Goal: Task Accomplishment & Management: Use online tool/utility

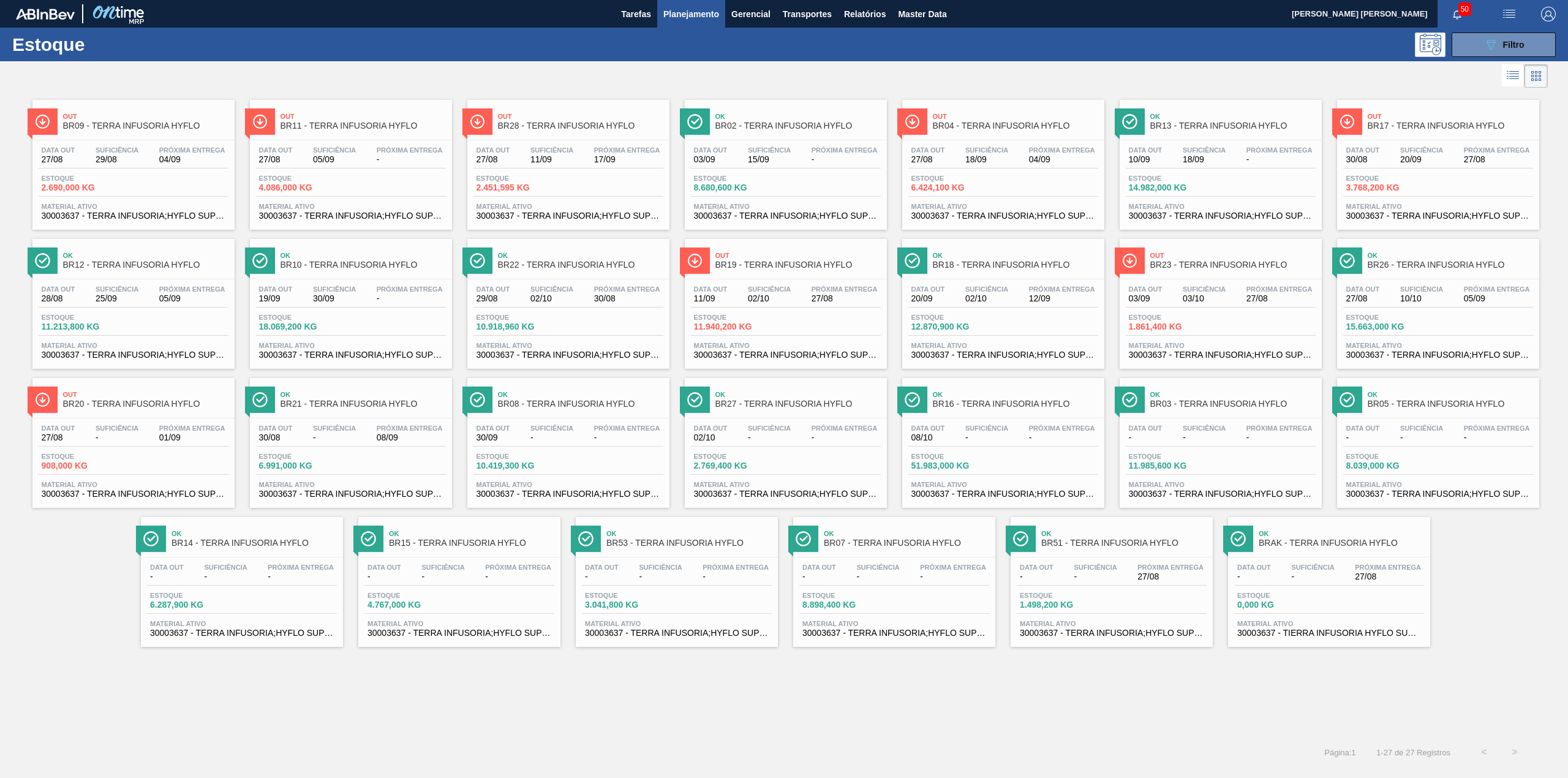
drag, startPoint x: 1483, startPoint y: 45, endPoint x: 1476, endPoint y: 80, distance: 35.7
click at [1484, 45] on icon "089F7B8B-B2A5-4AFE-B5C0-19BA573D28AC" at bounding box center [1491, 44] width 15 height 15
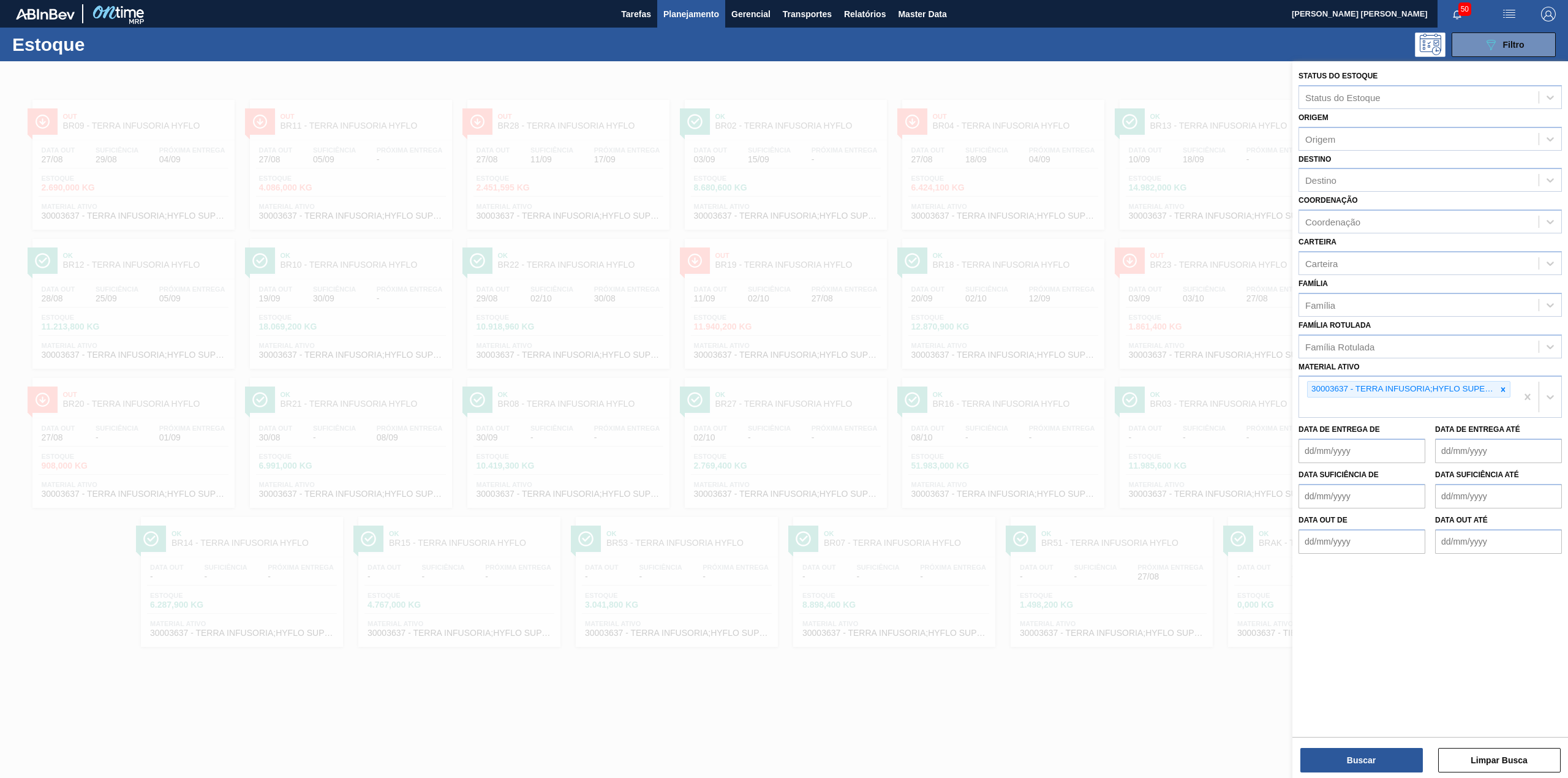
click at [1099, 80] on div at bounding box center [784, 450] width 1568 height 778
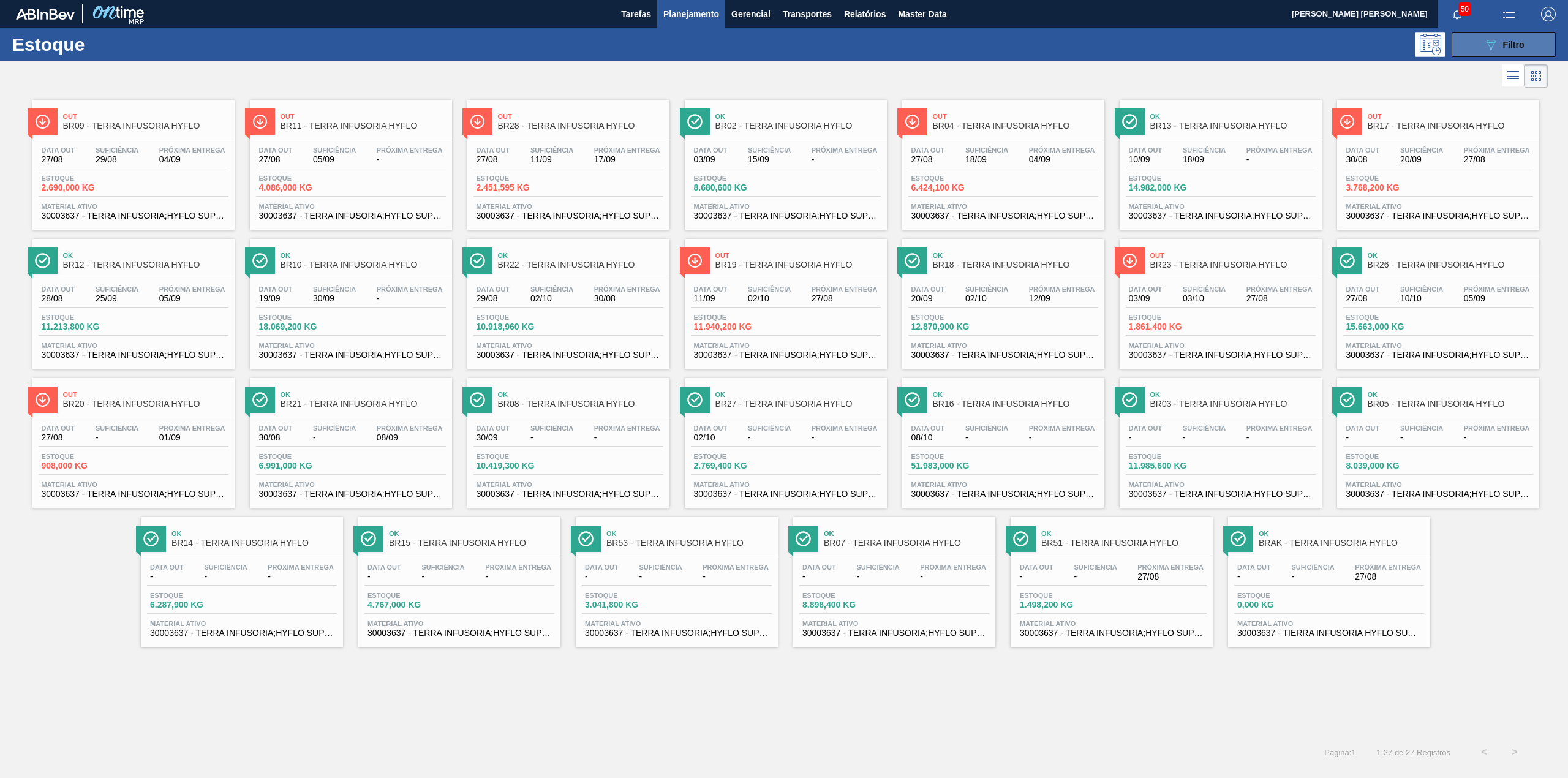
click at [1468, 44] on button "089F7B8B-B2A5-4AFE-B5C0-19BA573D28AC Filtro" at bounding box center [1504, 44] width 104 height 25
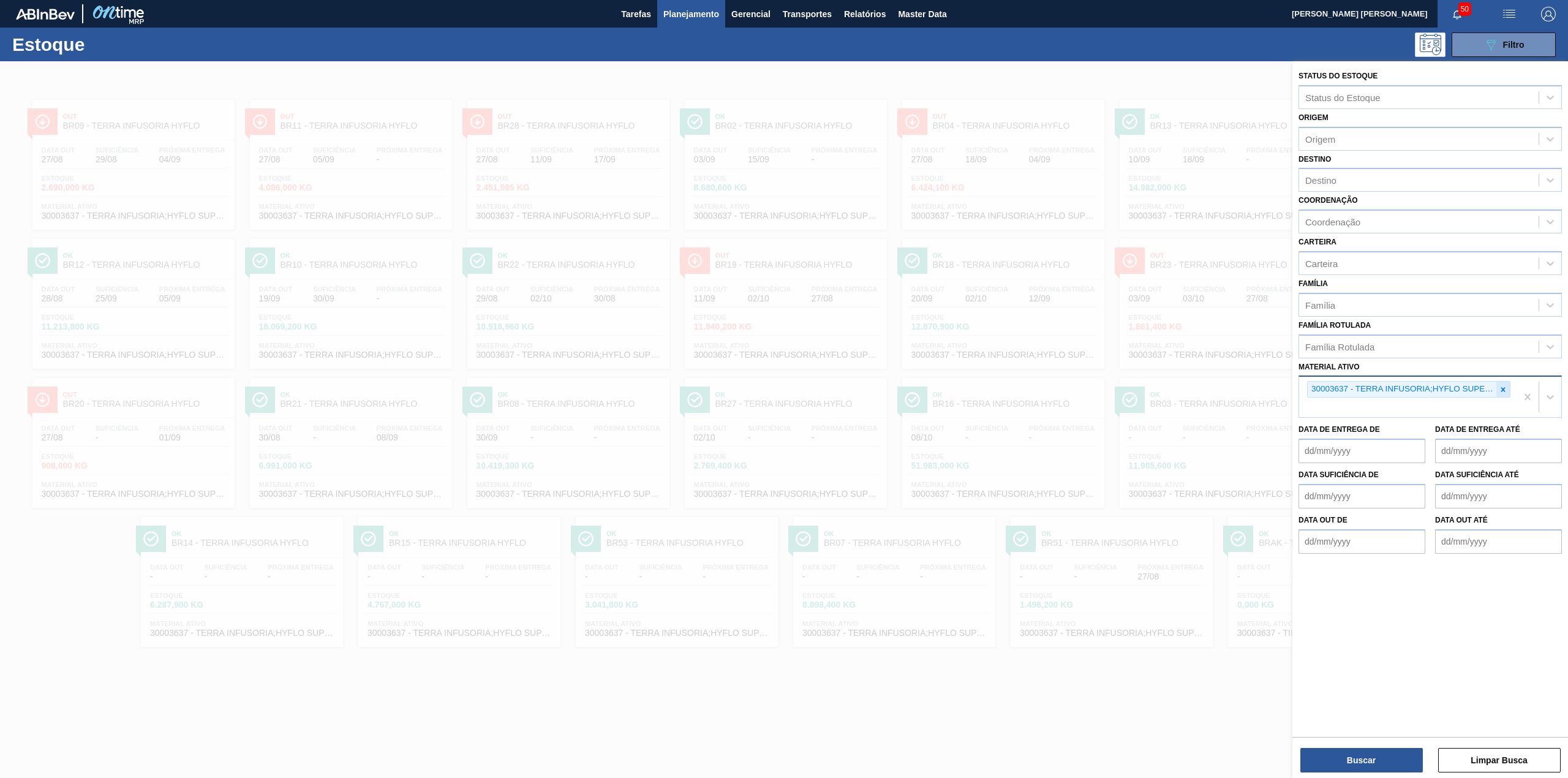
click at [1508, 388] on div at bounding box center [1503, 389] width 13 height 15
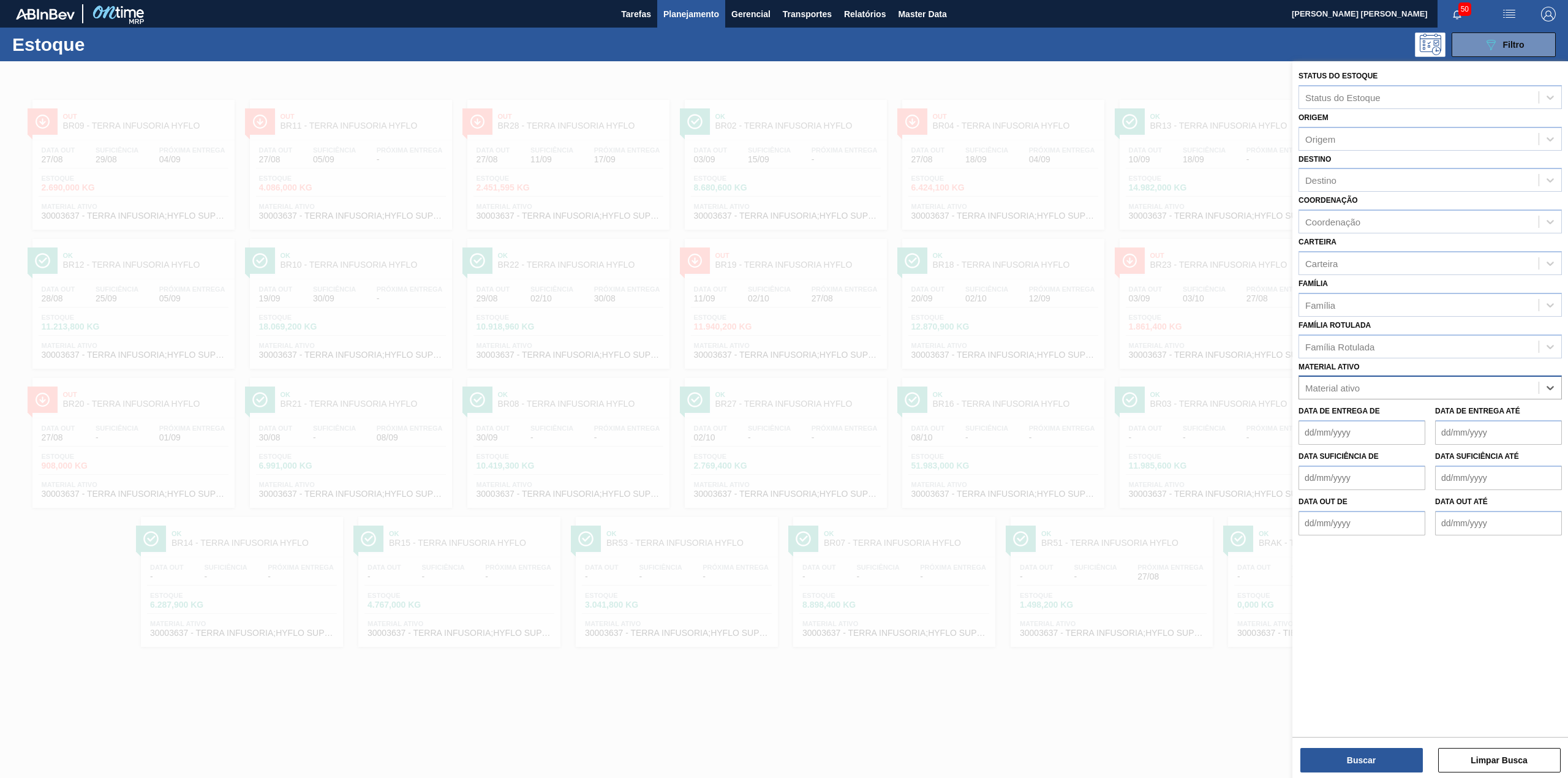
paste ativo "30009305"
type ativo "30009305"
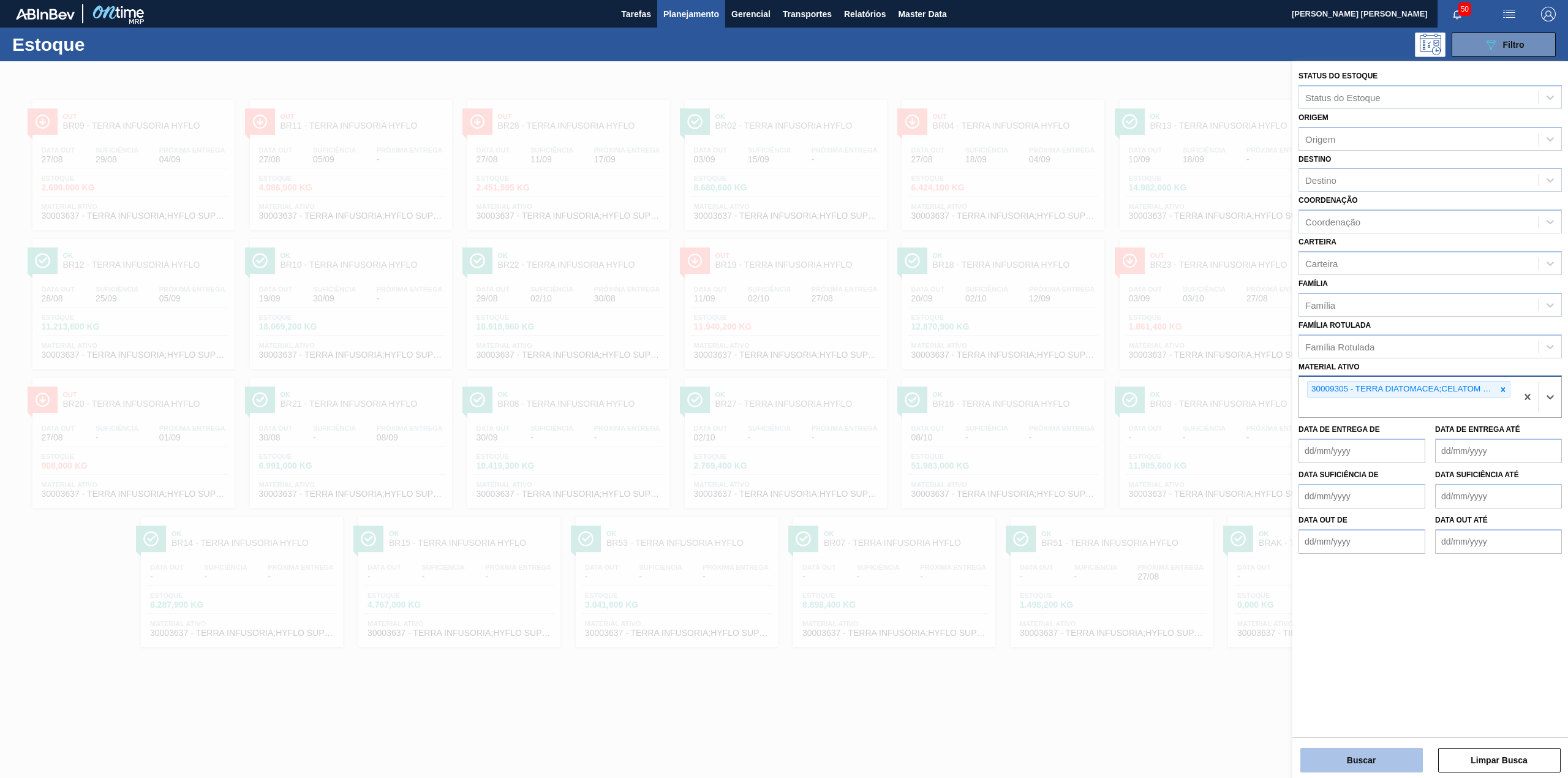
click at [1365, 750] on button "Buscar" at bounding box center [1361, 760] width 122 height 25
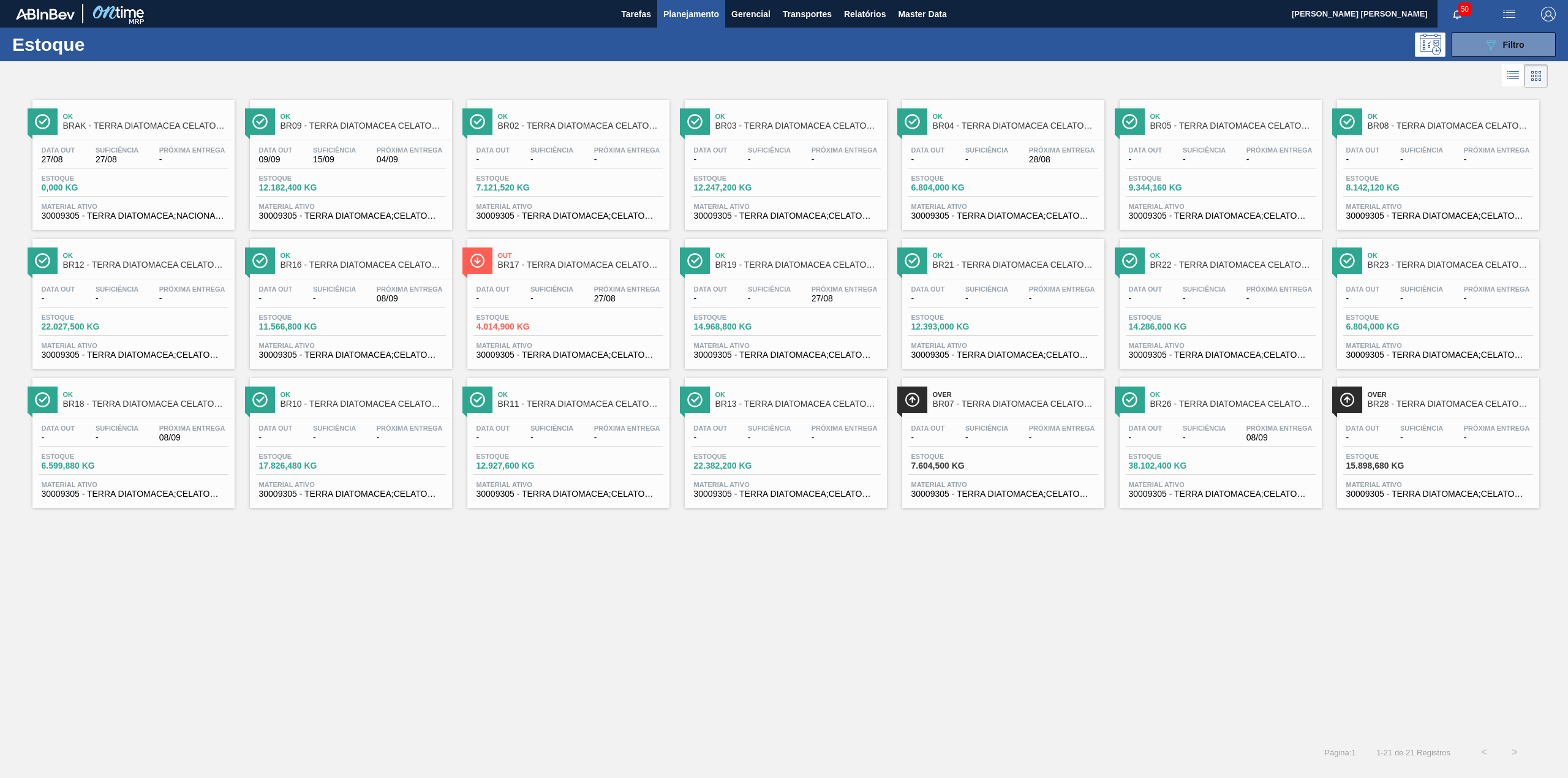
click at [1485, 49] on icon "089F7B8B-B2A5-4AFE-B5C0-19BA573D28AC" at bounding box center [1491, 44] width 15 height 15
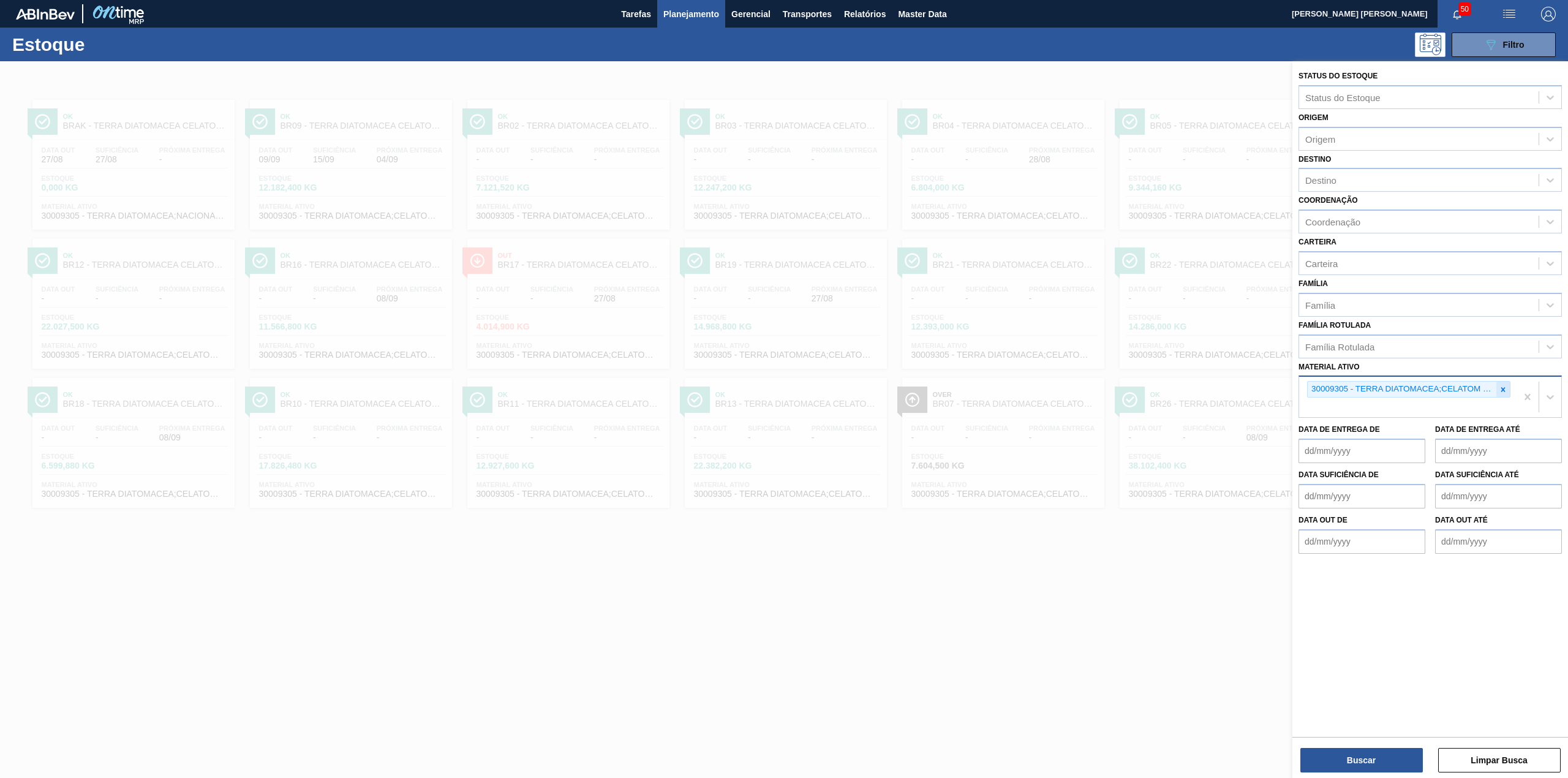
click at [1500, 391] on icon at bounding box center [1503, 390] width 9 height 9
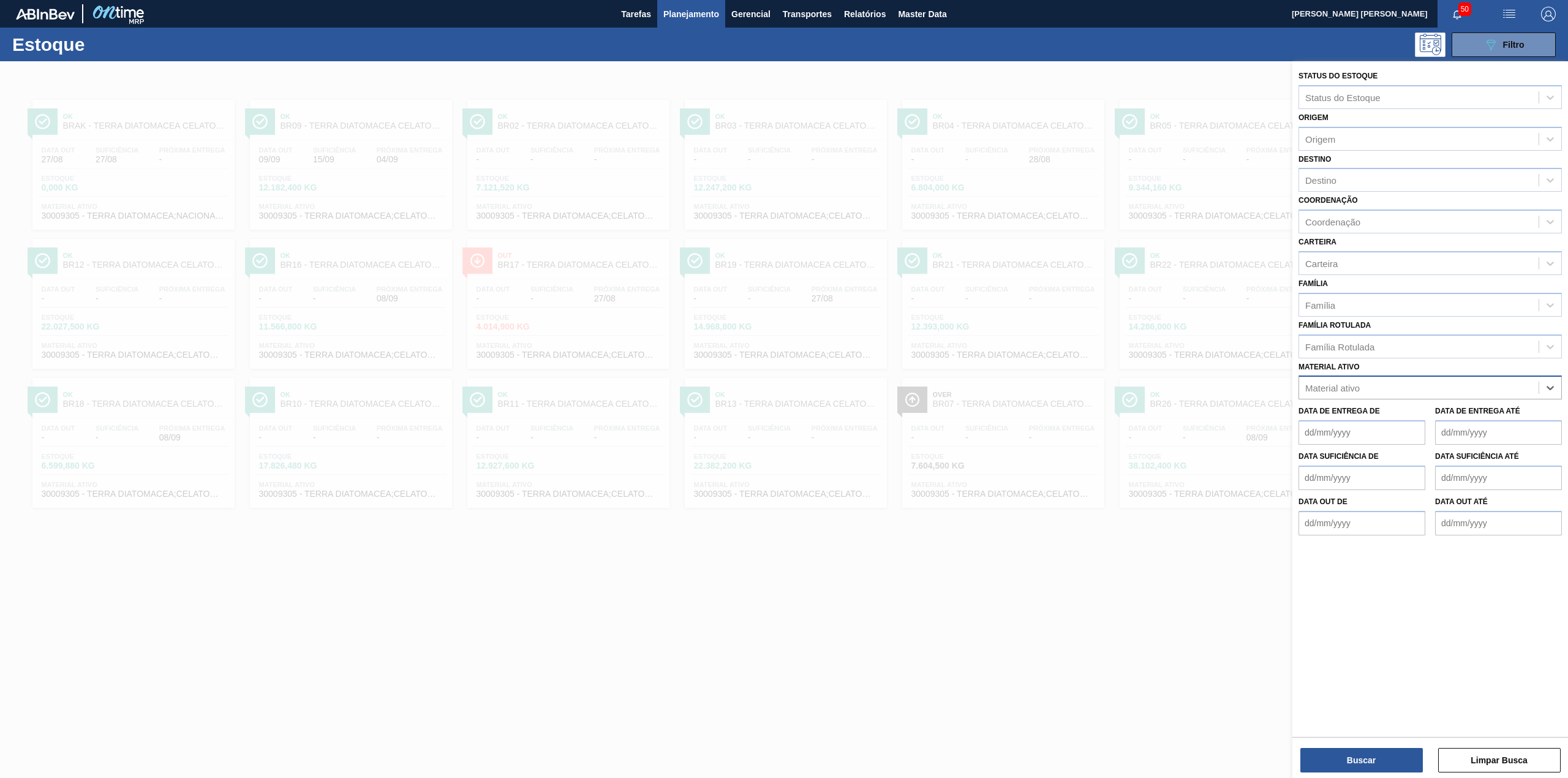
paste ativo "30029274"
type ativo "30029274"
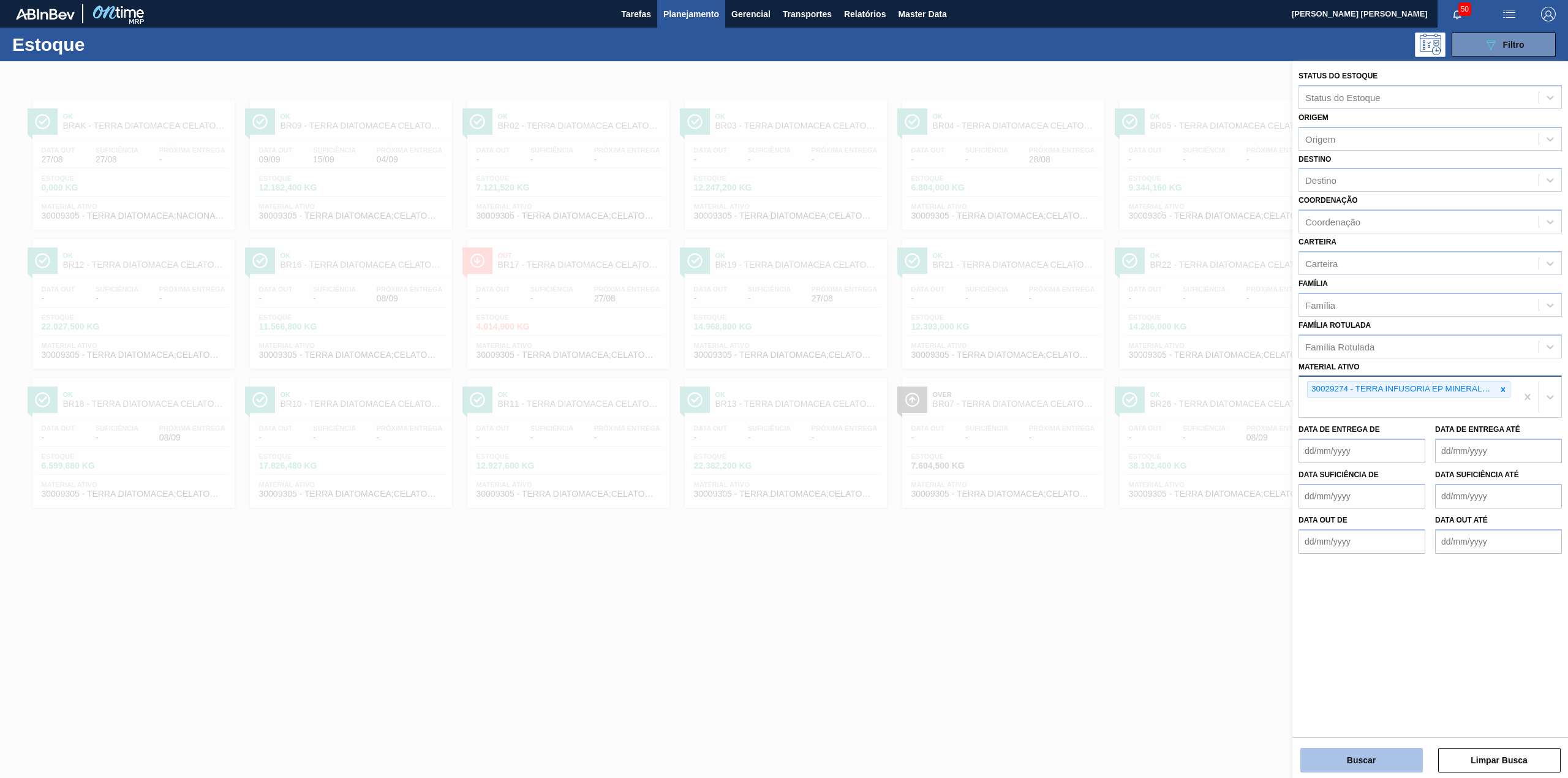
click at [1396, 758] on button "Buscar" at bounding box center [1361, 760] width 122 height 25
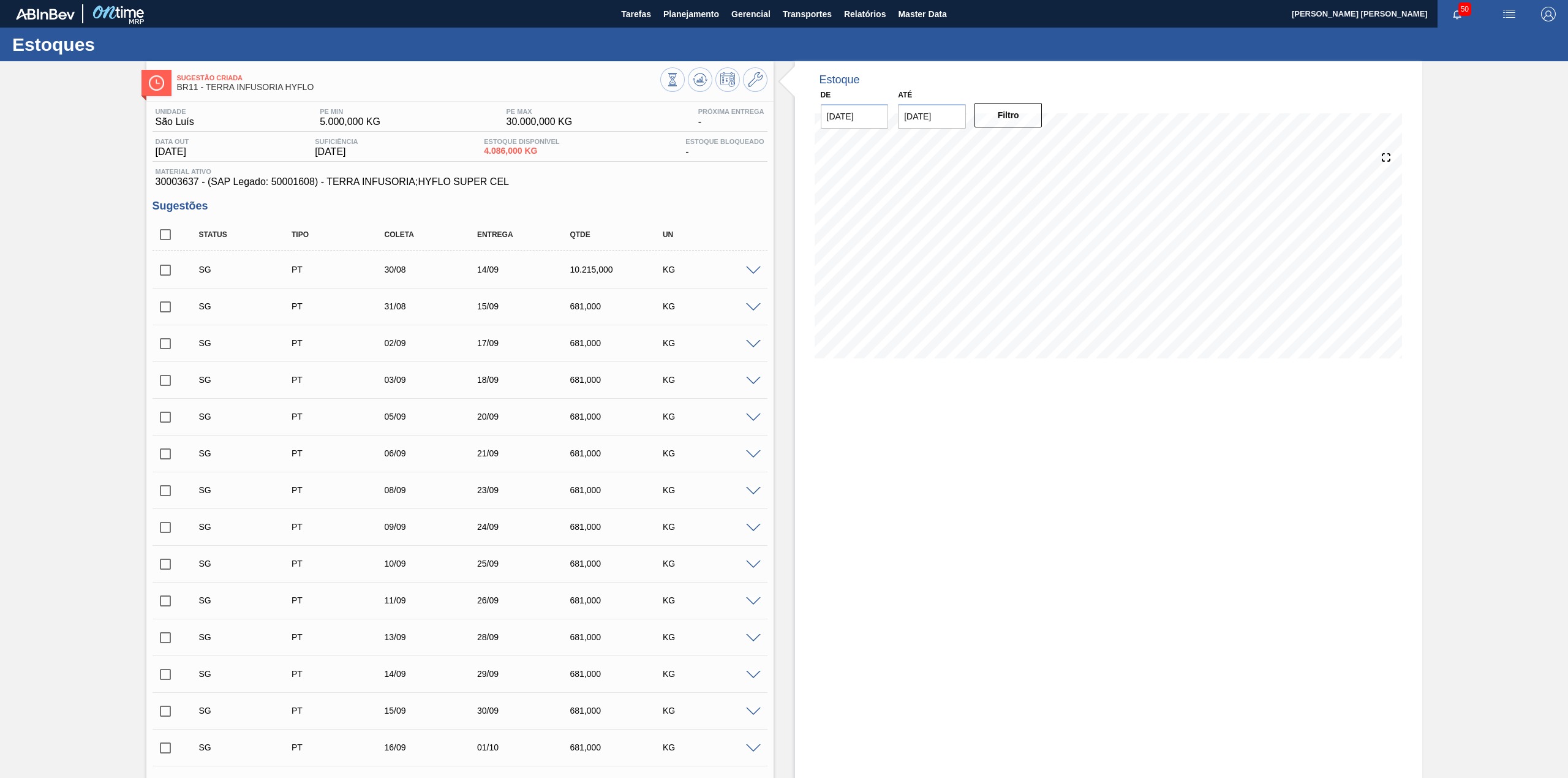
click at [168, 231] on input "checkbox" at bounding box center [165, 235] width 26 height 26
checkbox input "true"
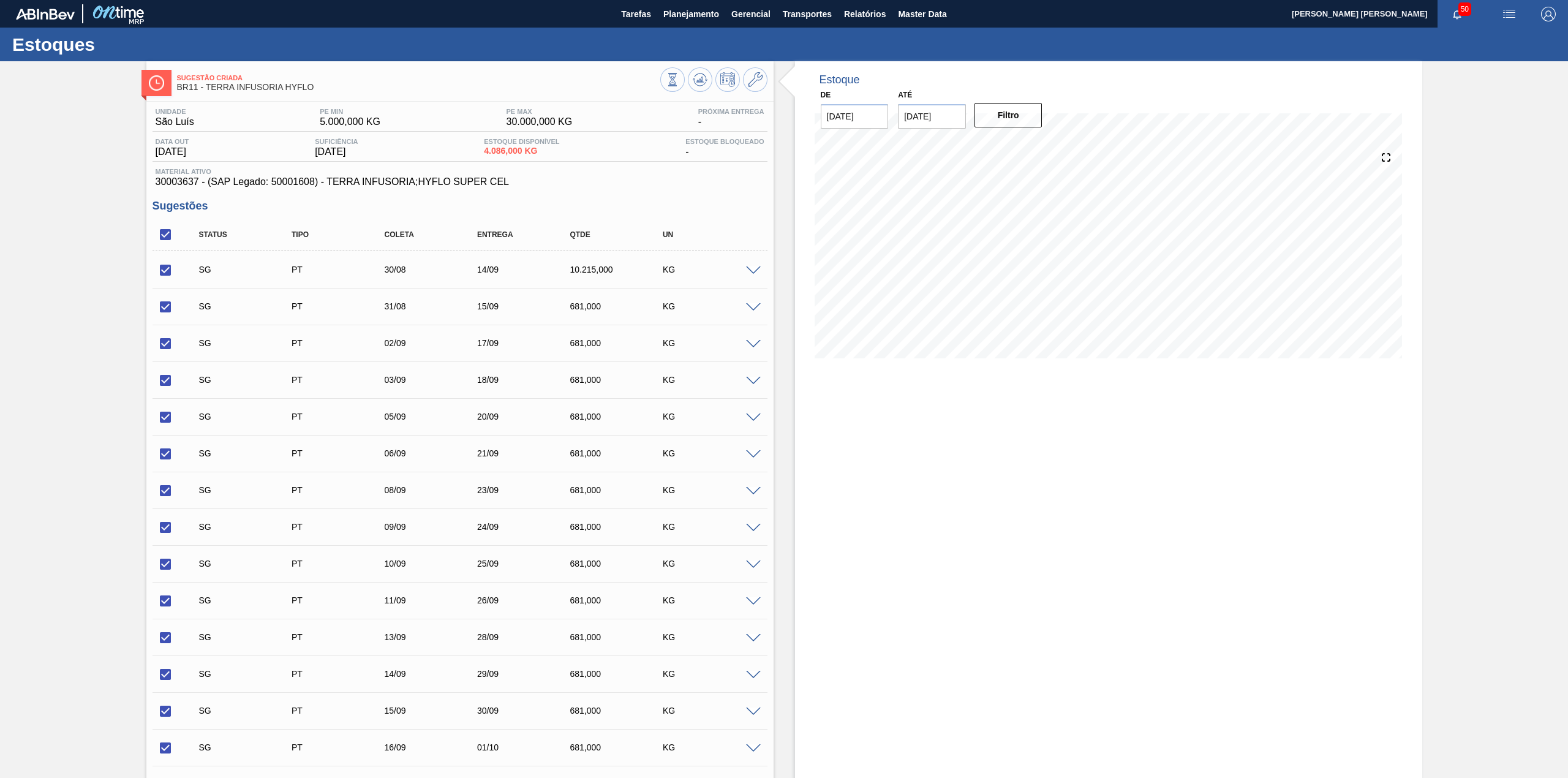
checkbox input "true"
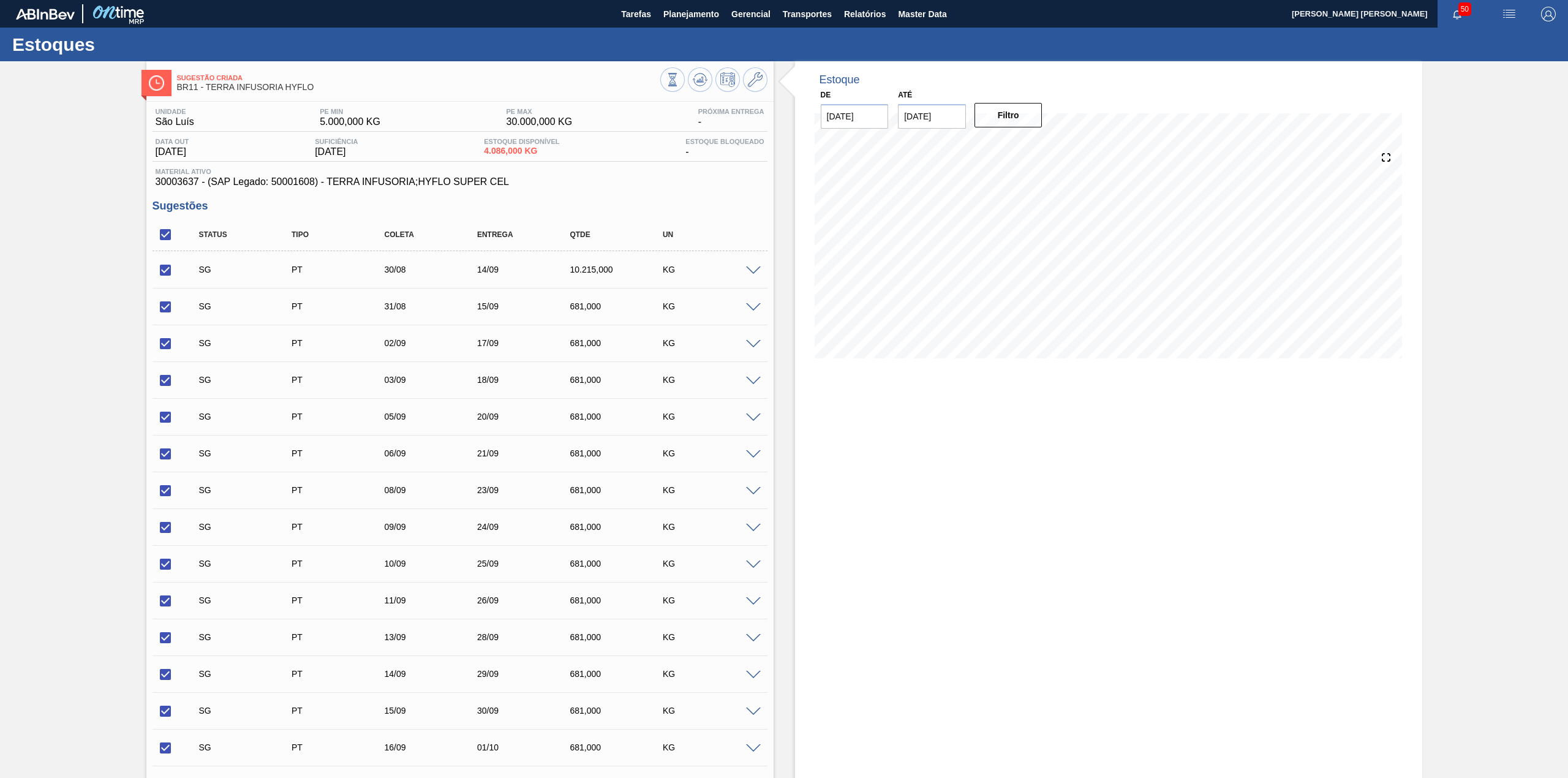
checkbox input "true"
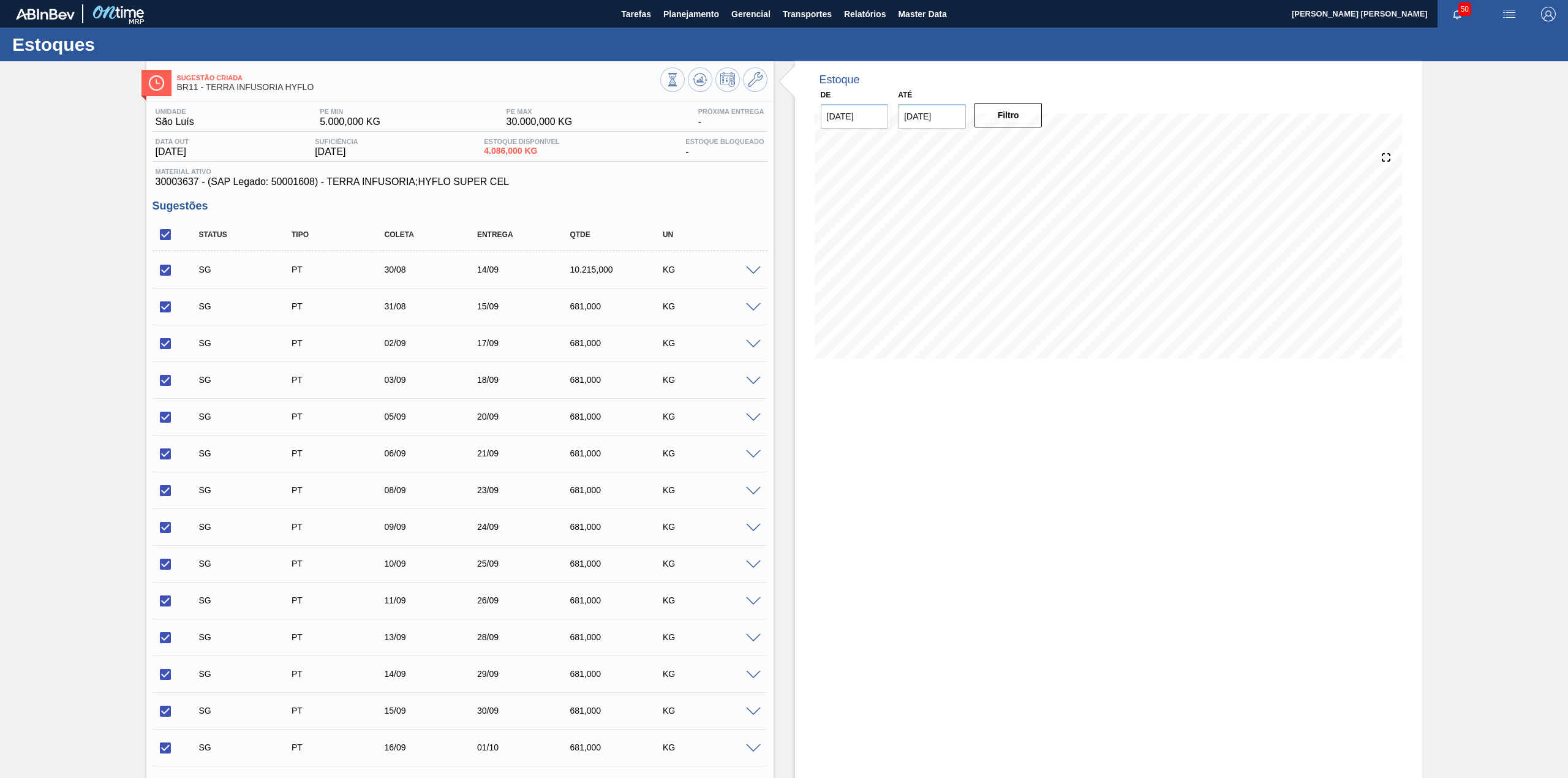
checkbox input "true"
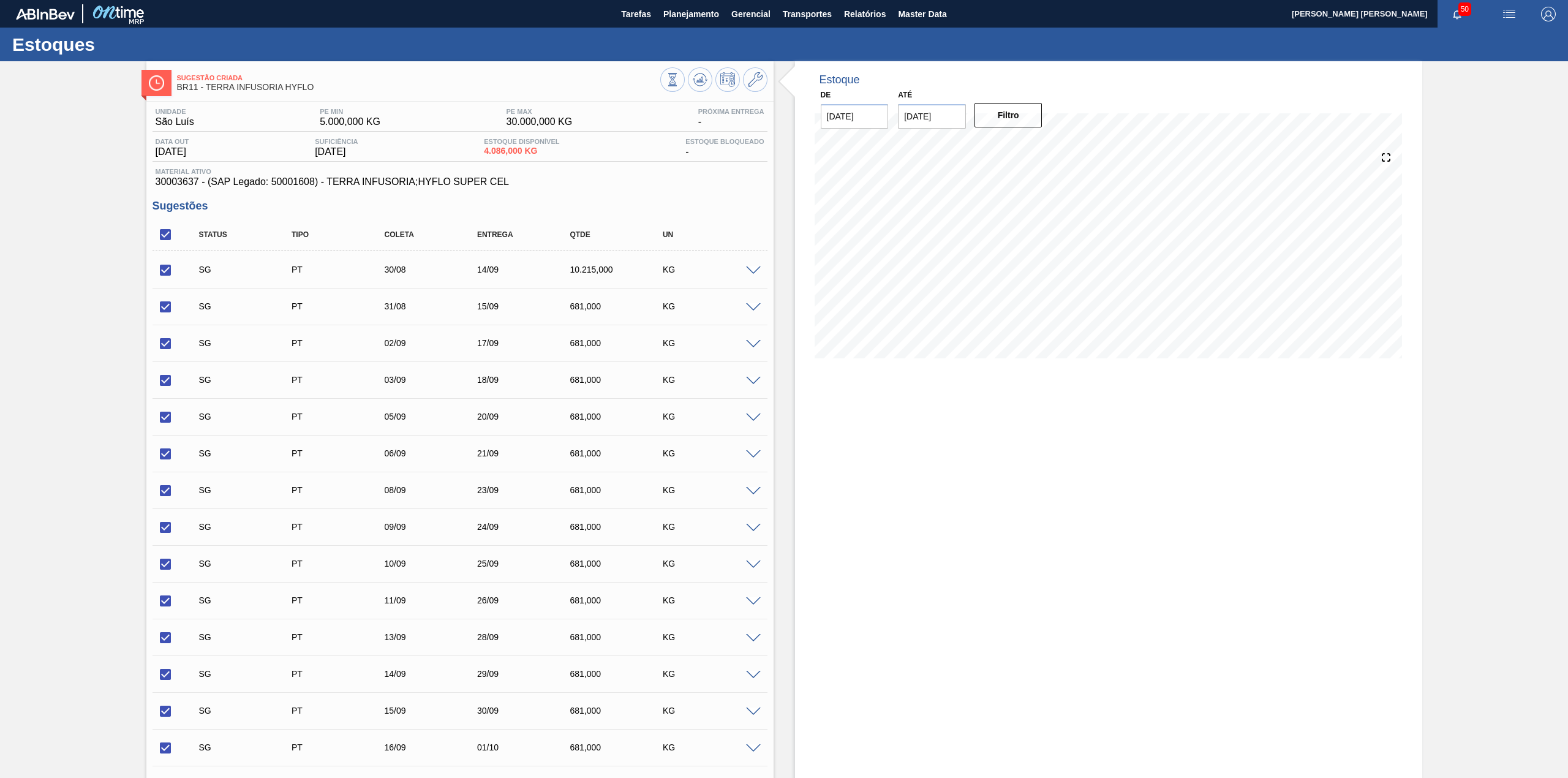
checkbox input "true"
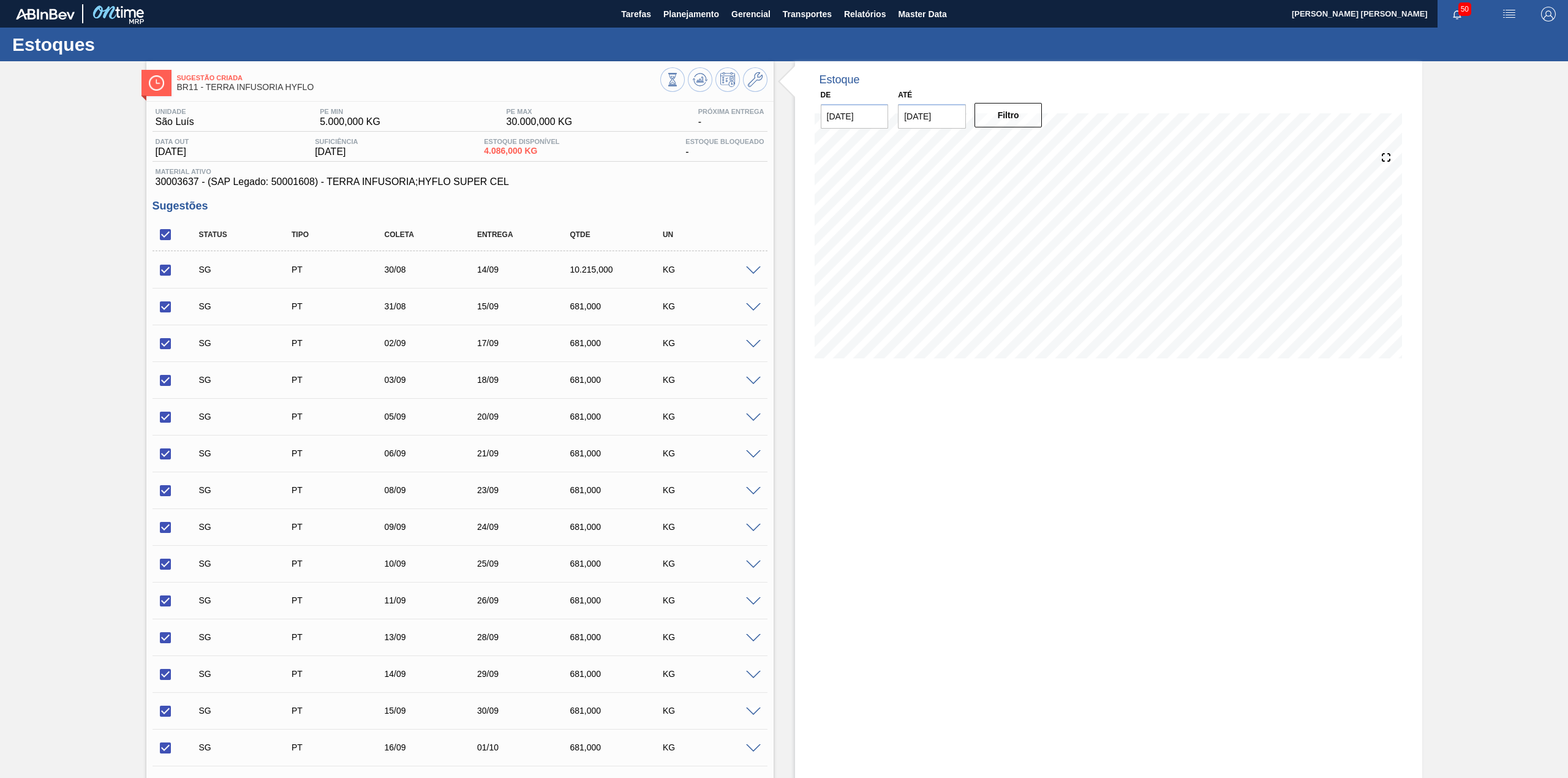
checkbox input "true"
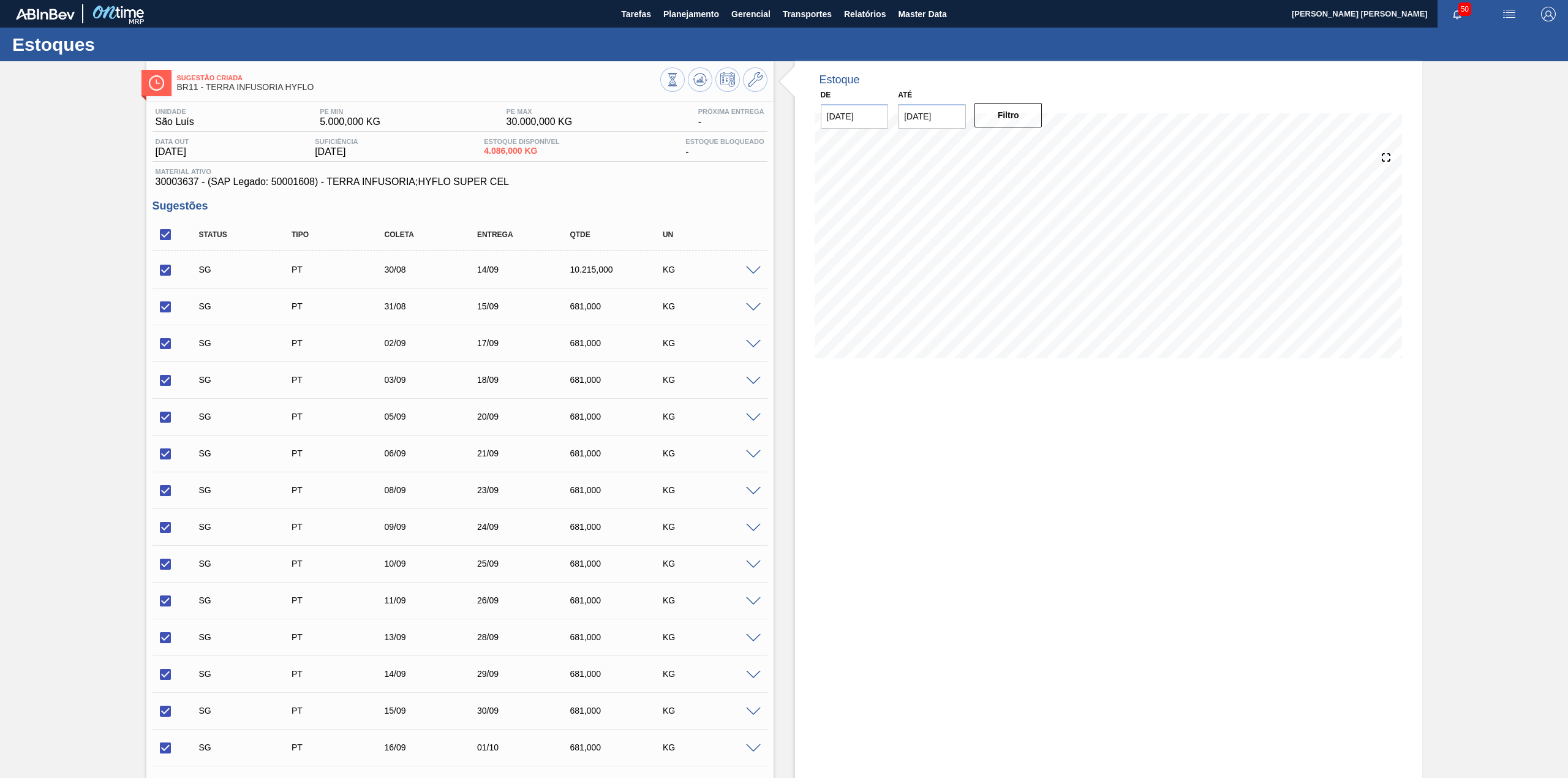
checkbox input "true"
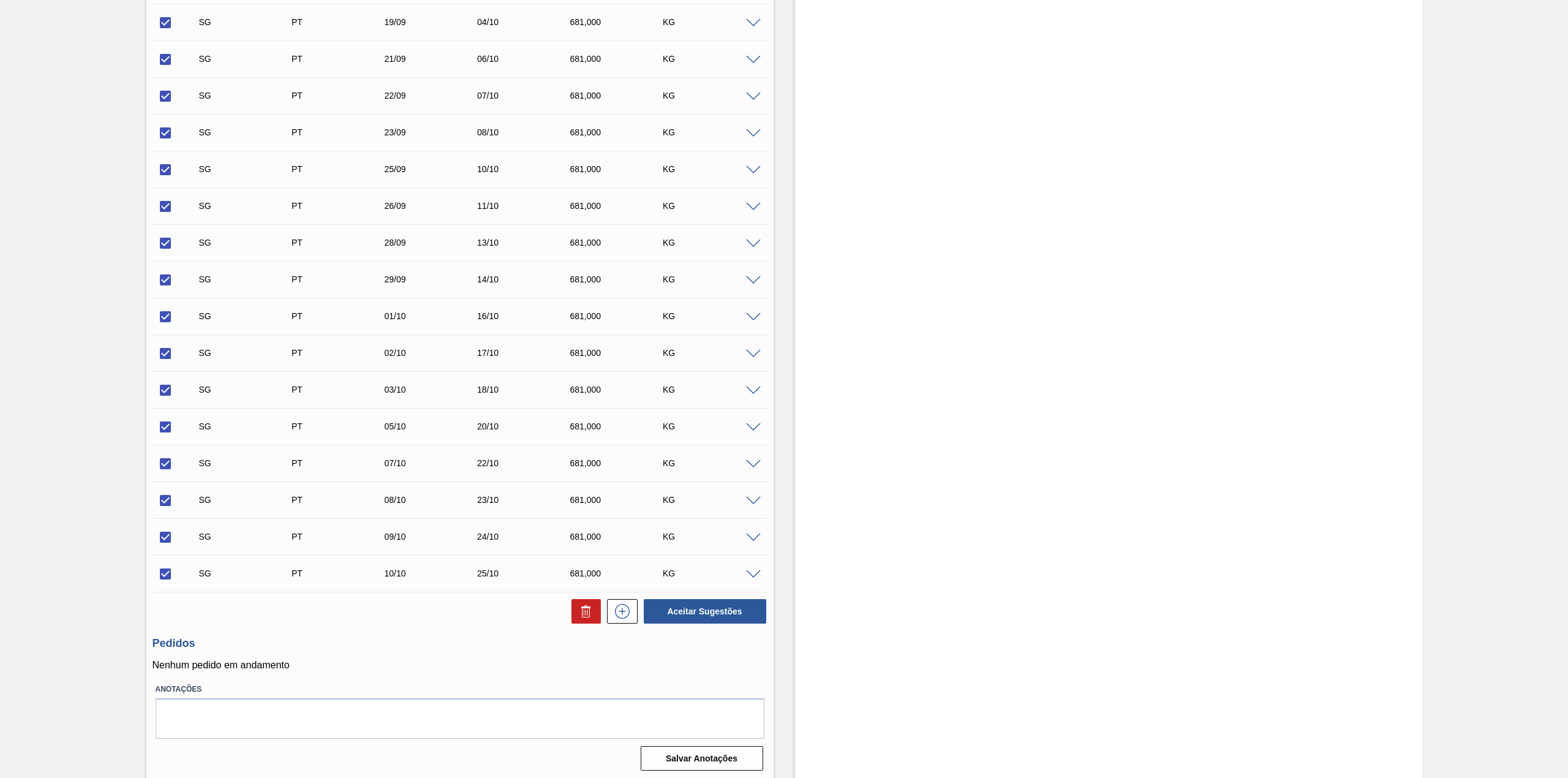
scroll to position [802, 0]
click at [591, 611] on icon at bounding box center [586, 608] width 15 height 15
checkbox input "false"
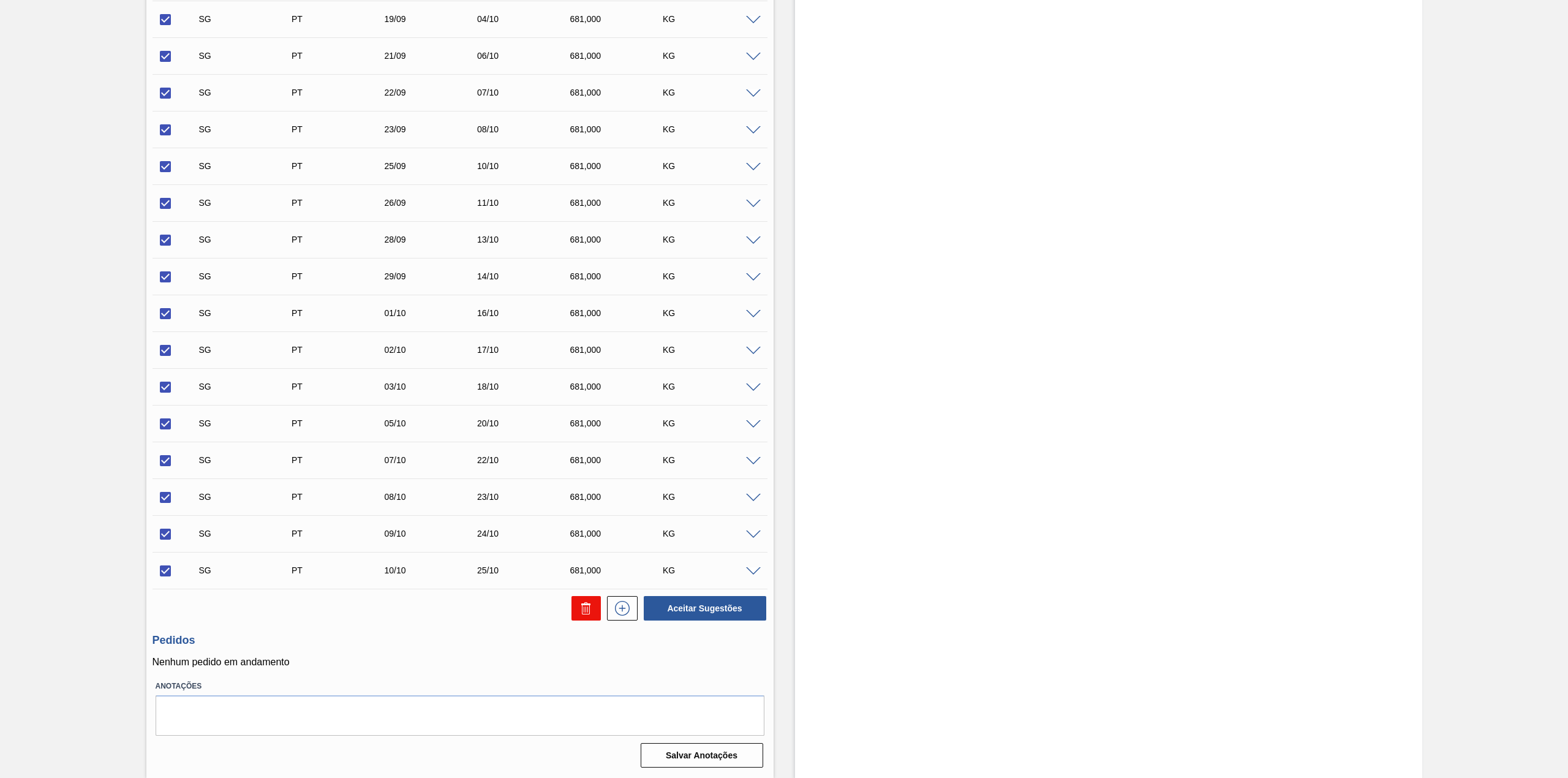
checkbox input "false"
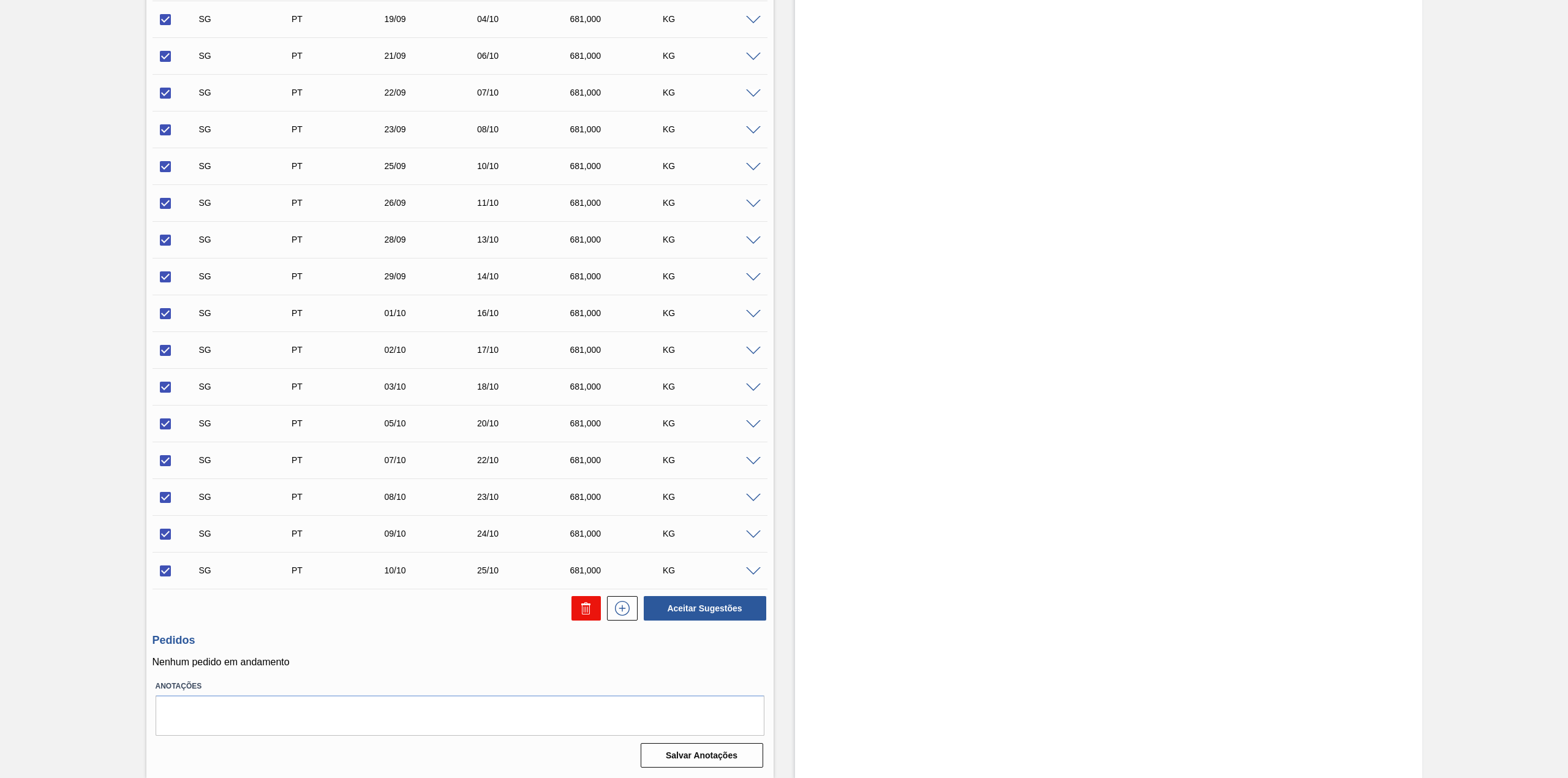
checkbox input "false"
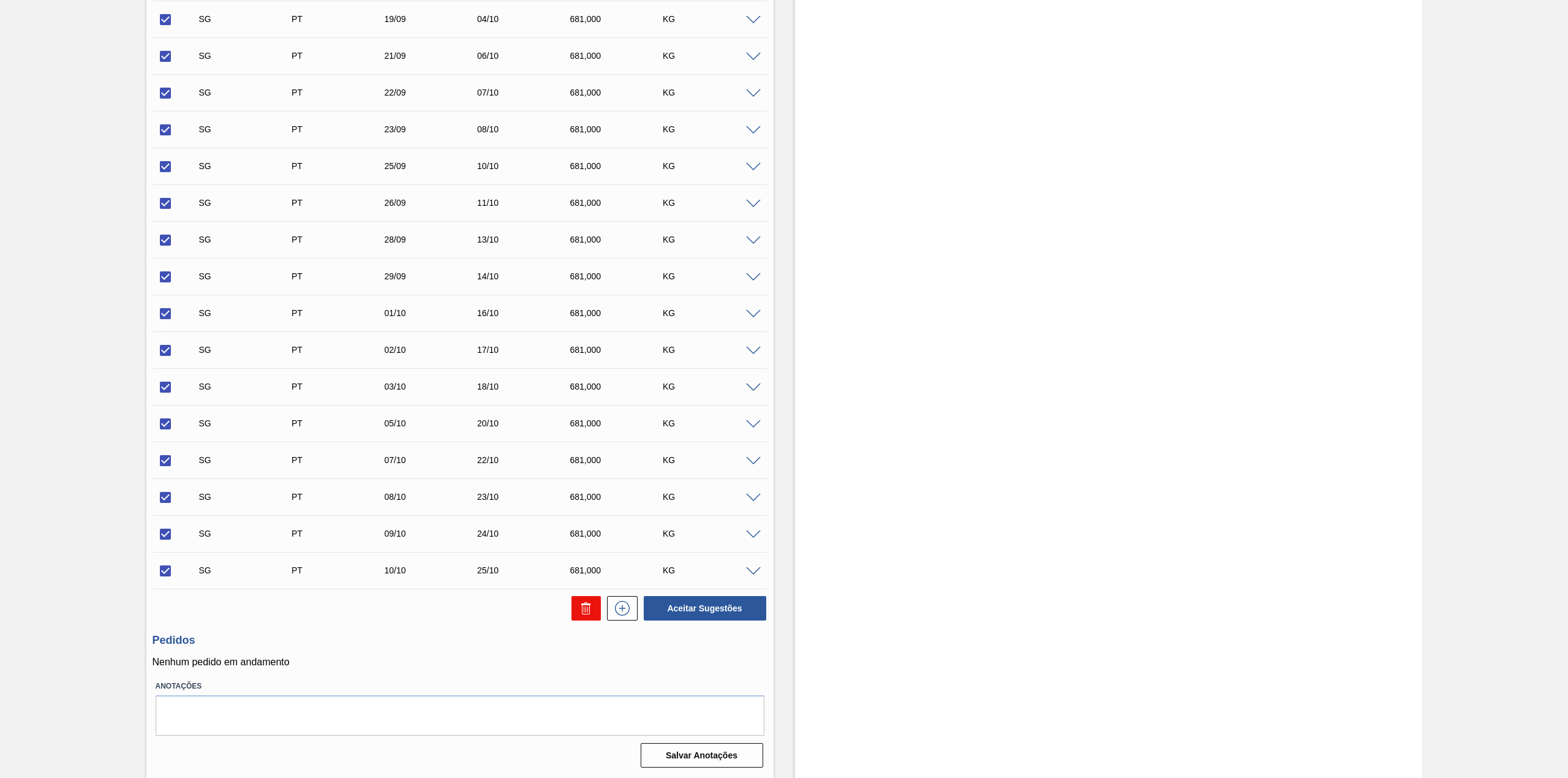
checkbox input "false"
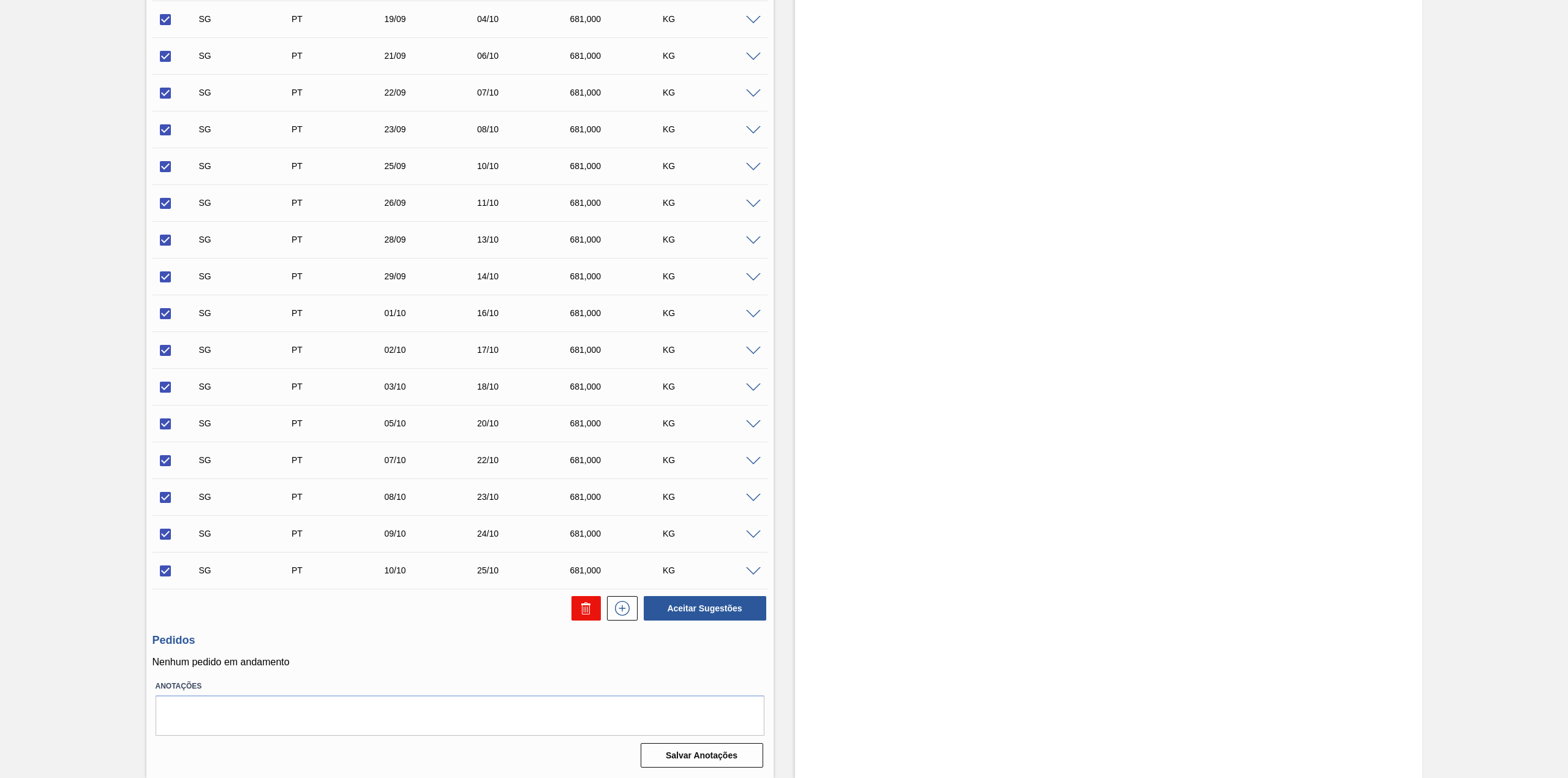
checkbox input "false"
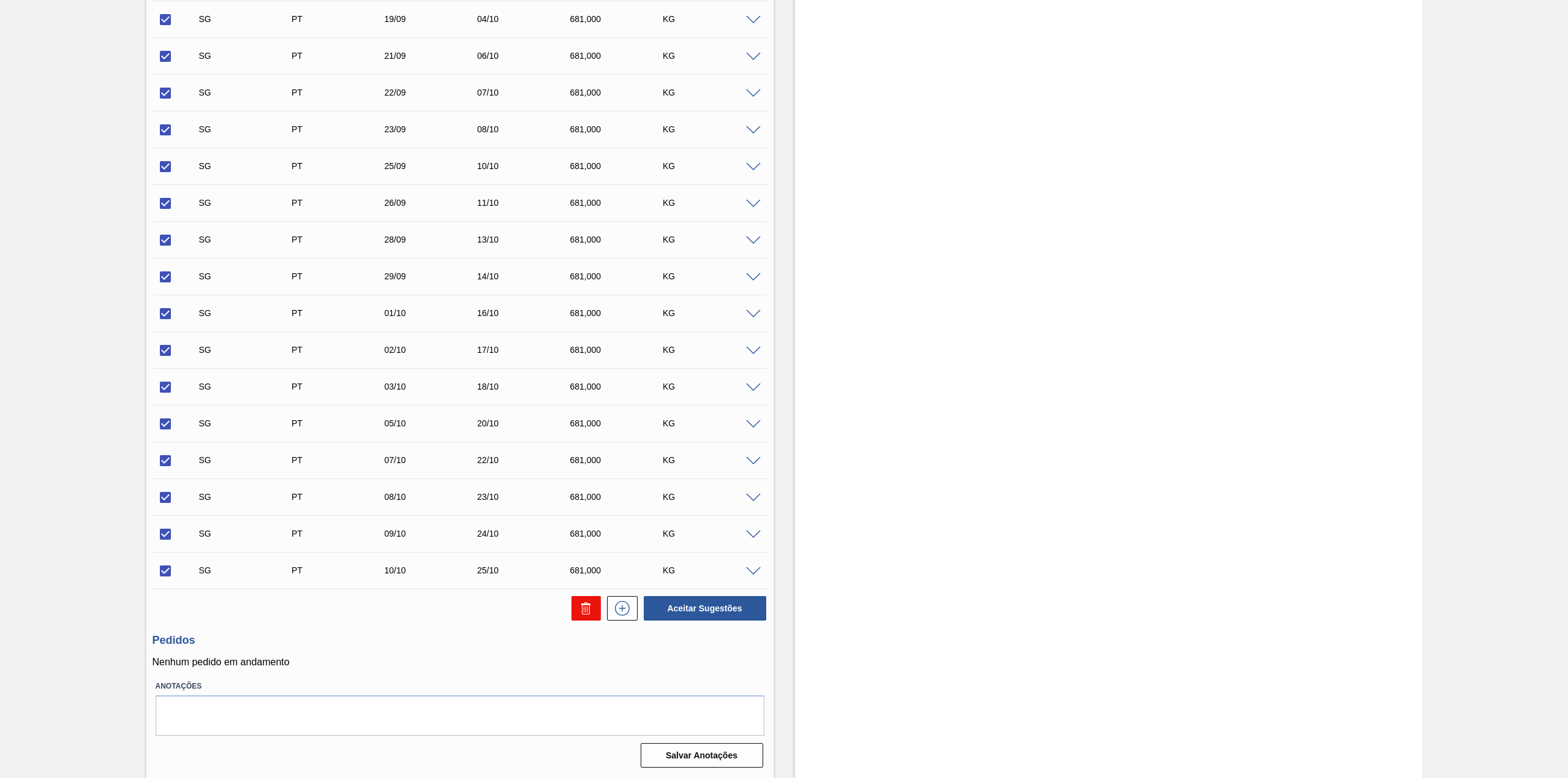
checkbox input "false"
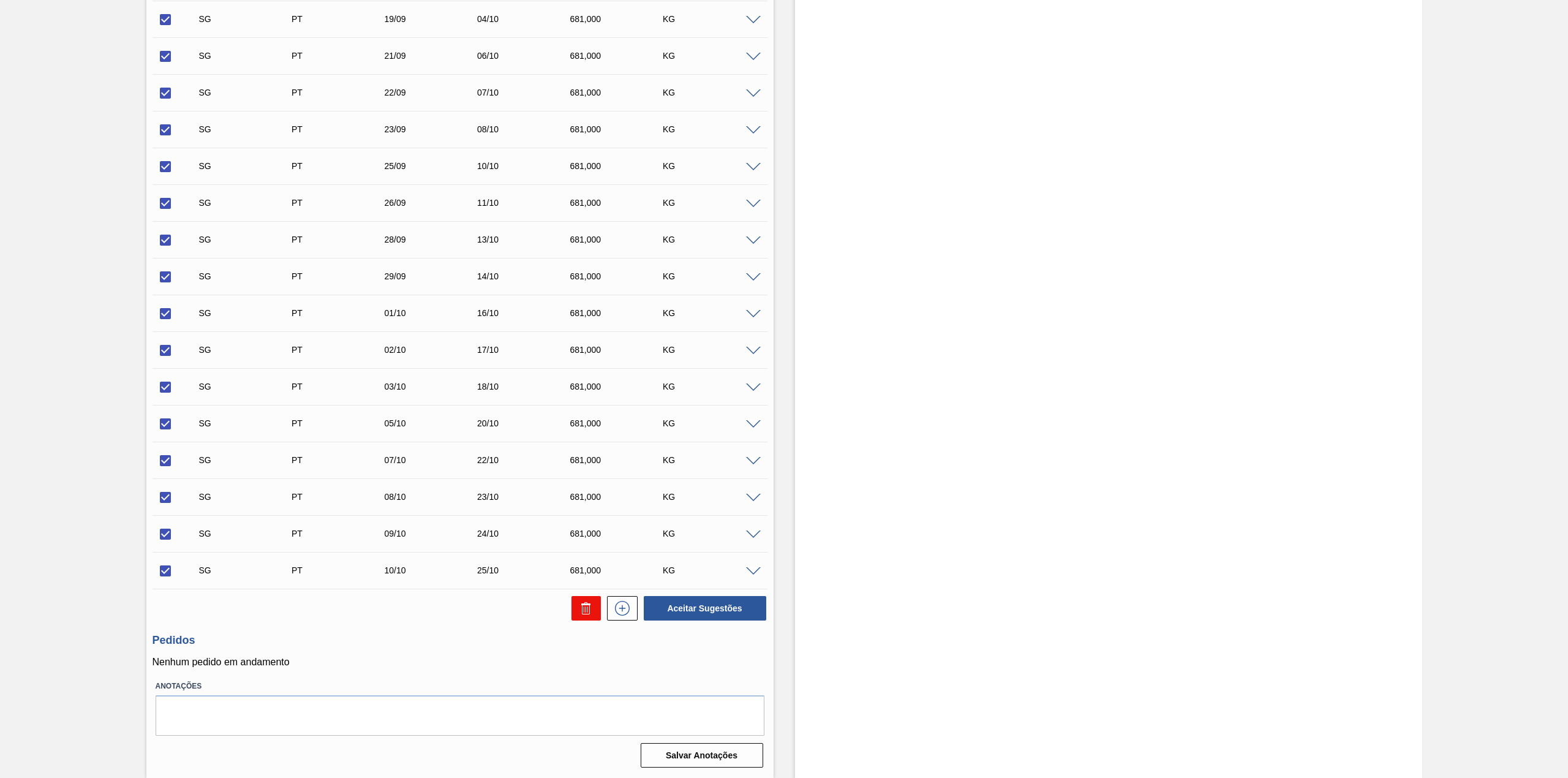
checkbox input "false"
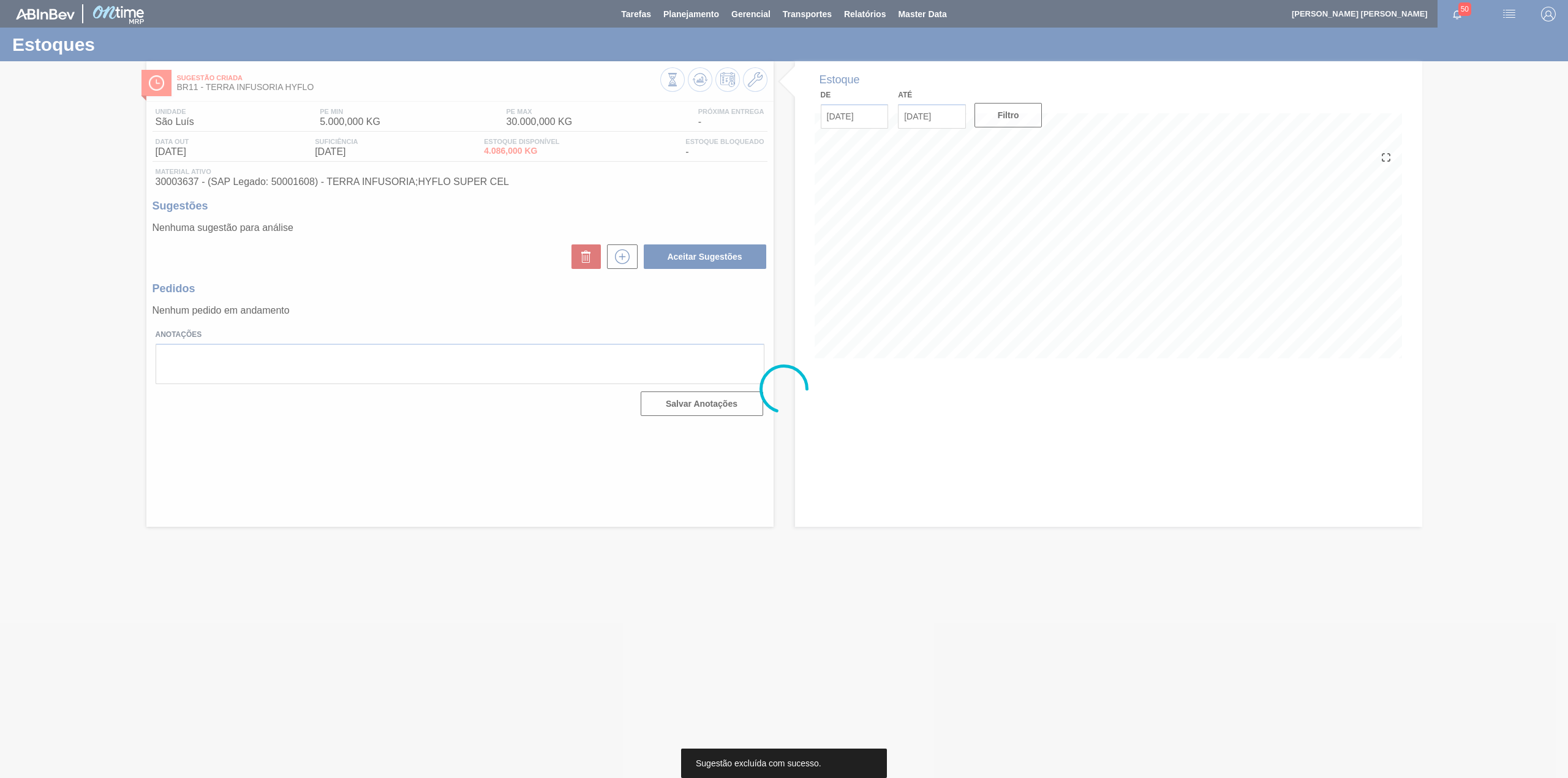
scroll to position [0, 0]
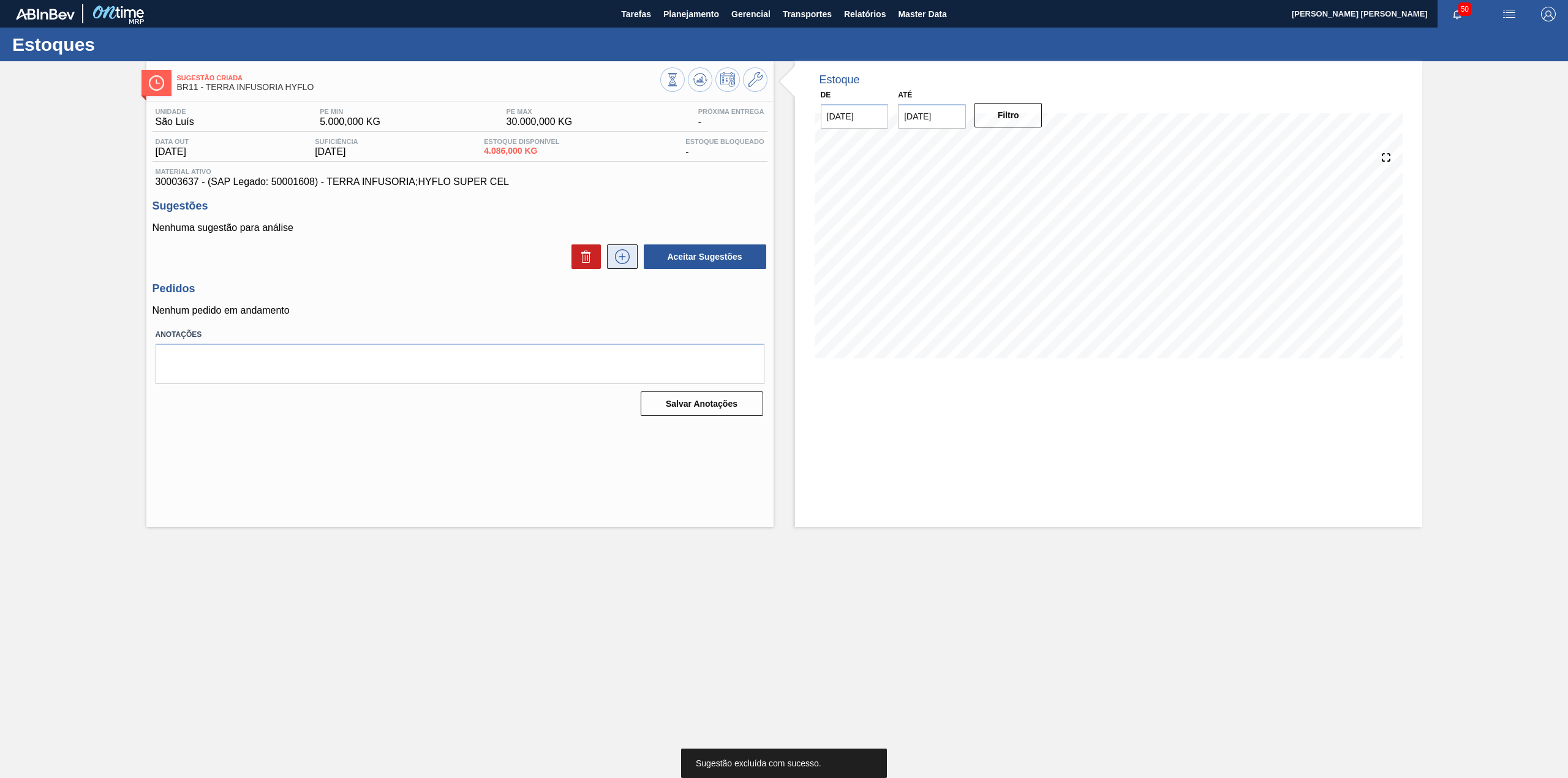
click at [624, 264] on icon at bounding box center [622, 256] width 20 height 15
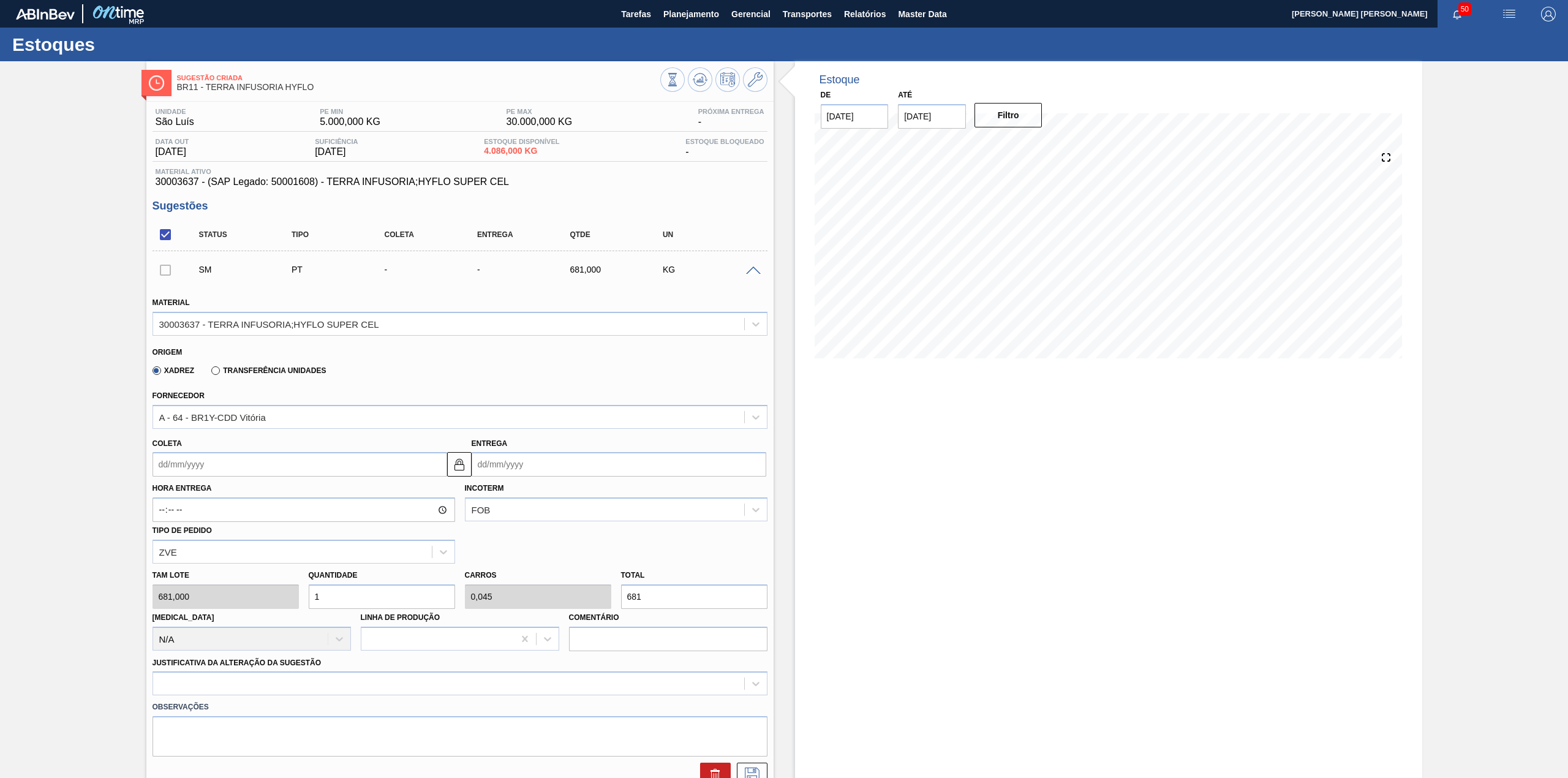
click at [243, 462] on input "Coleta" at bounding box center [300, 464] width 295 height 25
click at [184, 631] on div "1" at bounding box center [186, 633] width 16 height 16
type input "01/09/2025"
type input "16/09/2025"
click at [326, 601] on input "1" at bounding box center [382, 597] width 146 height 25
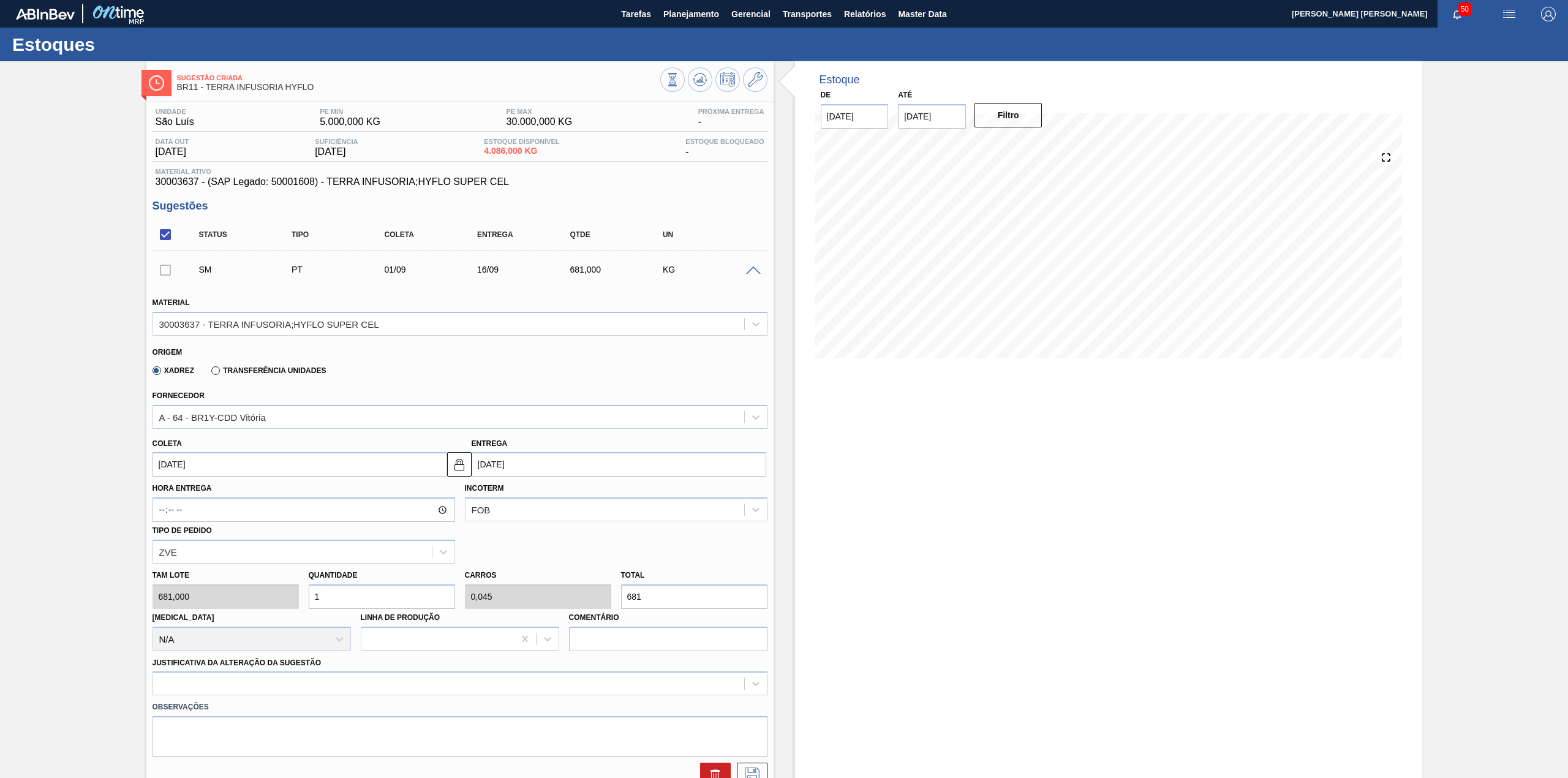
type input "10"
type input "0,454"
type input "6.810"
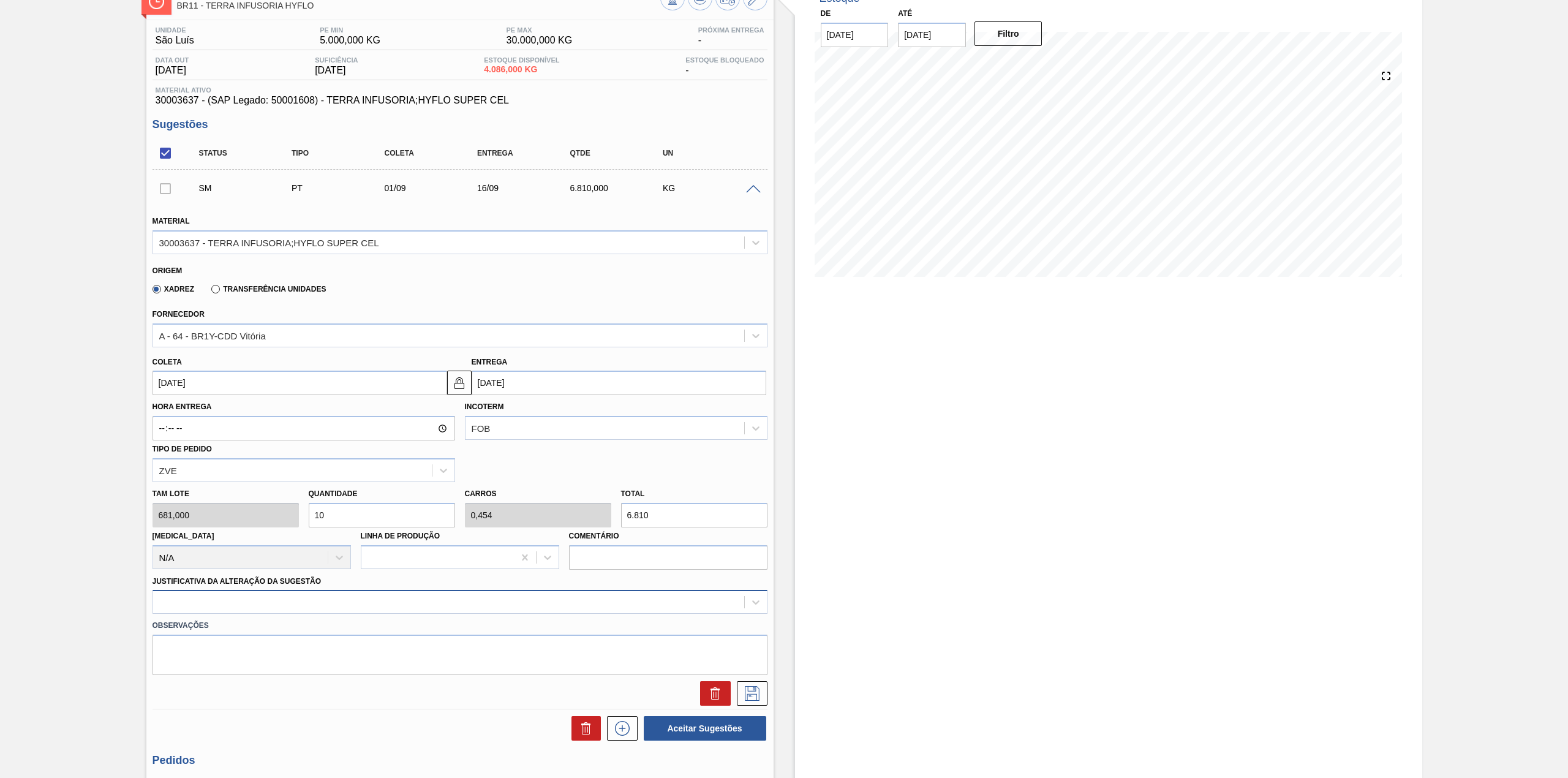
type input "10"
click at [341, 592] on div at bounding box center [460, 602] width 615 height 24
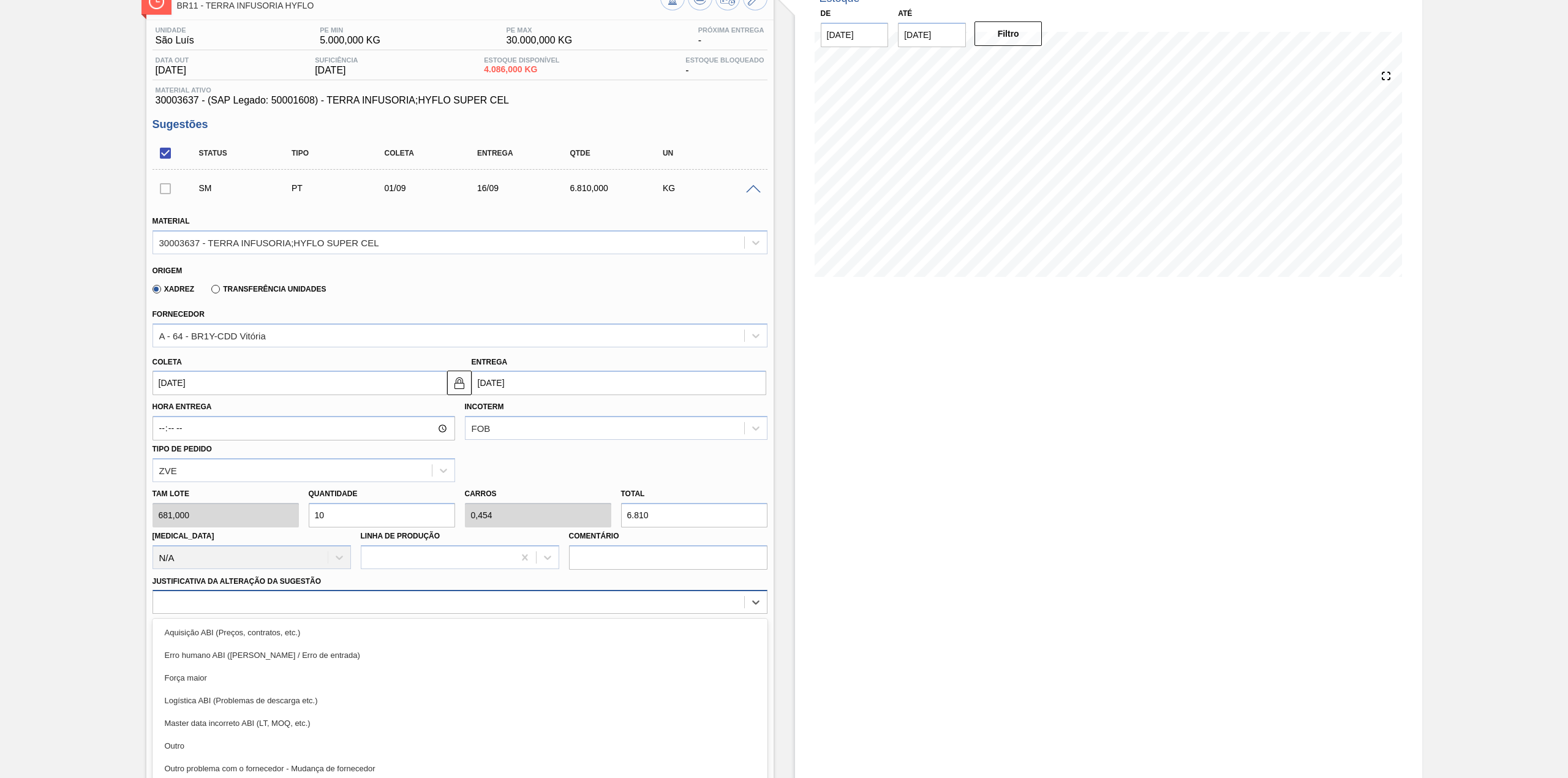
scroll to position [112, 0]
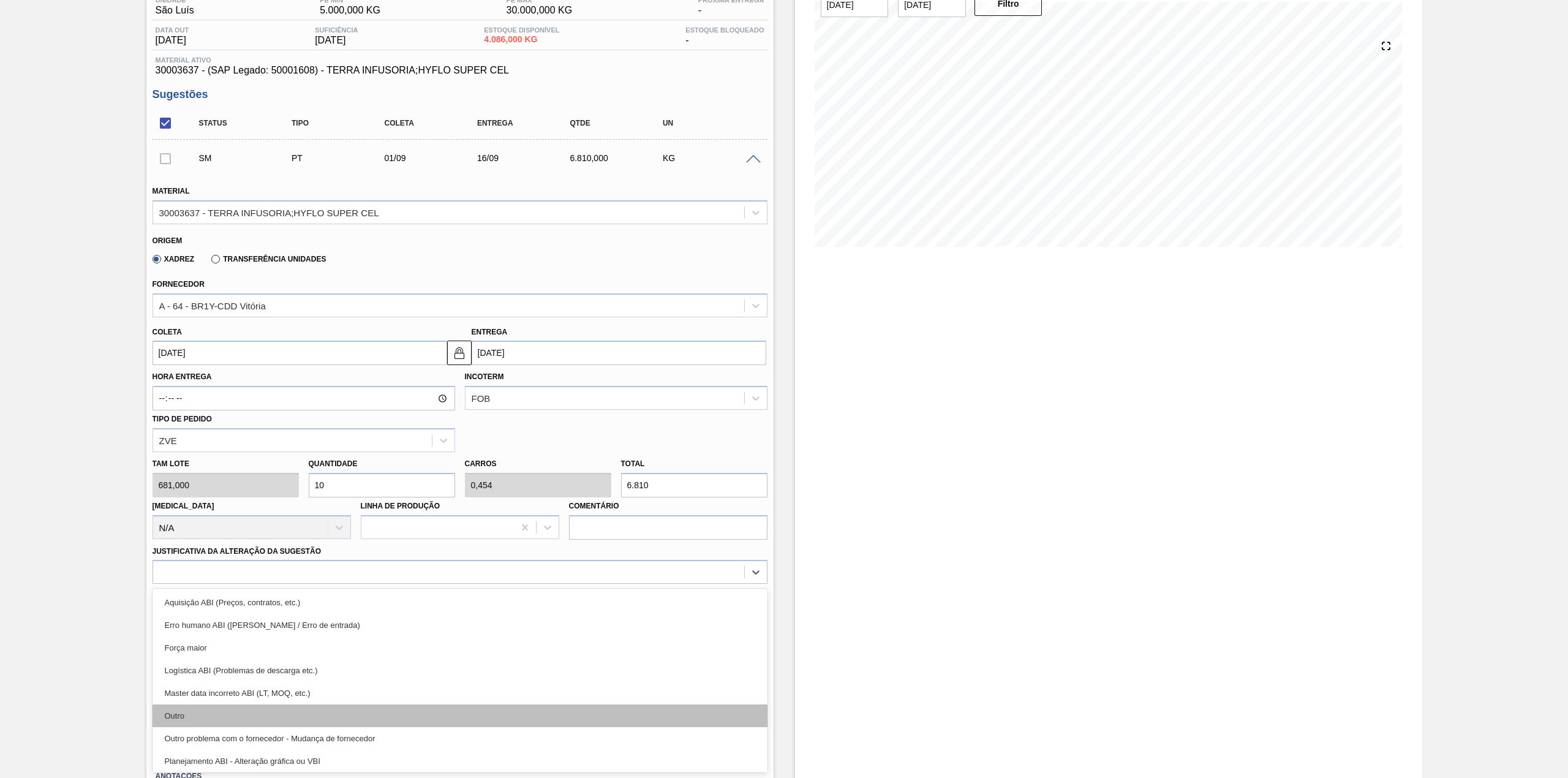
click at [243, 706] on div "Outro" at bounding box center [460, 716] width 615 height 23
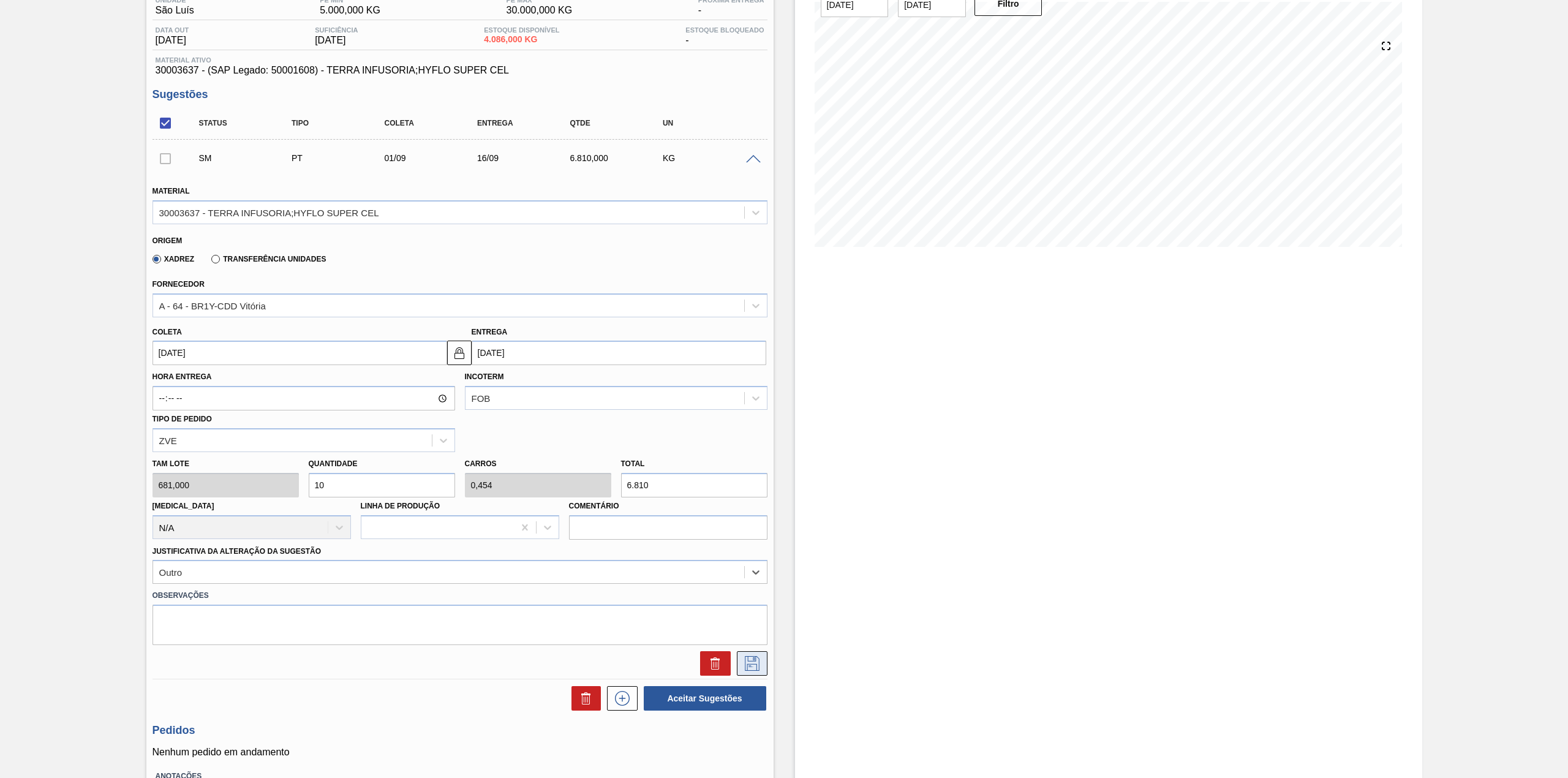
click at [754, 658] on icon at bounding box center [752, 663] width 20 height 15
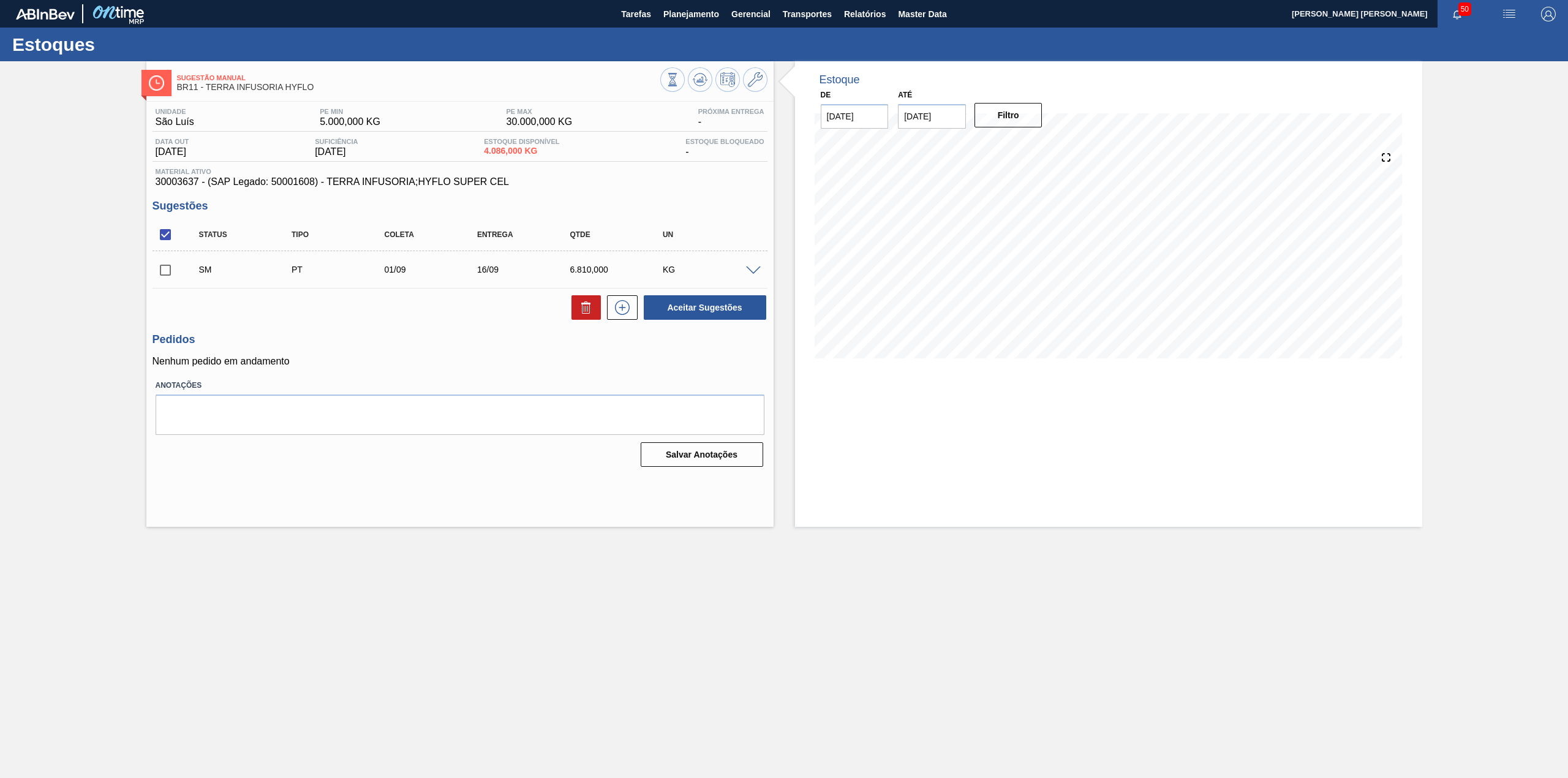
scroll to position [0, 0]
click at [168, 275] on input "checkbox" at bounding box center [165, 270] width 26 height 26
checkbox input "true"
click at [724, 309] on button "Aceitar Sugestões" at bounding box center [705, 308] width 122 height 25
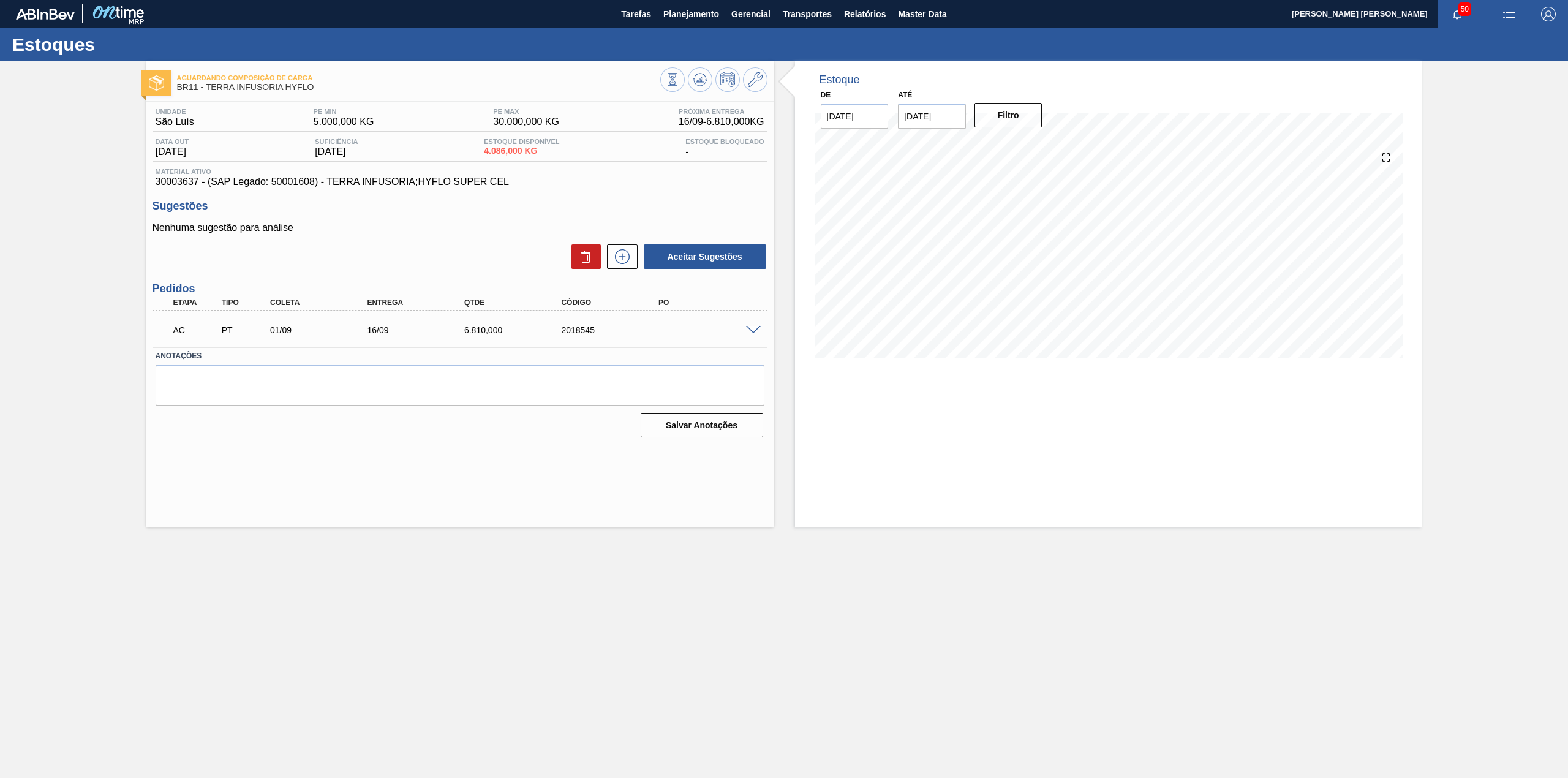
click at [746, 332] on span at bounding box center [753, 330] width 15 height 9
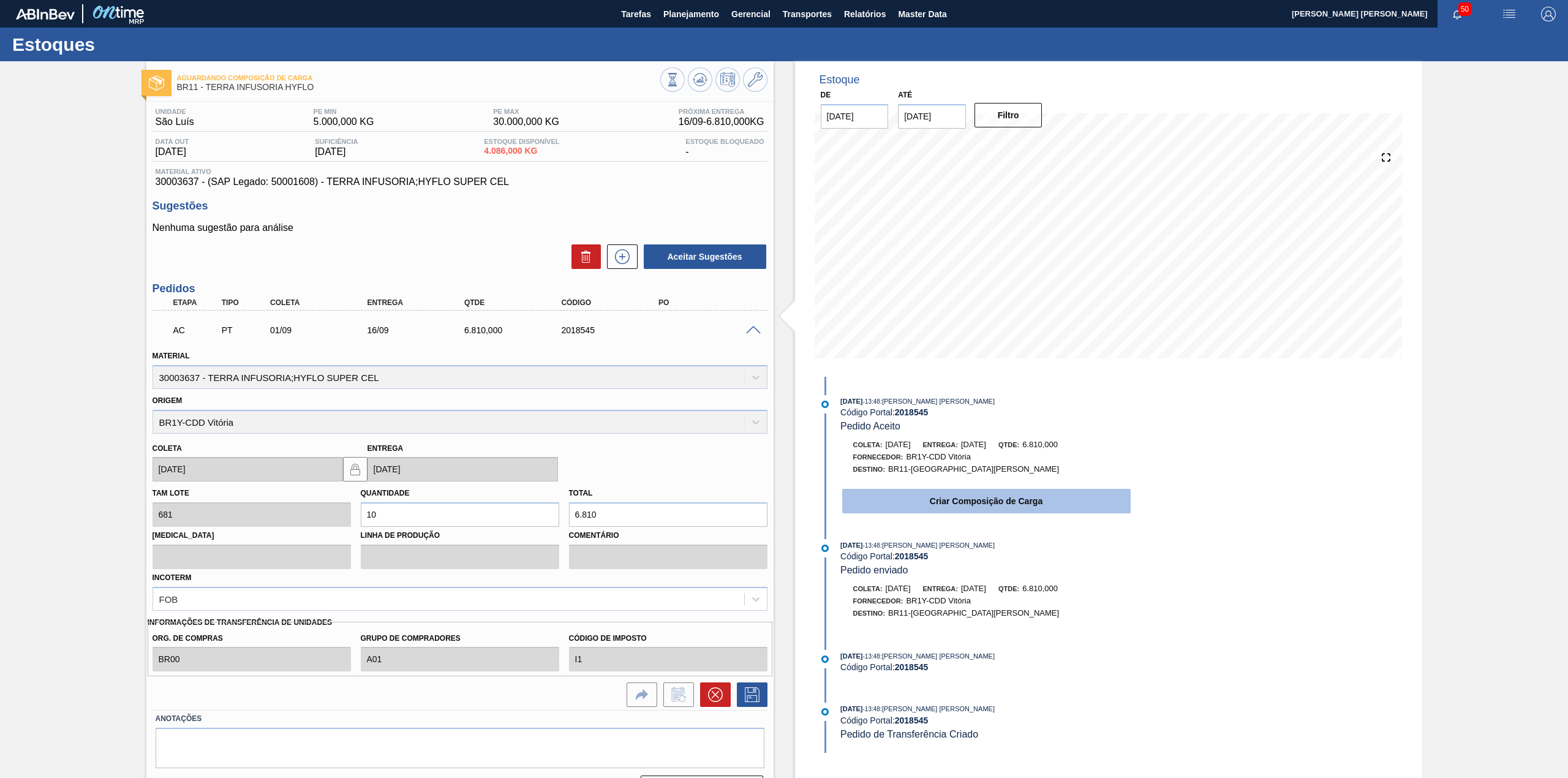
click at [954, 502] on button "Criar Composição de Carga" at bounding box center [986, 501] width 288 height 25
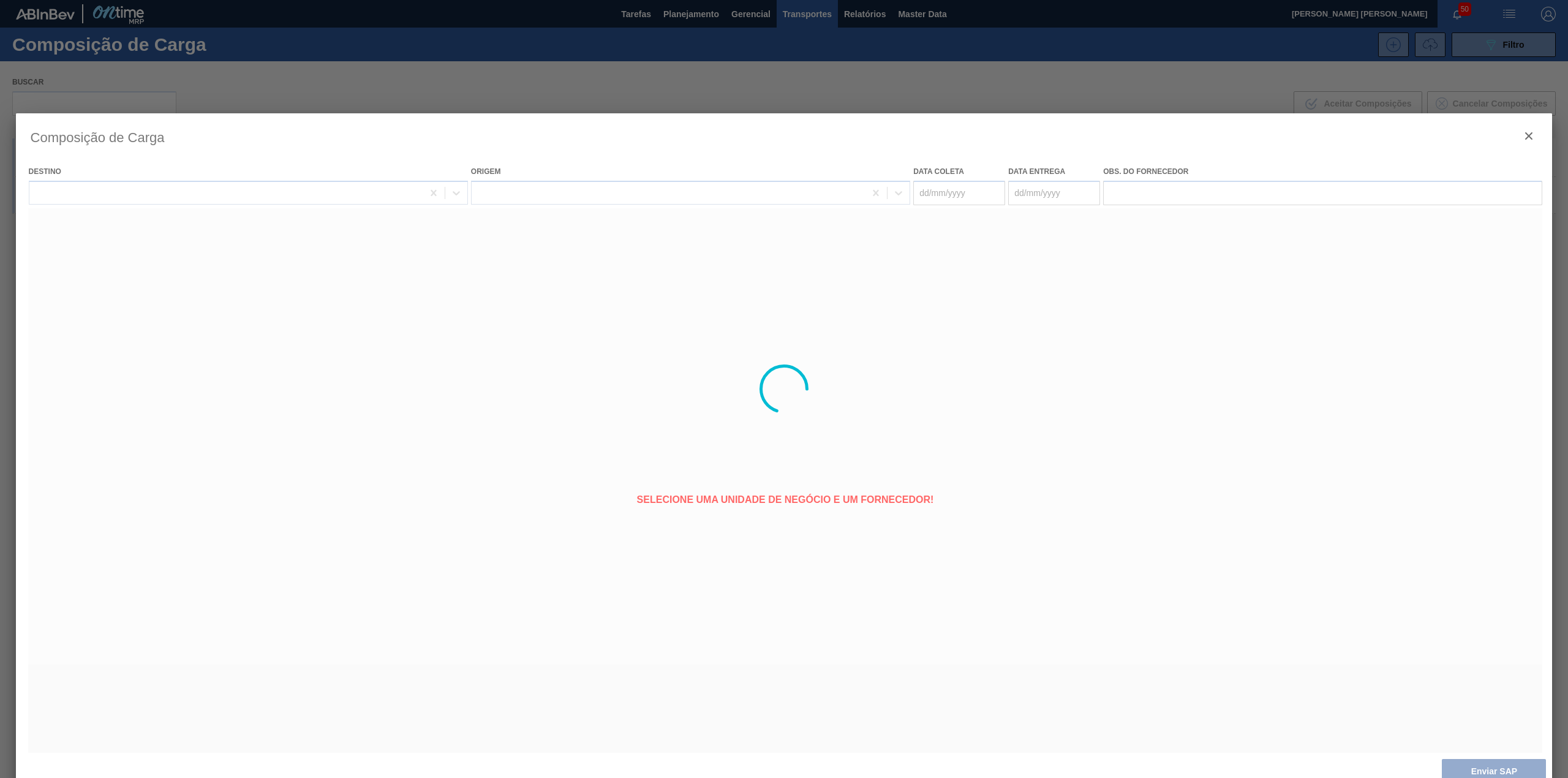
type coleta "01/09/2025"
type entrega "16/09/2025"
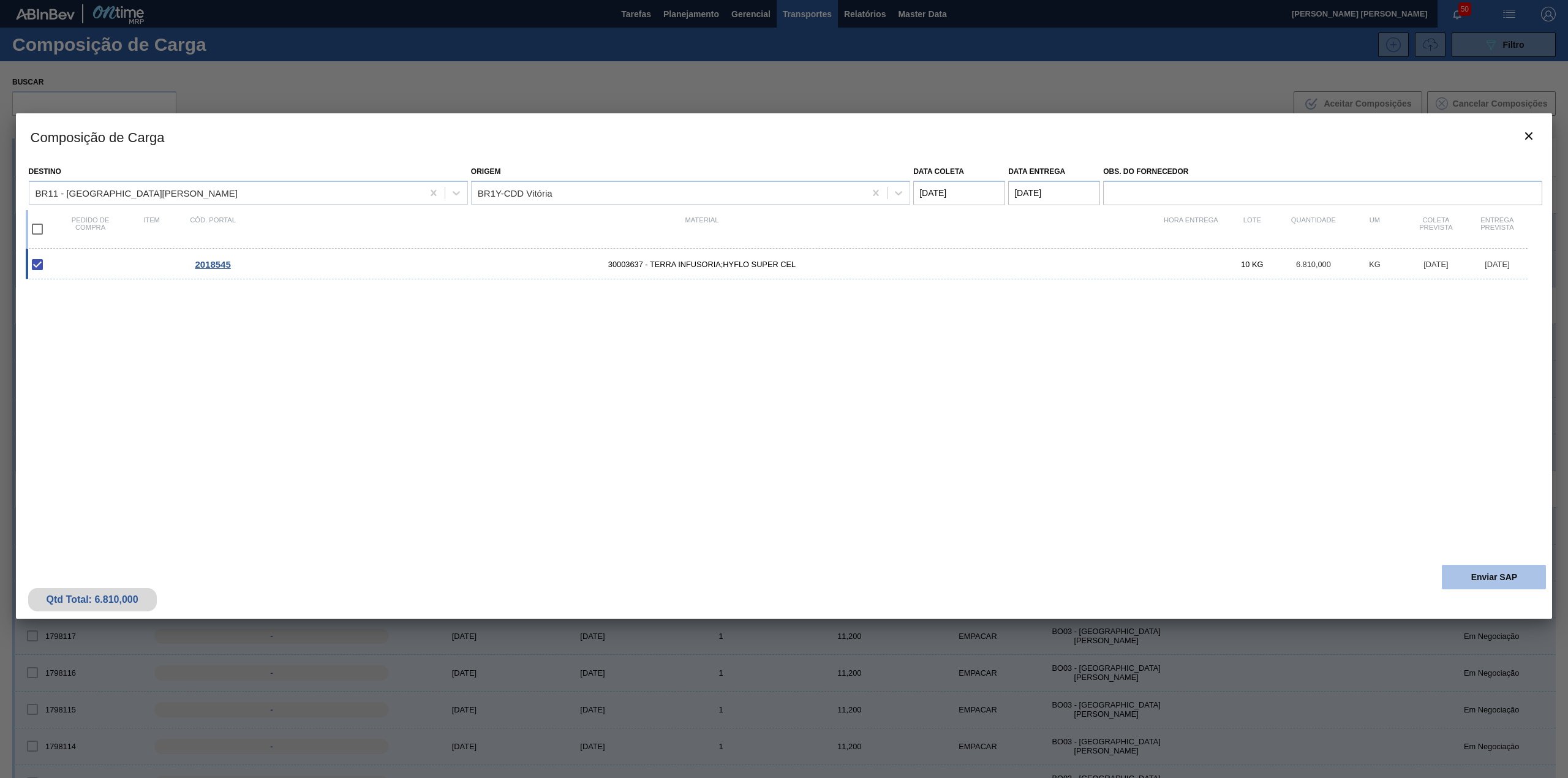
click at [1458, 572] on button "Enviar SAP" at bounding box center [1494, 577] width 104 height 25
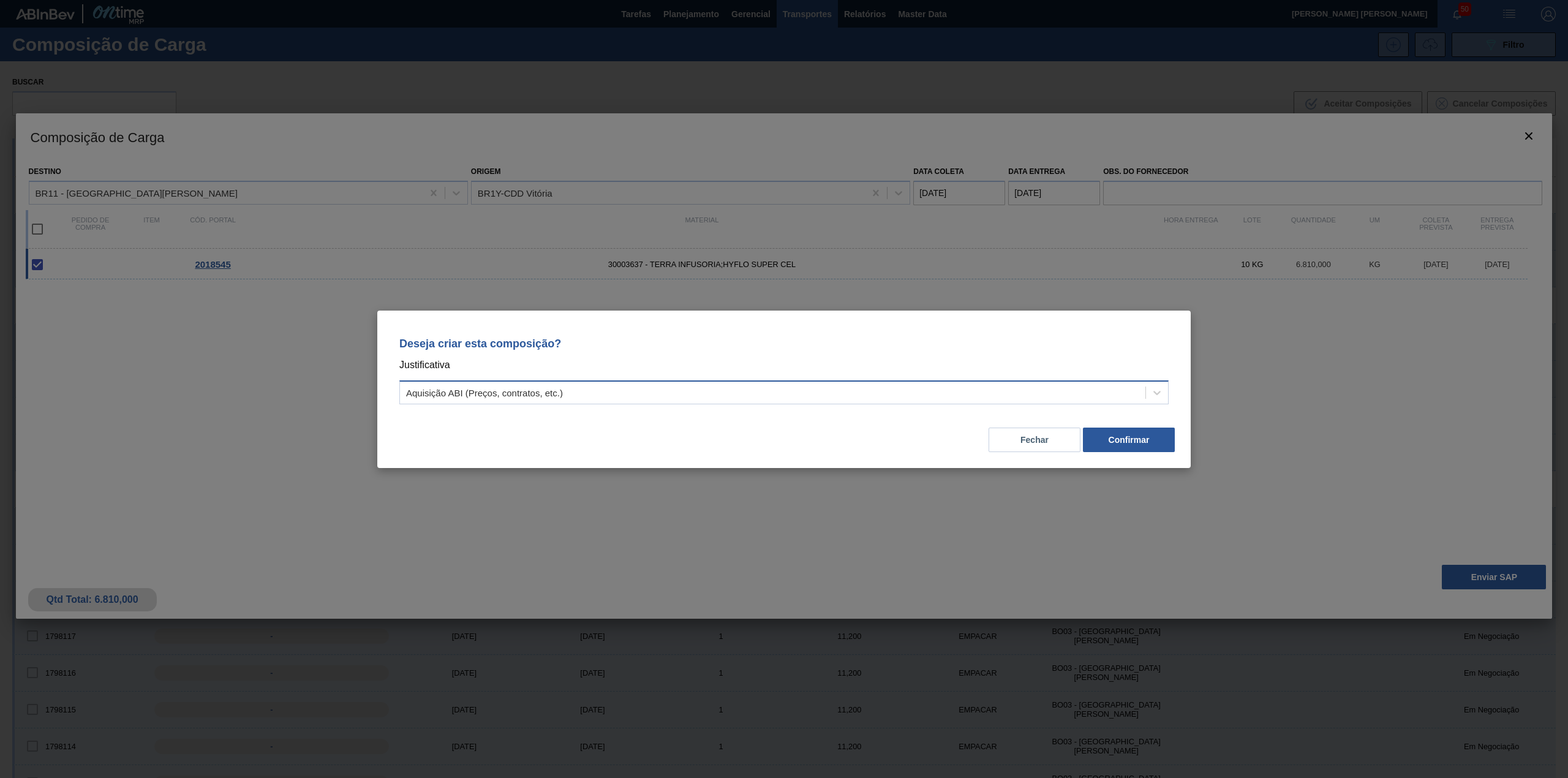
click at [807, 389] on div "Aquisição ABI (Preços, contratos, etc.)" at bounding box center [773, 392] width 745 height 18
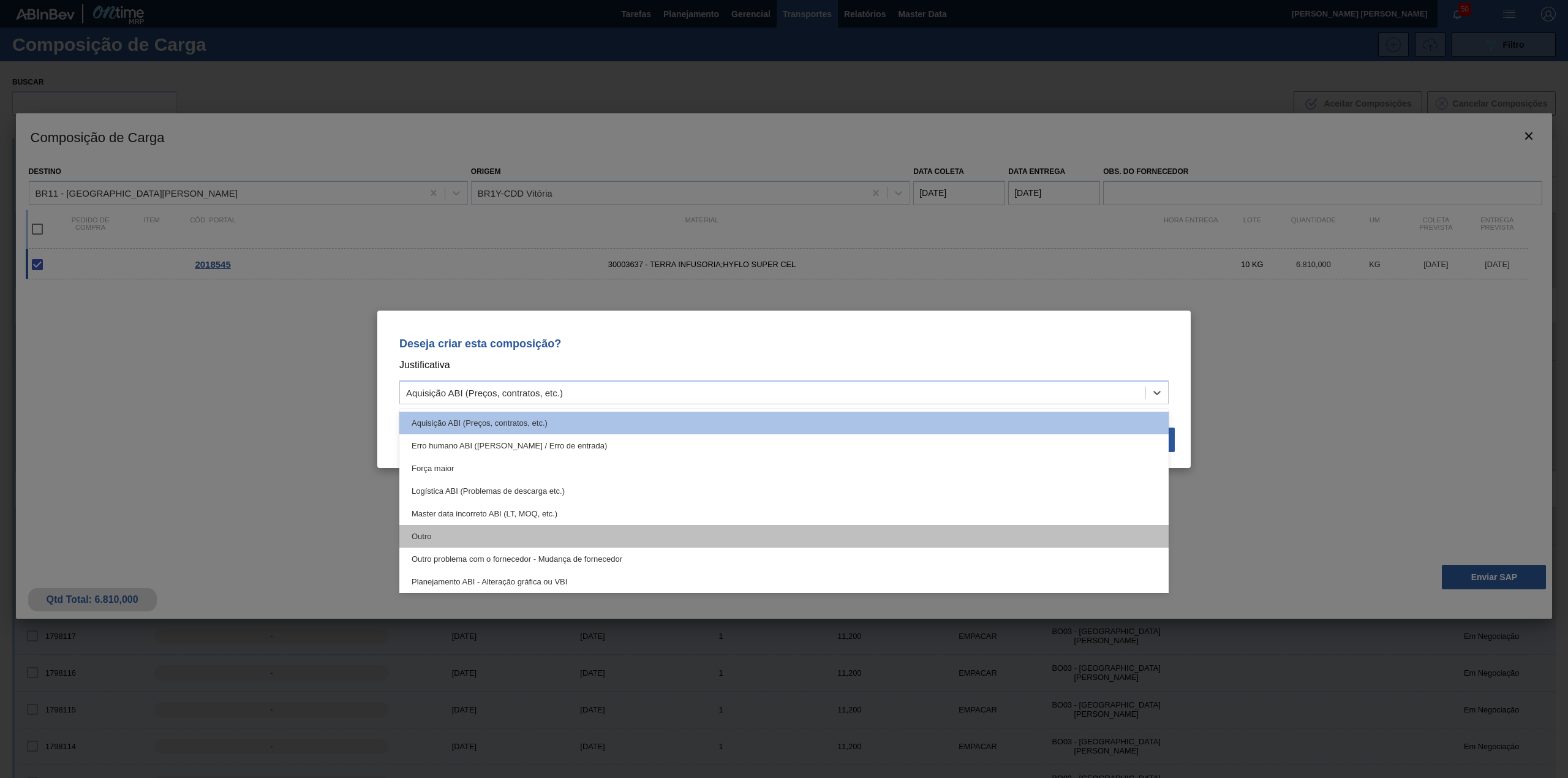
click at [579, 528] on div "Outro" at bounding box center [784, 536] width 769 height 23
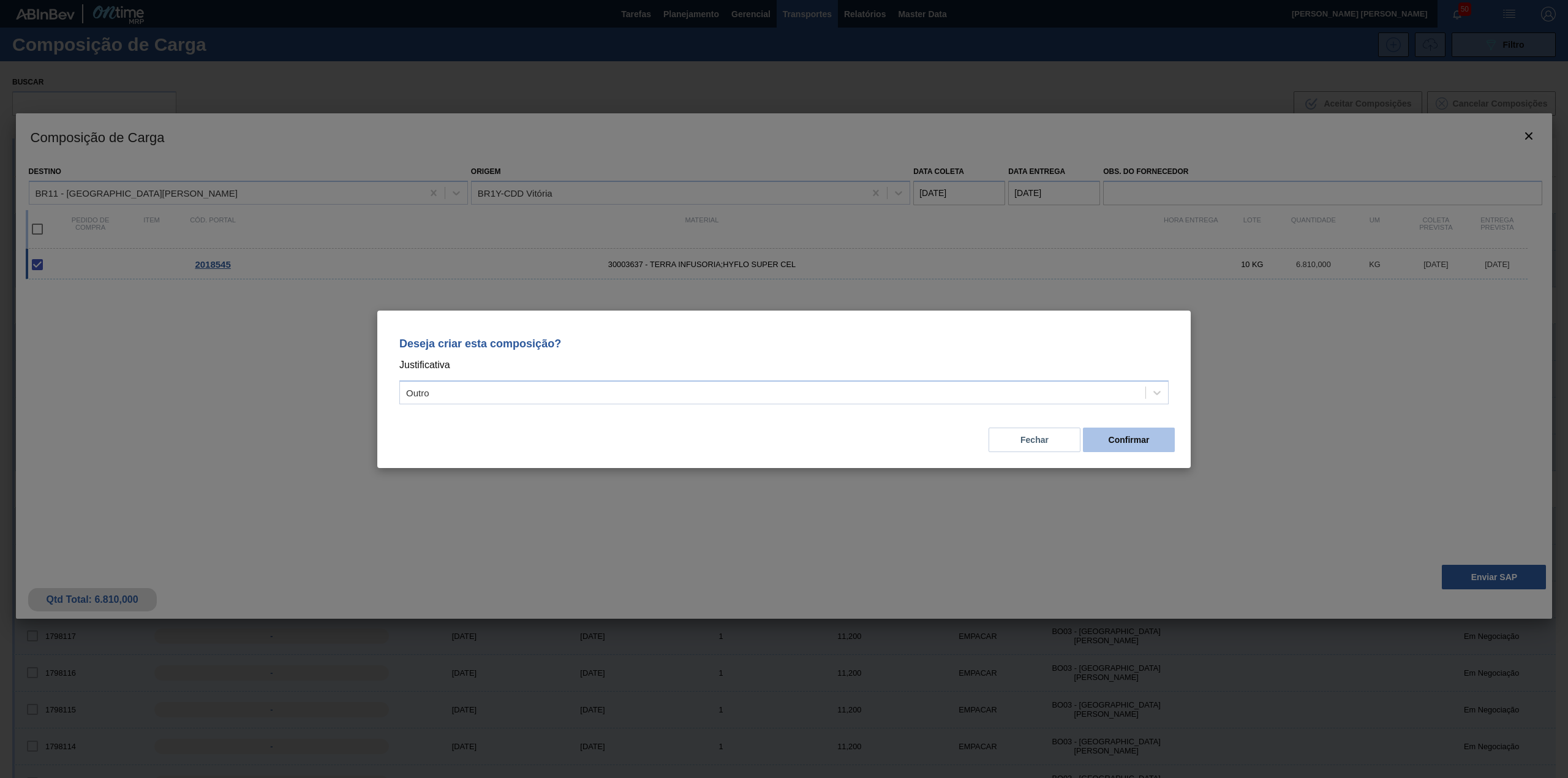
click at [1135, 431] on button "Confirmar" at bounding box center [1129, 440] width 92 height 25
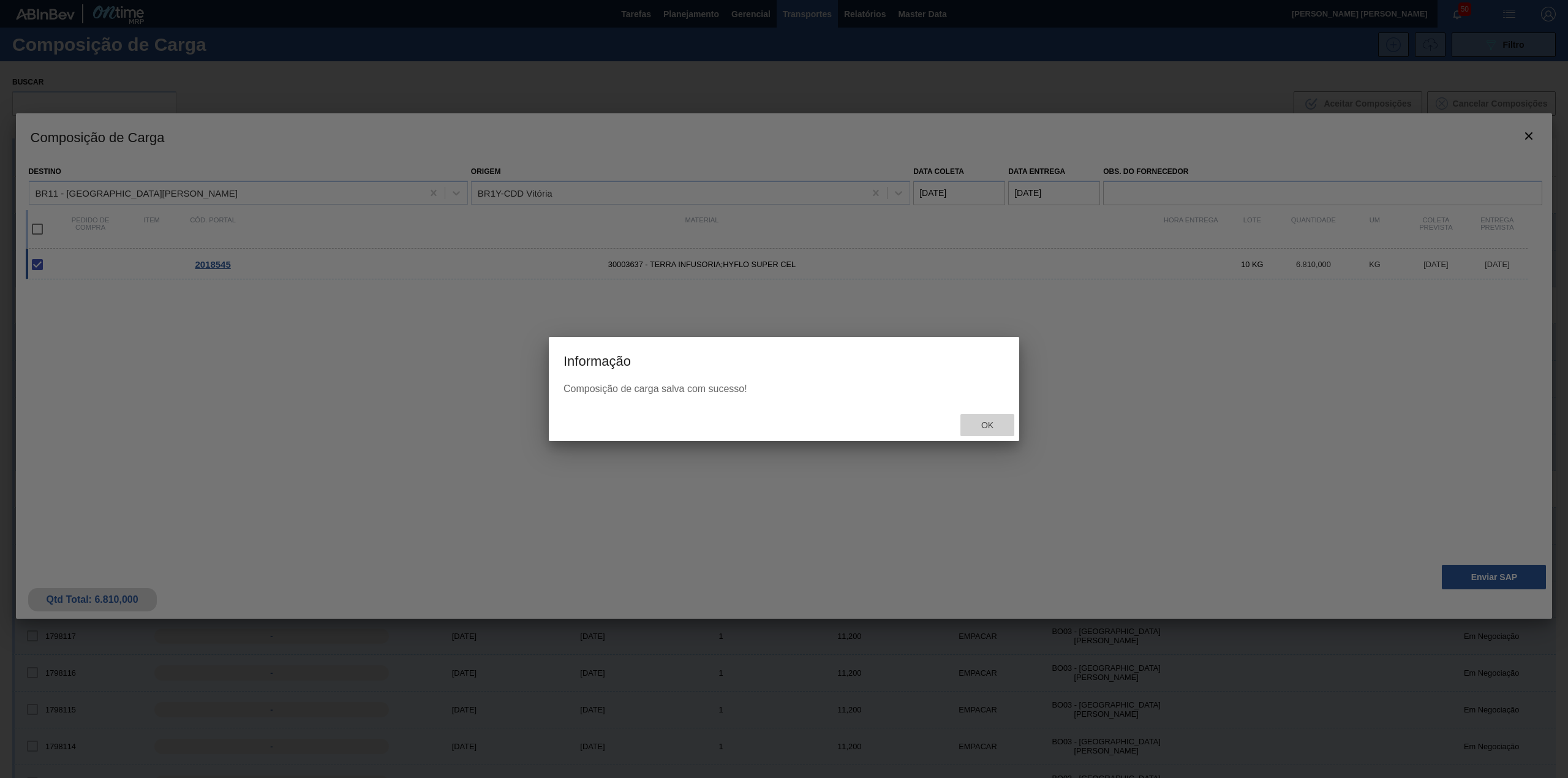
click at [980, 427] on span "Ok" at bounding box center [987, 425] width 32 height 10
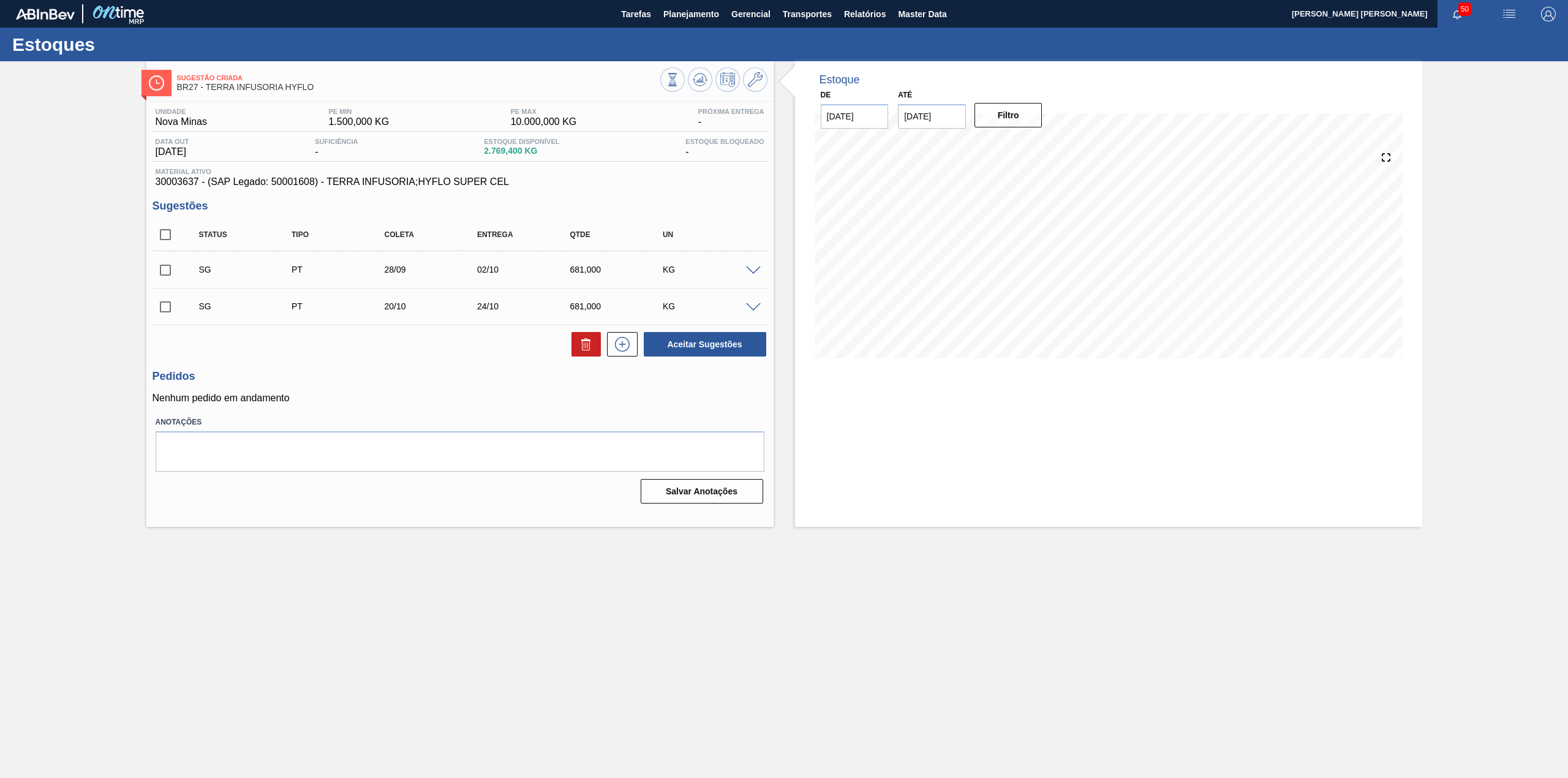
click at [159, 233] on input "checkbox" at bounding box center [165, 235] width 26 height 26
checkbox input "true"
click at [589, 356] on button at bounding box center [586, 344] width 29 height 25
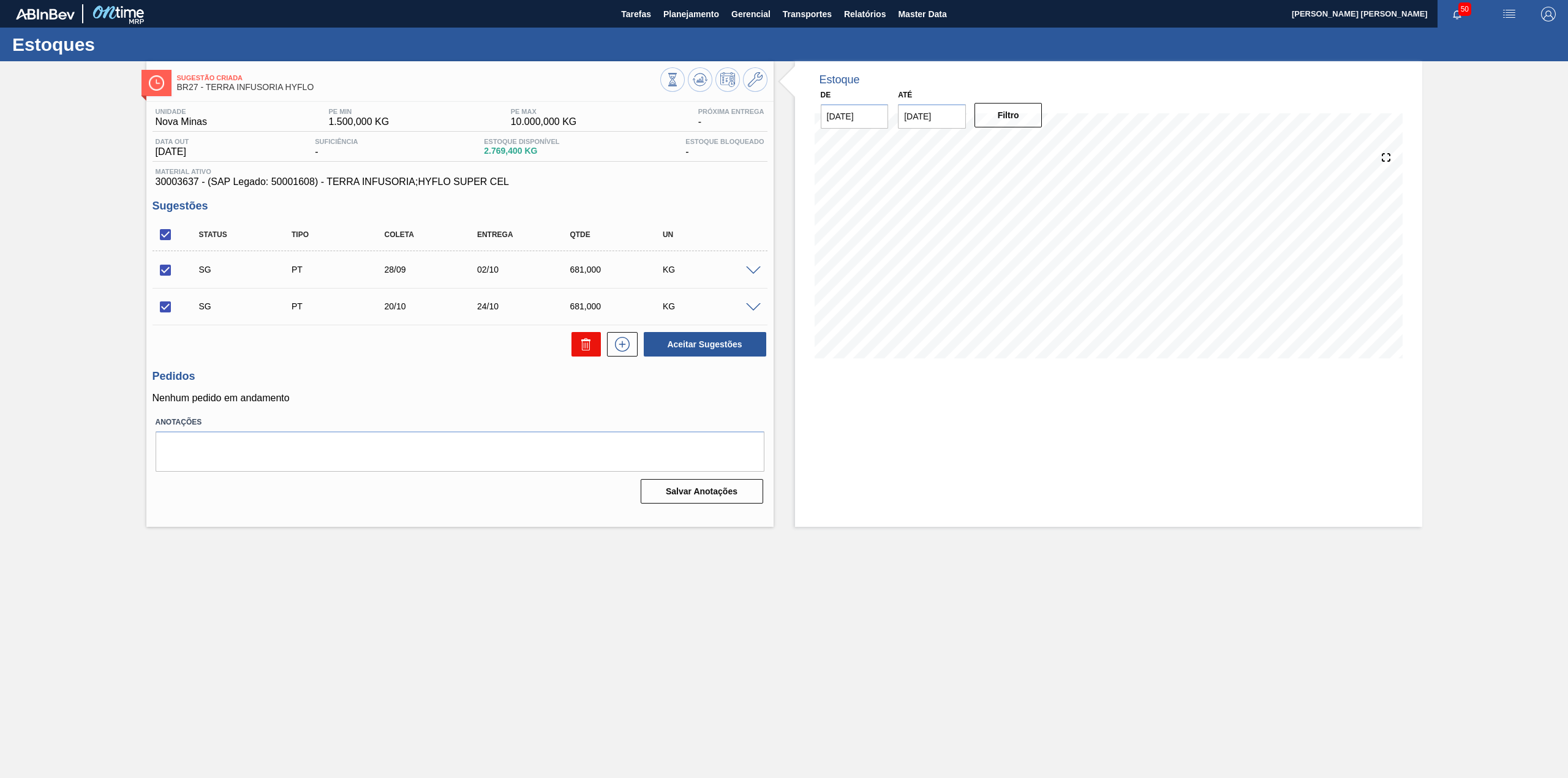
checkbox input "false"
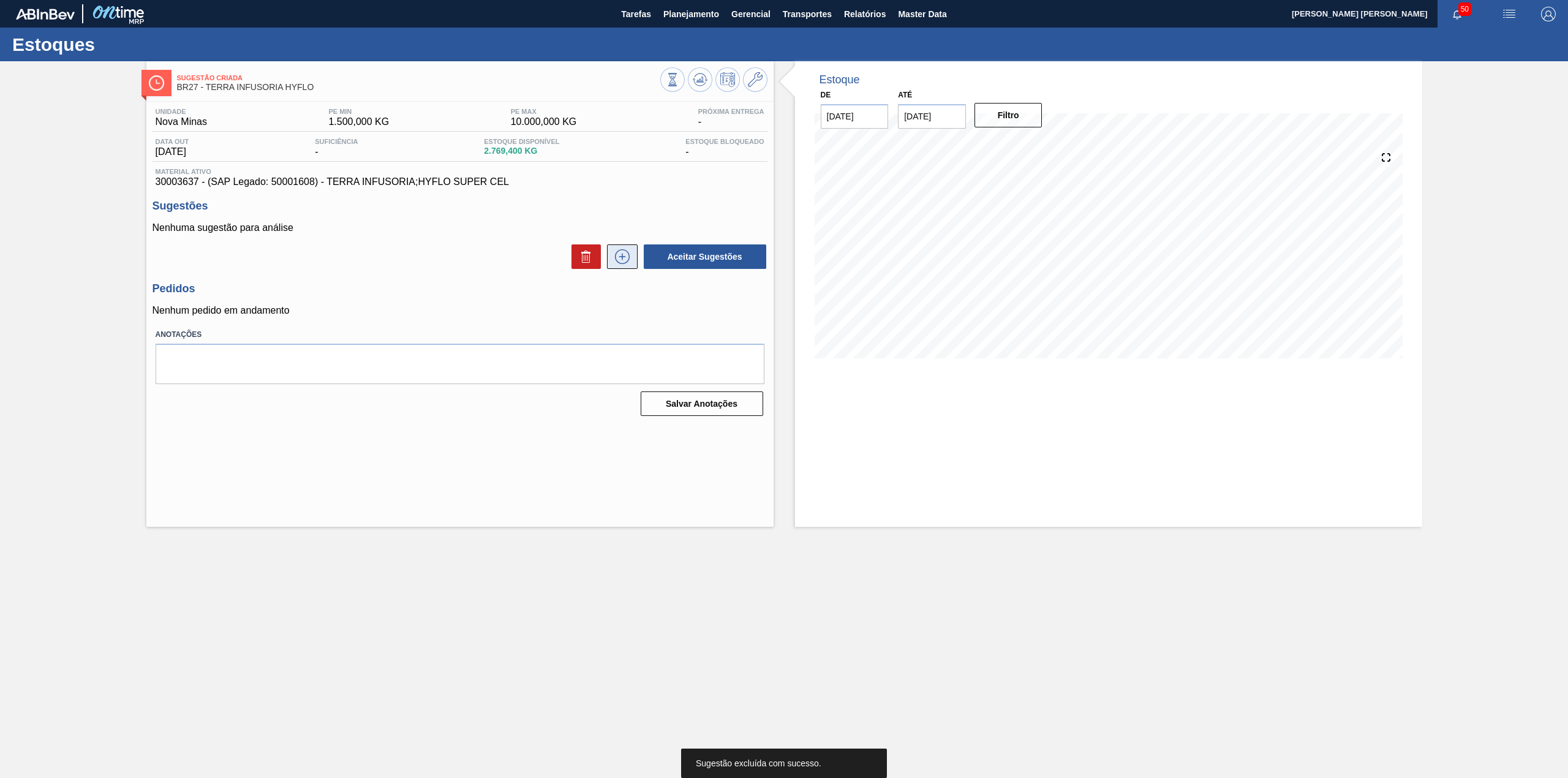
click at [625, 255] on icon at bounding box center [622, 256] width 20 height 15
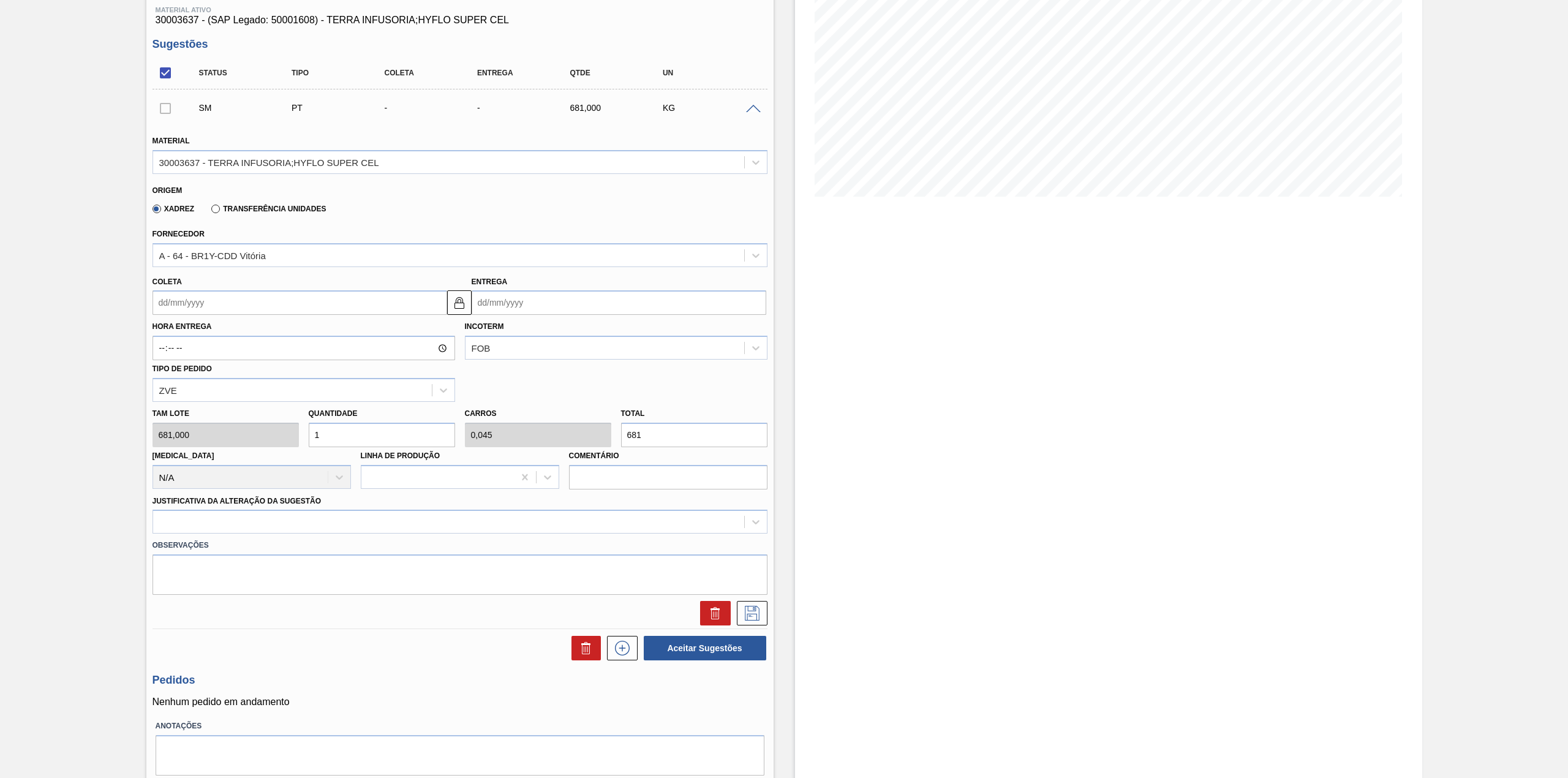
scroll to position [163, 0]
click at [278, 308] on input "Coleta" at bounding box center [300, 301] width 295 height 25
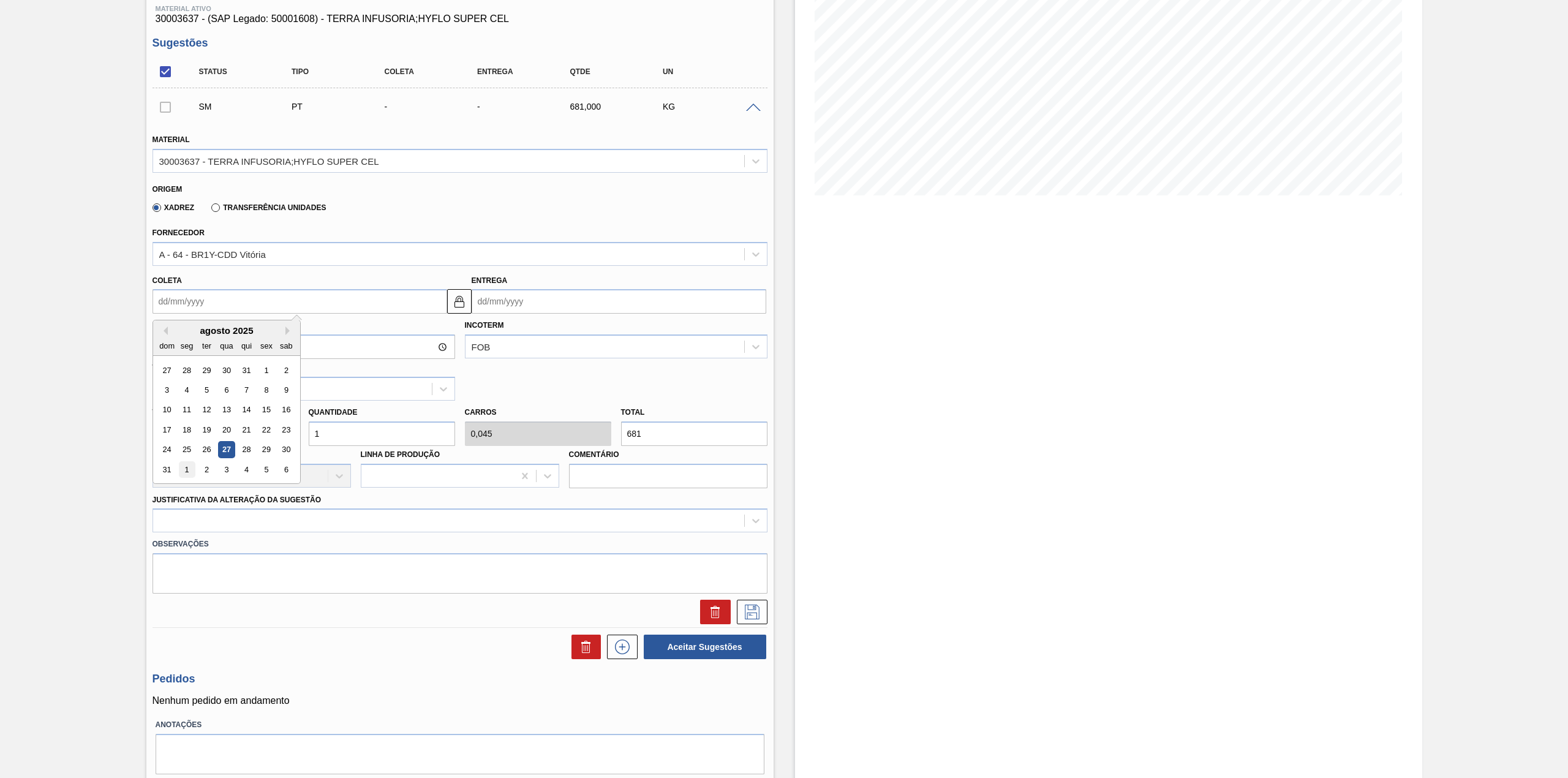
click at [186, 466] on div "1" at bounding box center [186, 470] width 16 height 16
type input "[DATE]"
type input "05/09/2025"
click at [344, 439] on input "1" at bounding box center [382, 434] width 146 height 25
type input "12"
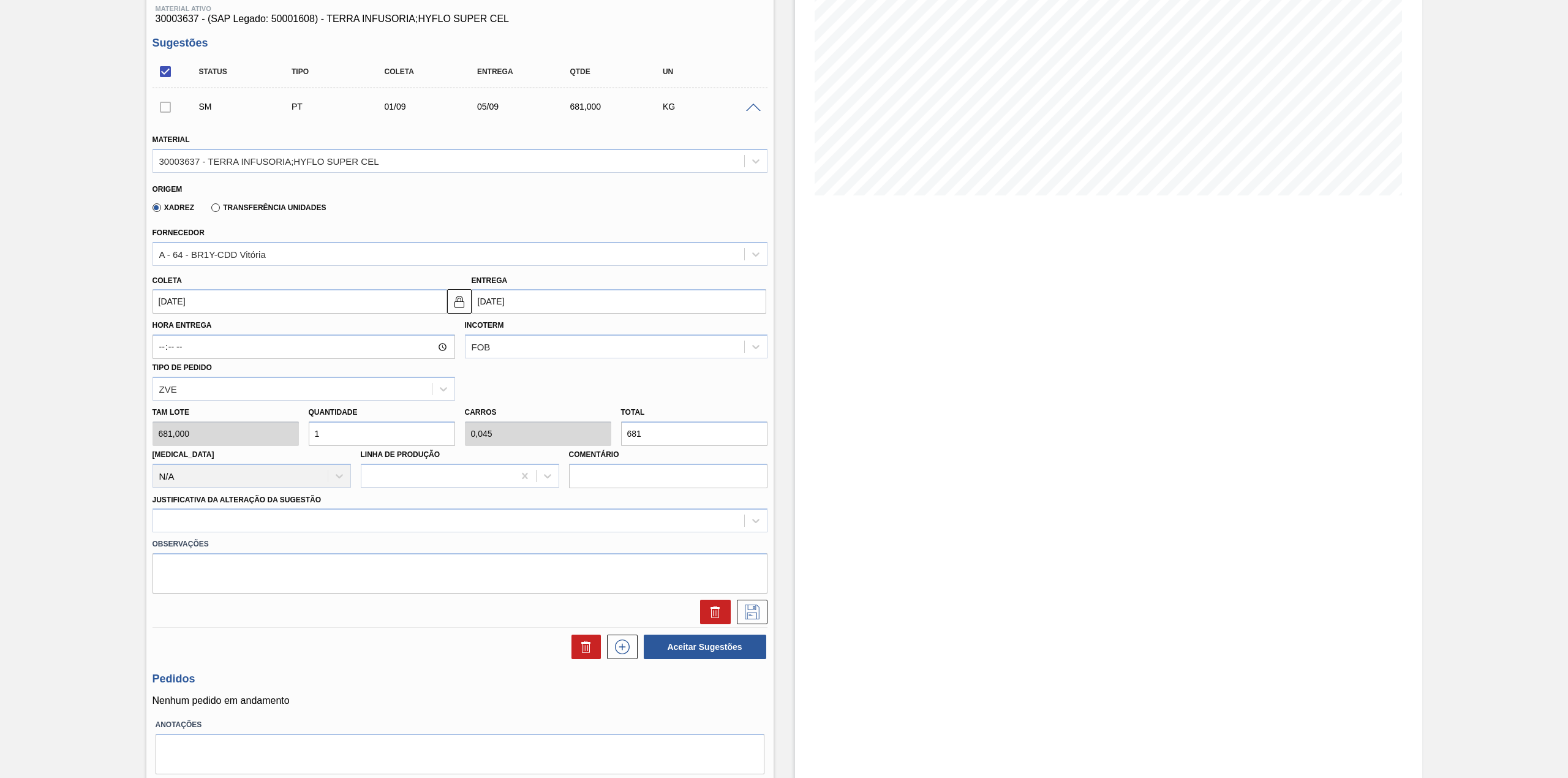
type input "0,545"
type input "8.172"
type input "12"
click at [382, 522] on div at bounding box center [449, 521] width 591 height 18
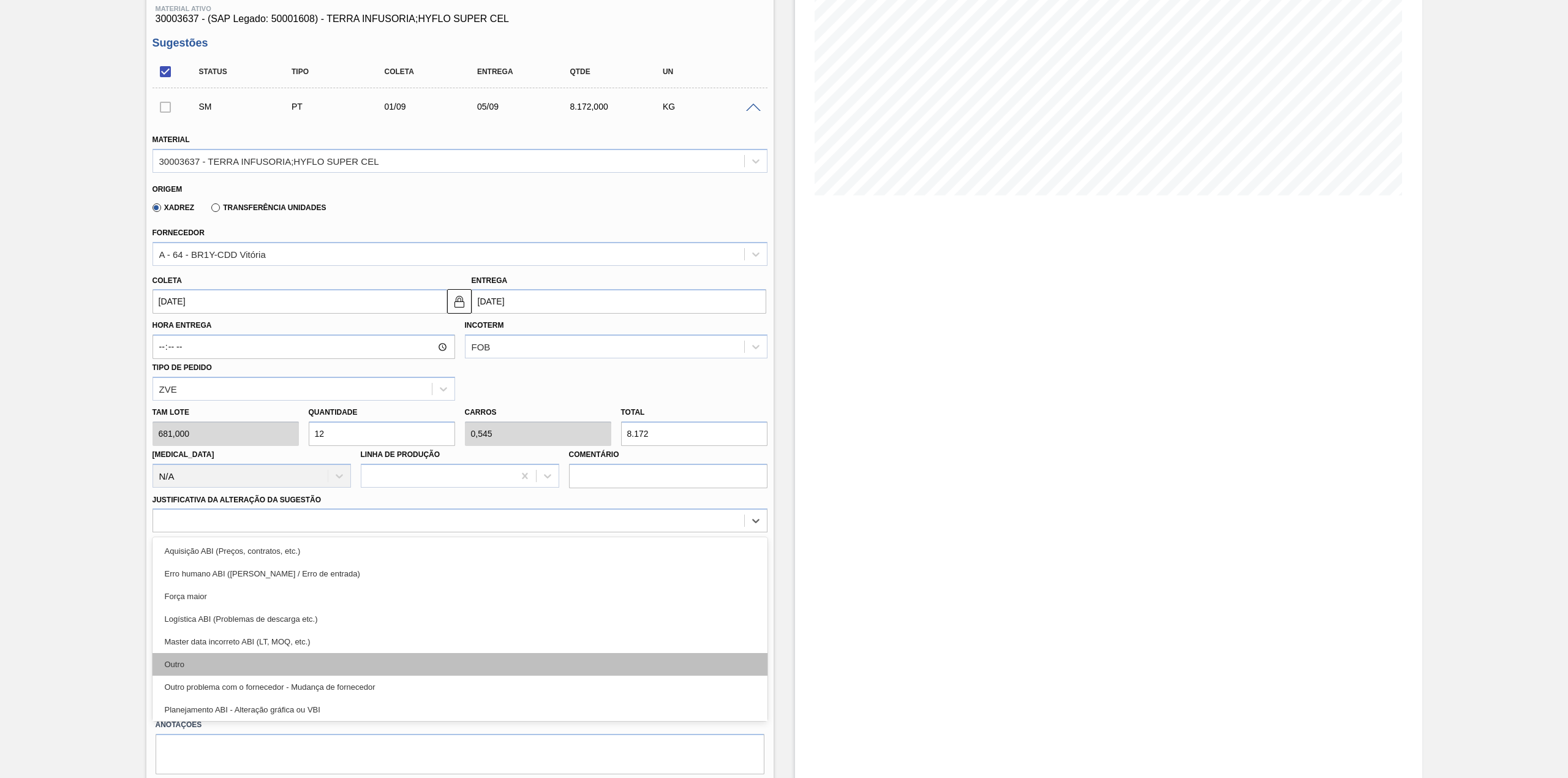
click at [255, 667] on div "Outro" at bounding box center [460, 665] width 615 height 23
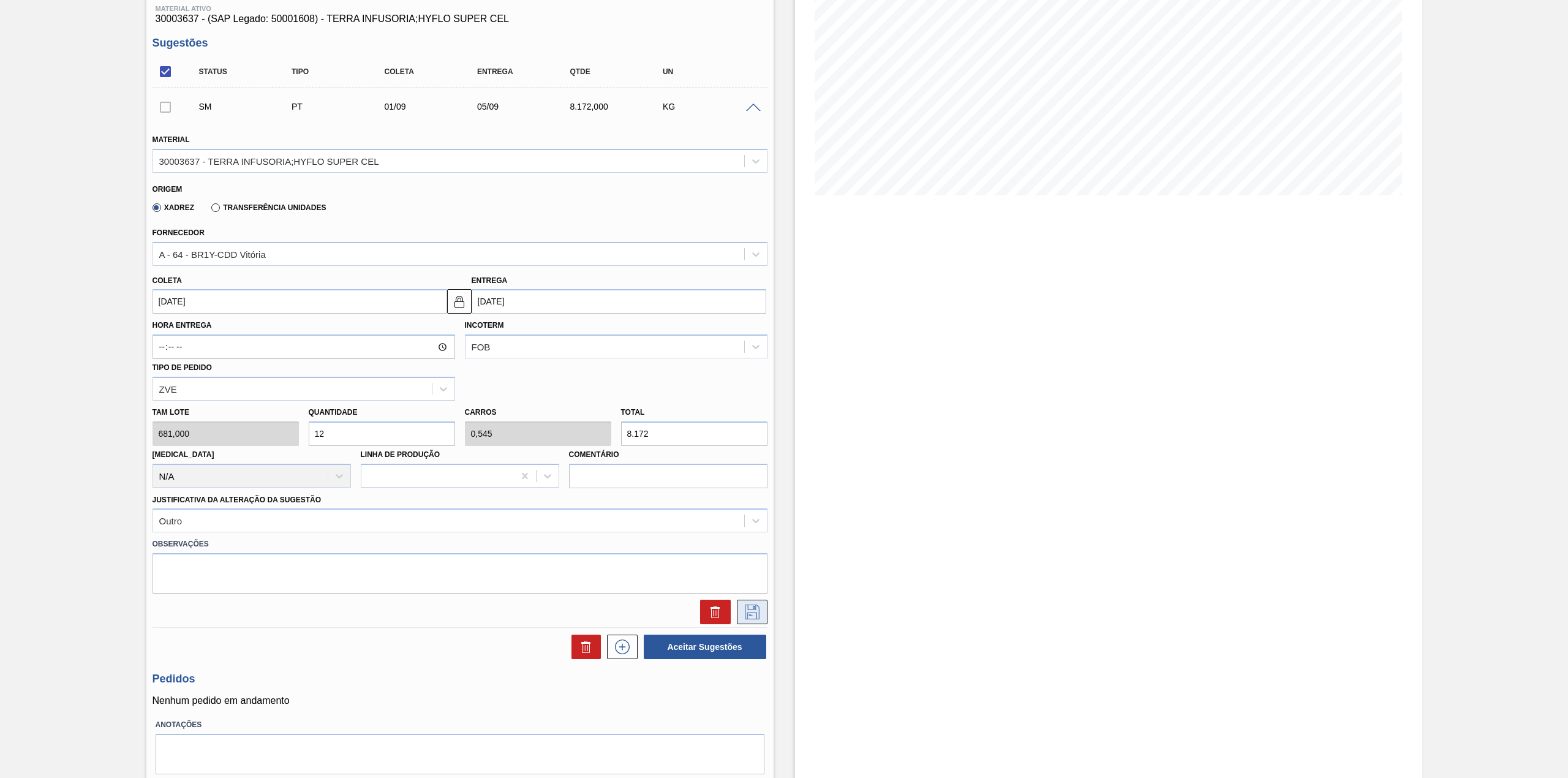
click at [750, 613] on icon at bounding box center [752, 612] width 20 height 15
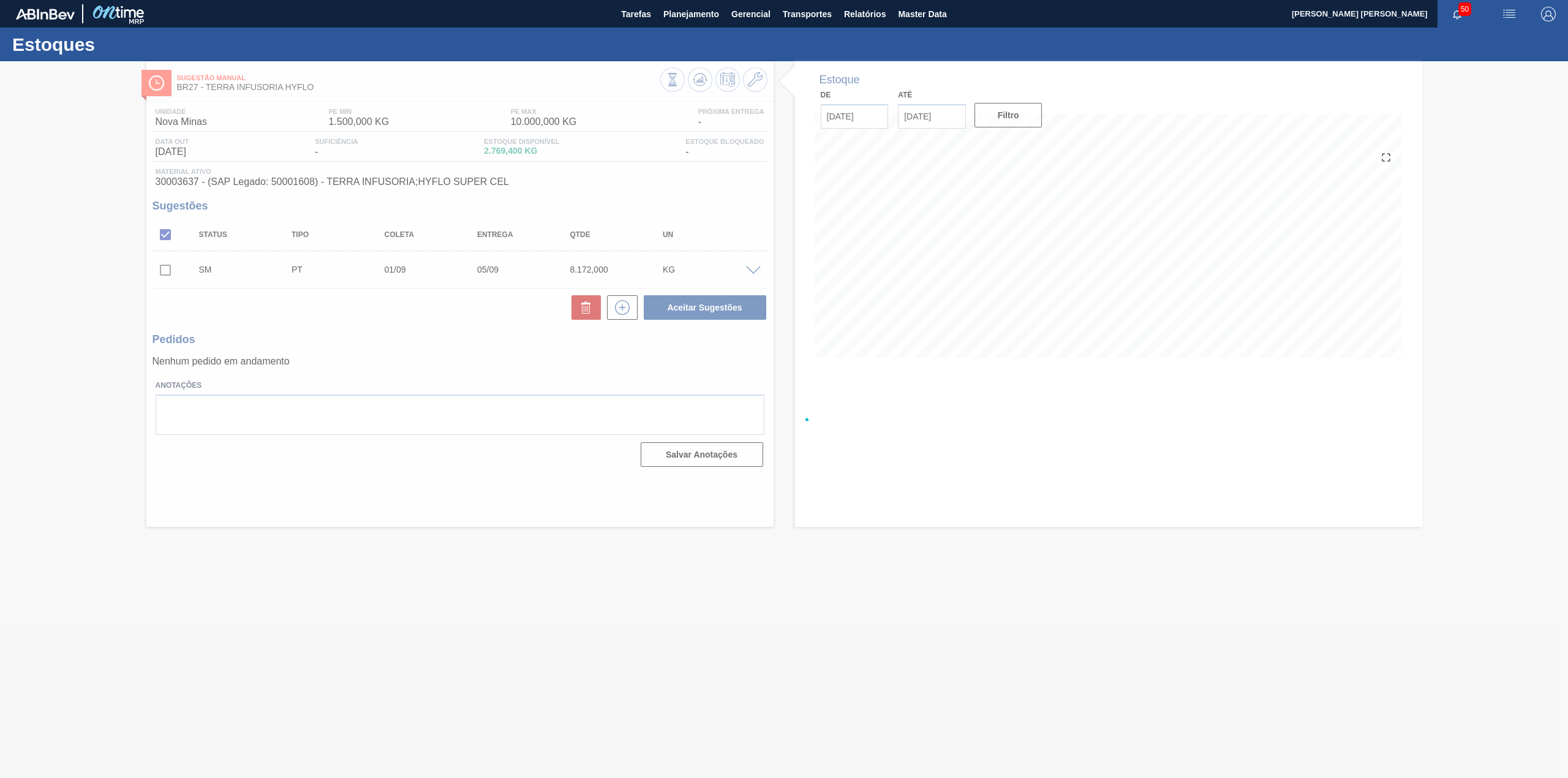
scroll to position [0, 0]
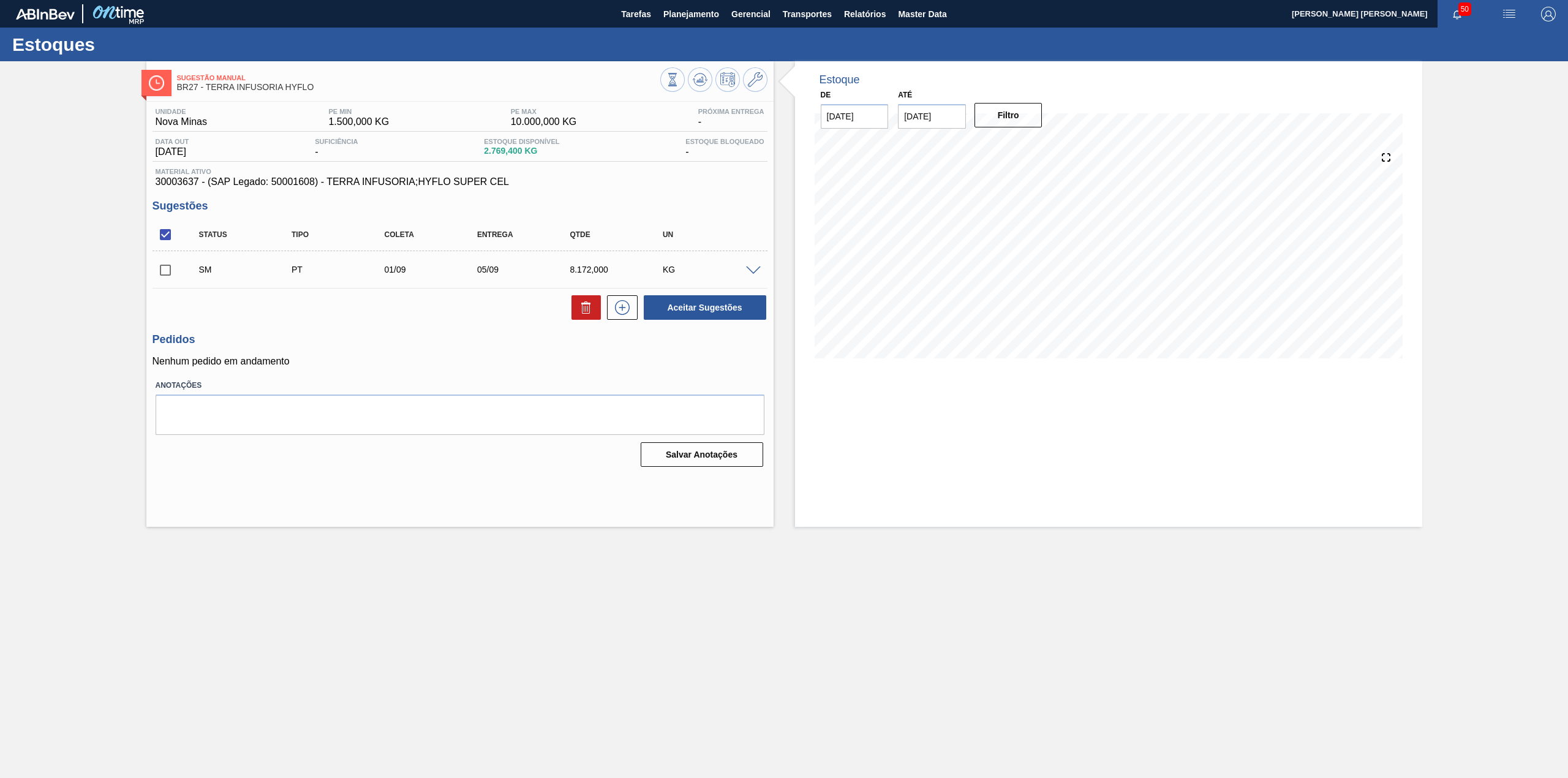
click at [158, 269] on input "checkbox" at bounding box center [165, 270] width 26 height 26
click at [712, 310] on button "Aceitar Sugestões" at bounding box center [705, 308] width 122 height 25
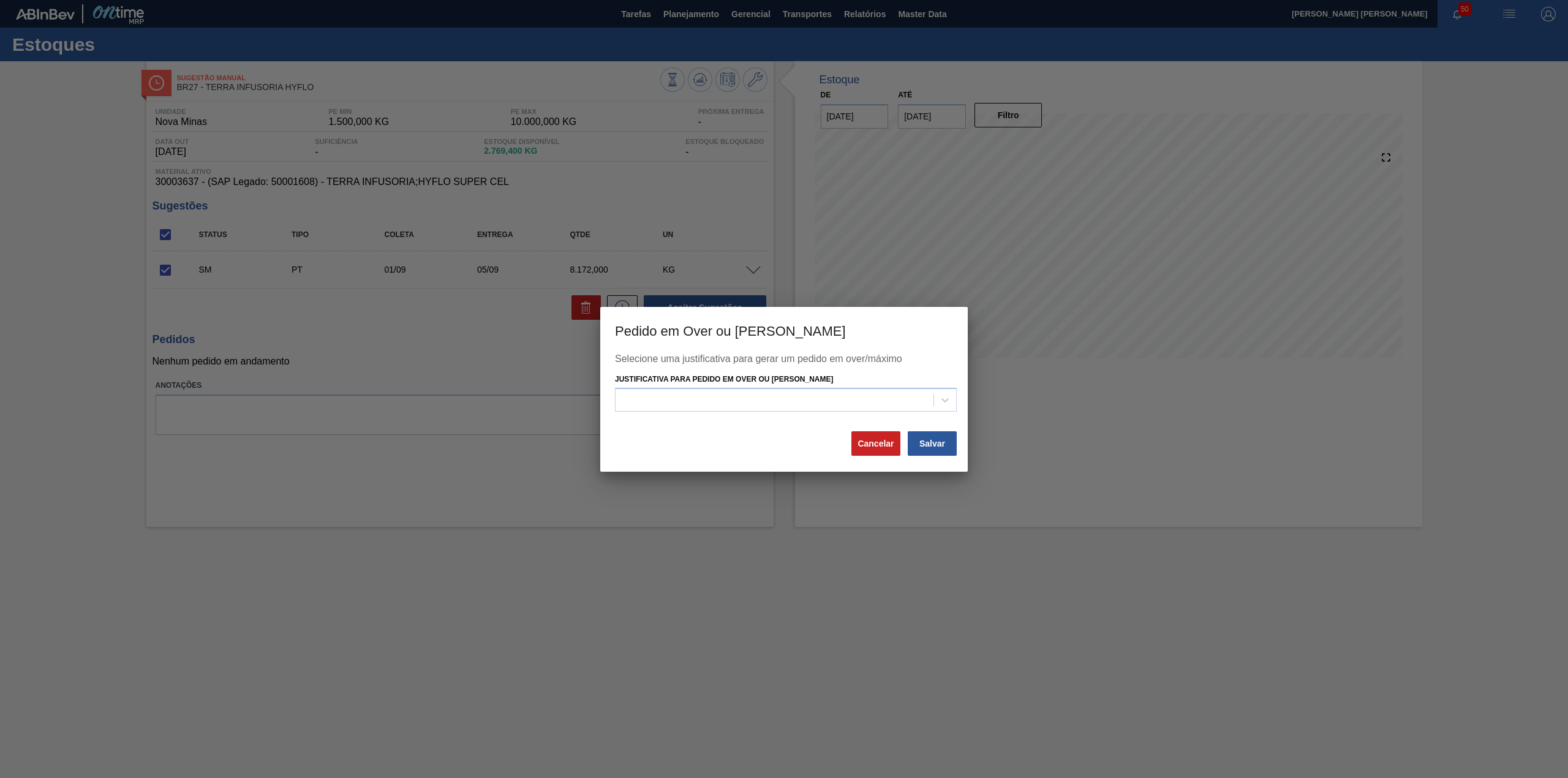
click at [743, 386] on div "Justificativa para Pedido em Over ou Máximo Estoque" at bounding box center [785, 392] width 342 height 42
click at [882, 450] on button "Cancelar" at bounding box center [875, 443] width 49 height 25
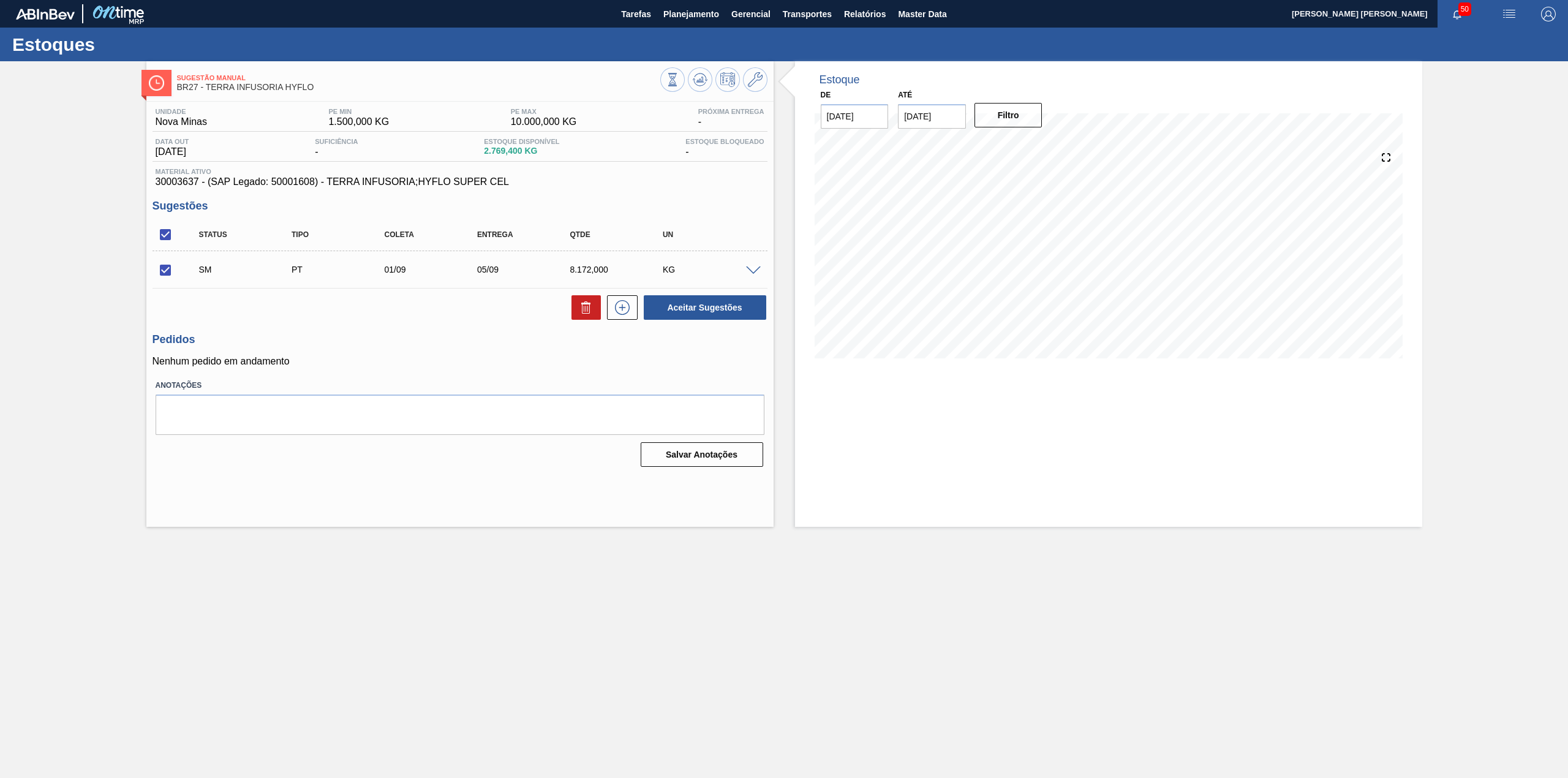
click at [761, 269] on div at bounding box center [755, 269] width 25 height 9
click at [759, 272] on span at bounding box center [753, 271] width 15 height 9
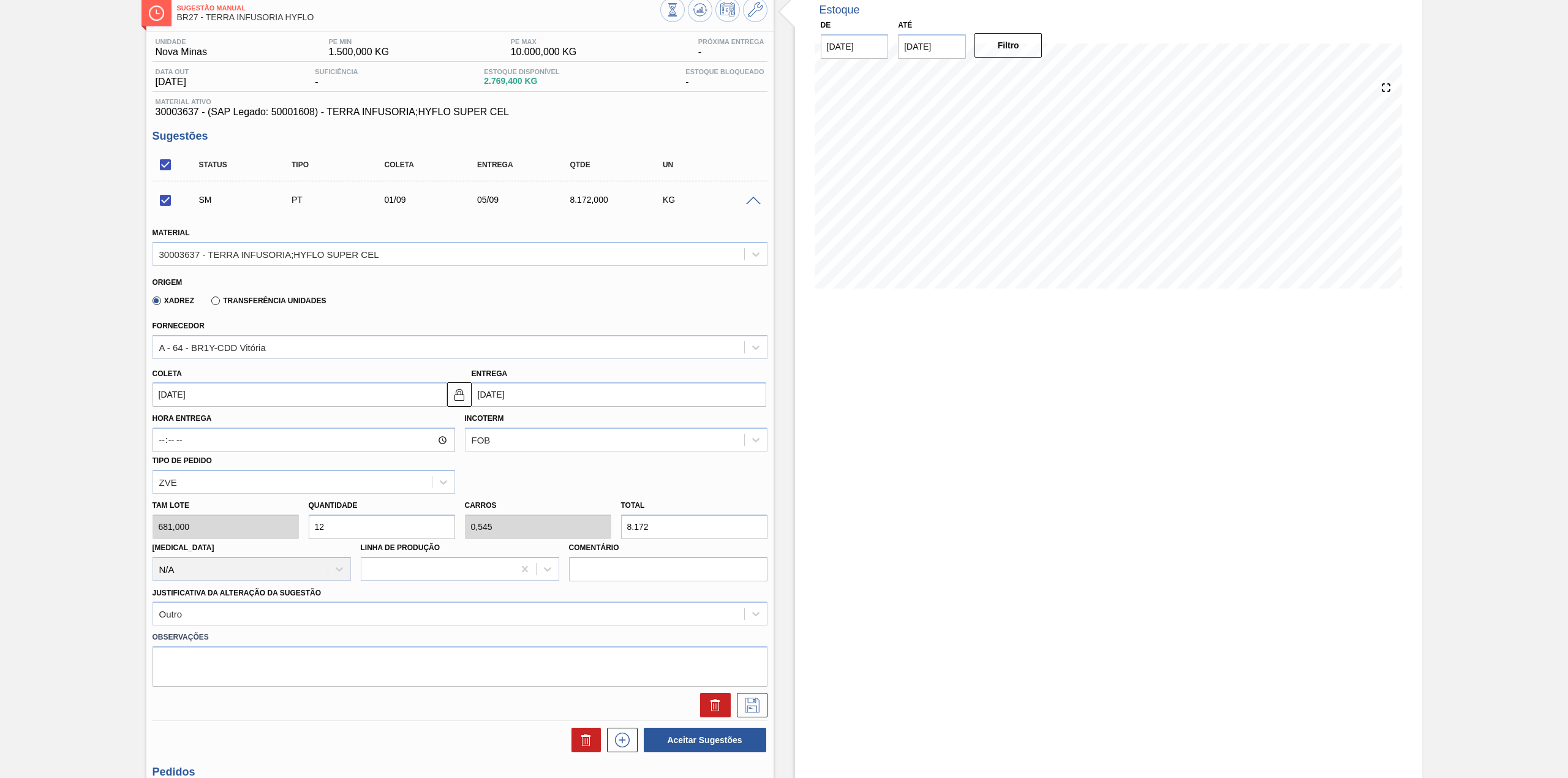
scroll to position [163, 0]
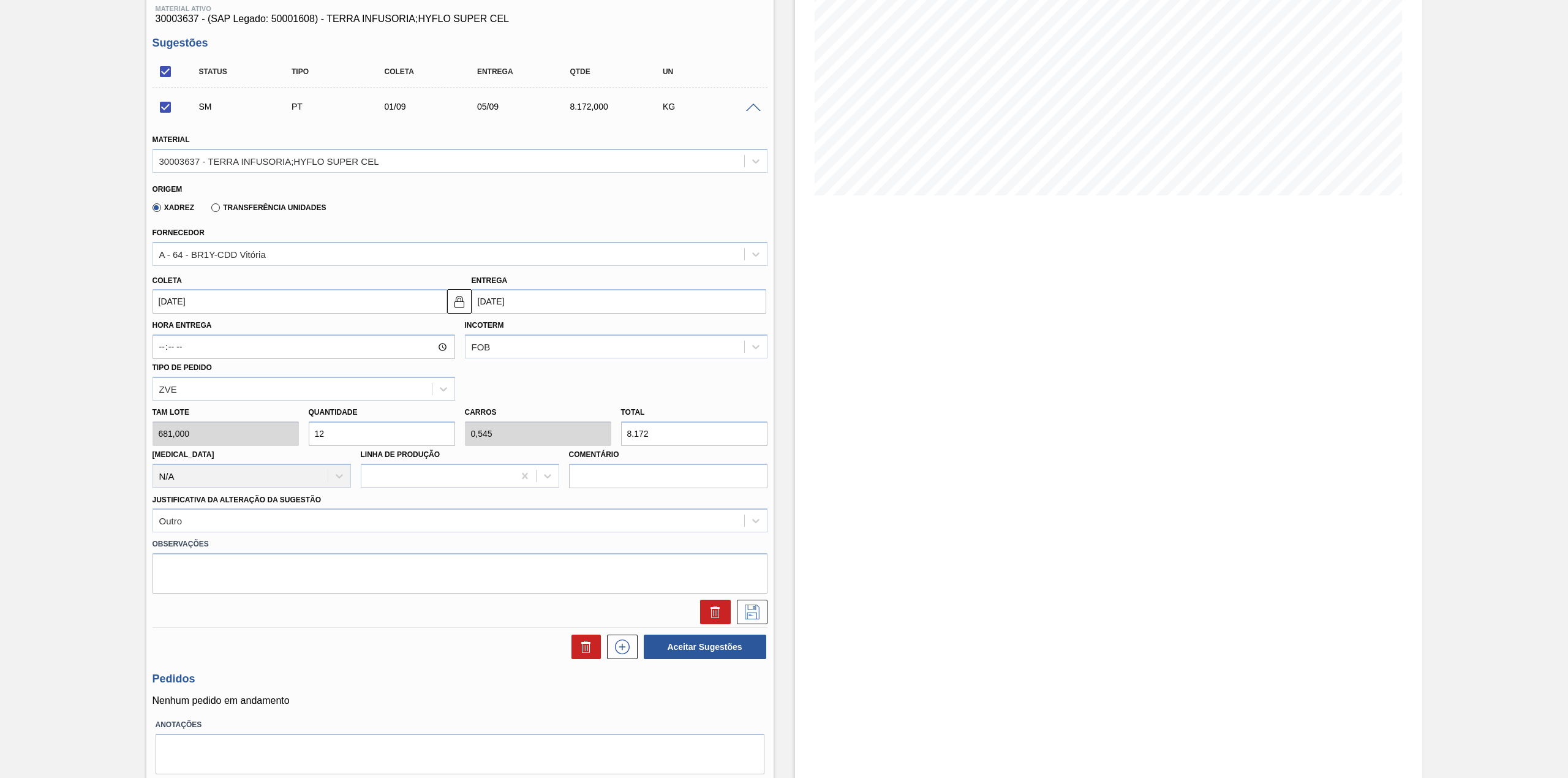
click at [345, 442] on input "12" at bounding box center [382, 434] width 146 height 25
checkbox input "false"
type input "1"
type input "0,045"
type input "681"
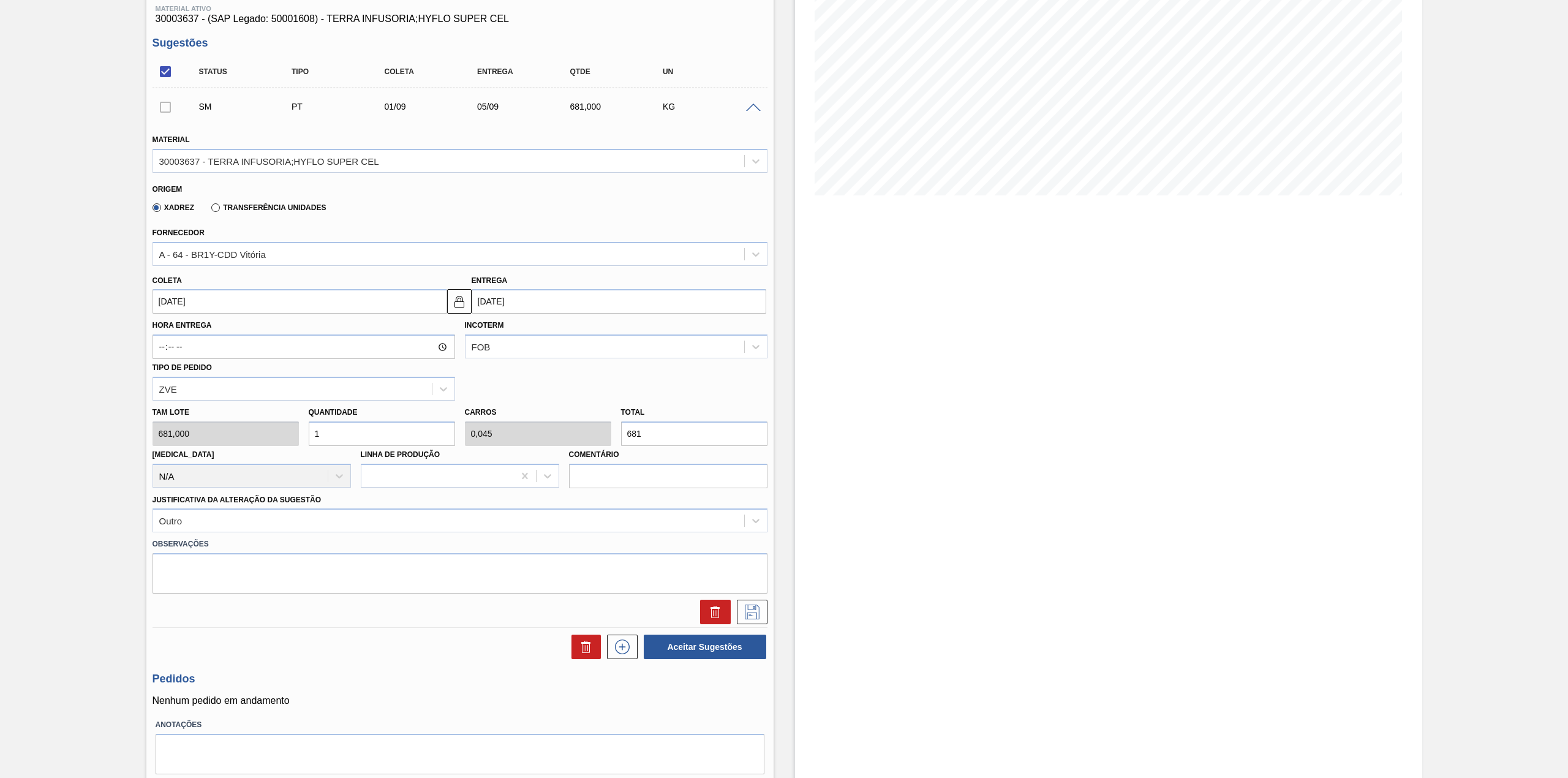
type input "11"
type input "0,499"
type input "7.491"
type input "11"
click at [321, 506] on div "Justificativa da Alteração da Sugestão Outro" at bounding box center [460, 512] width 615 height 42
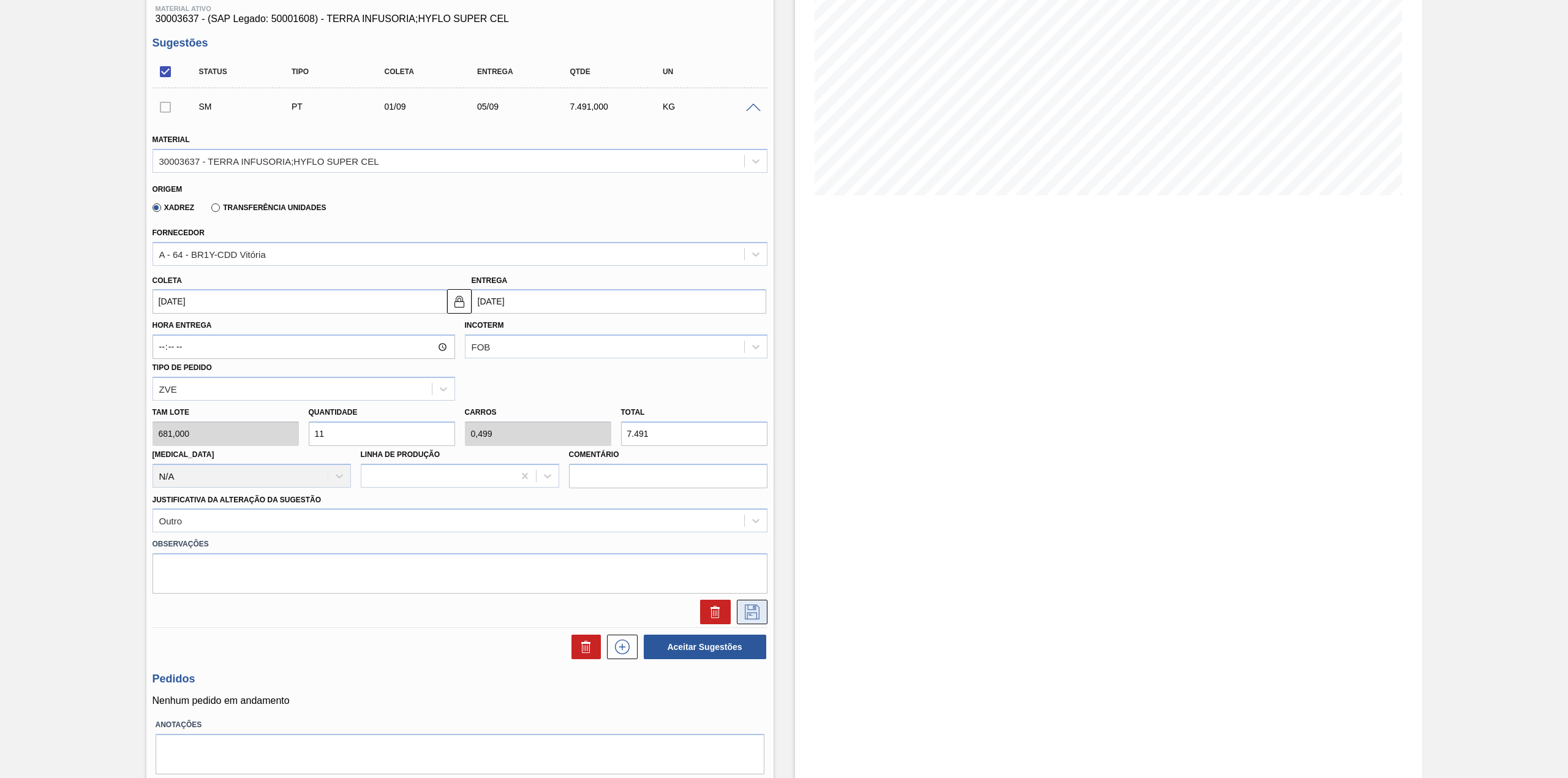
click at [754, 602] on button at bounding box center [752, 612] width 30 height 25
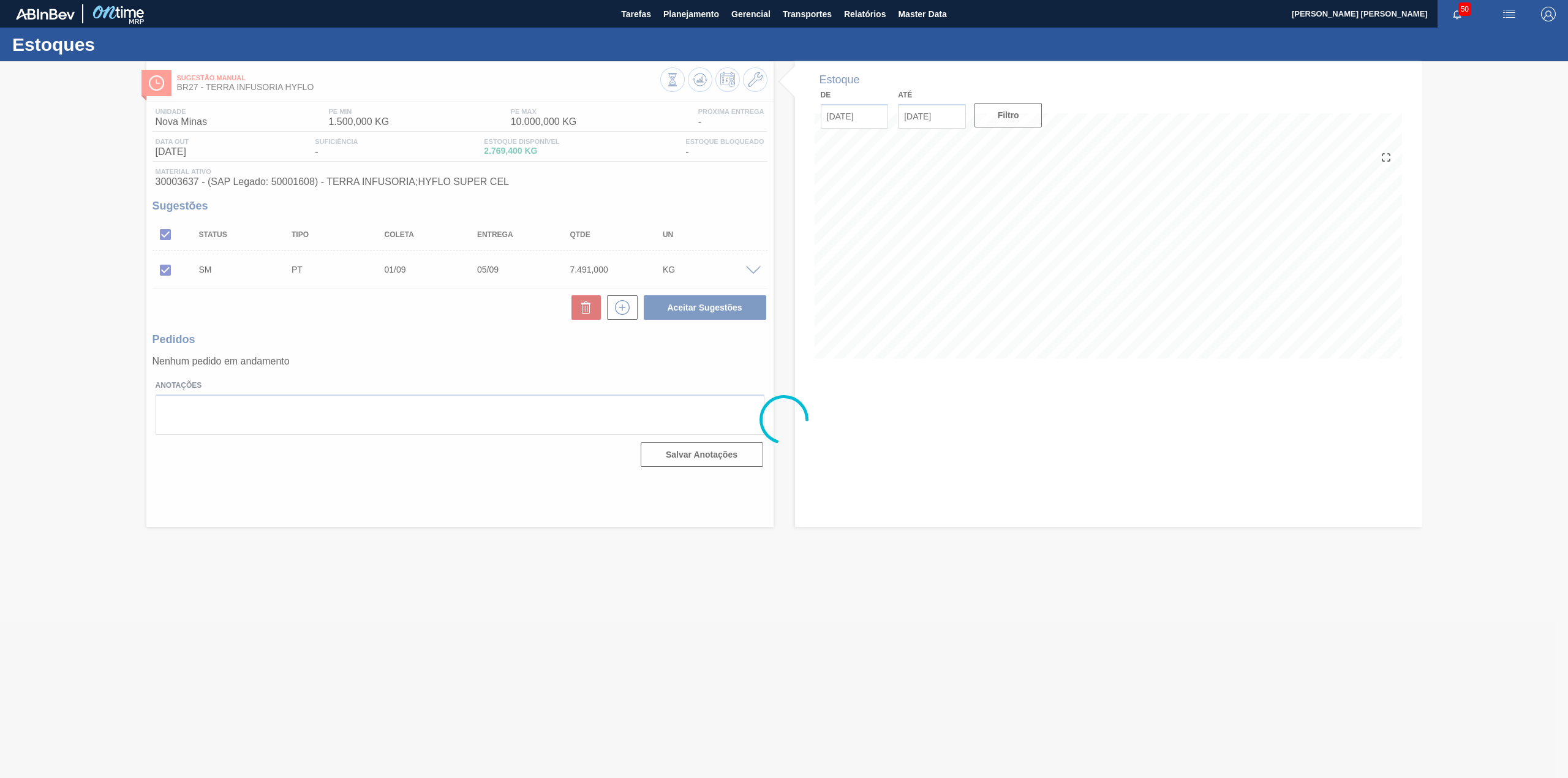
scroll to position [0, 0]
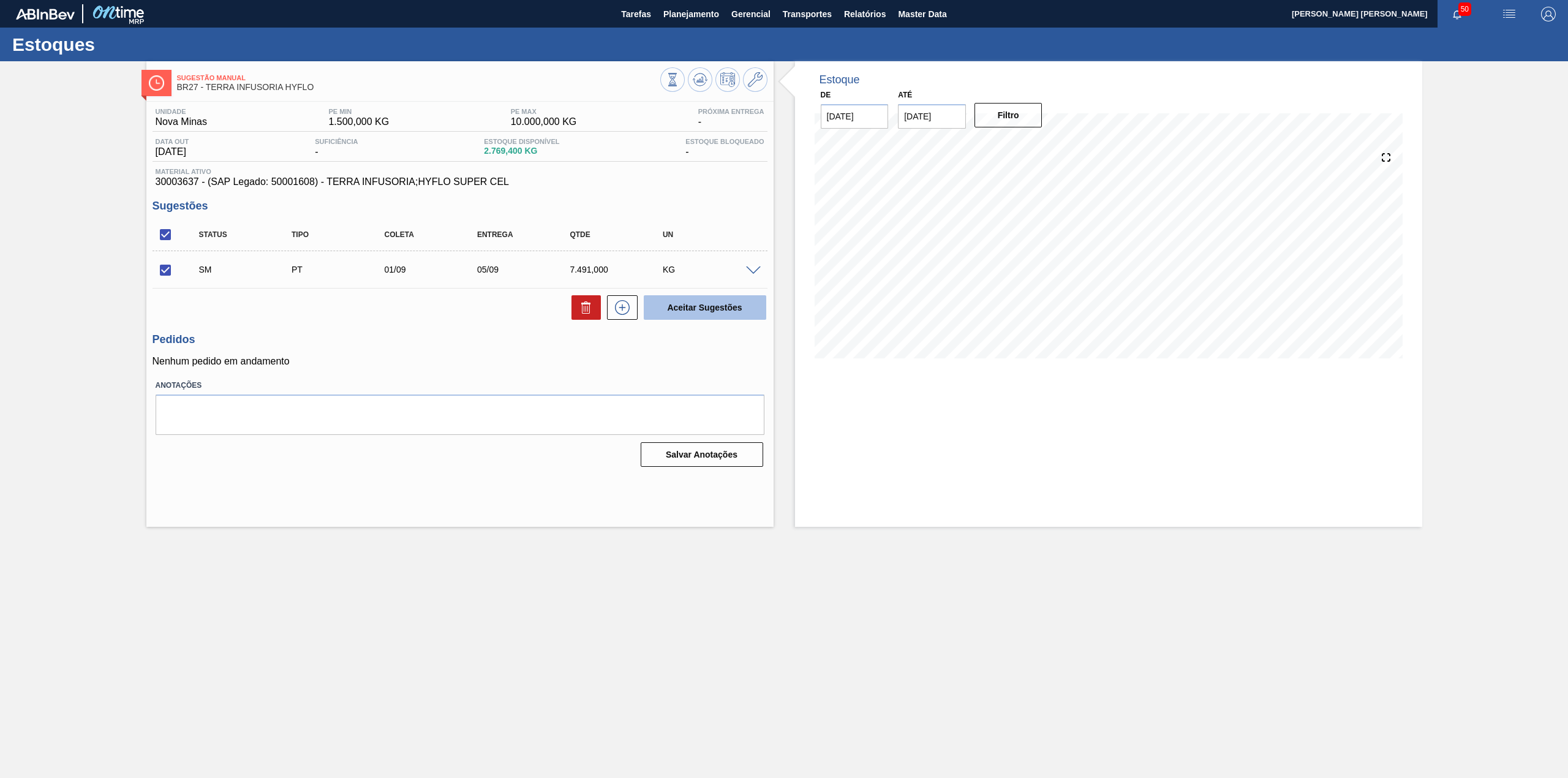
click at [718, 310] on button "Aceitar Sugestões" at bounding box center [705, 308] width 122 height 25
click at [170, 272] on input "checkbox" at bounding box center [165, 270] width 26 height 26
click at [712, 310] on button "Aceitar Sugestões" at bounding box center [705, 308] width 122 height 25
checkbox input "false"
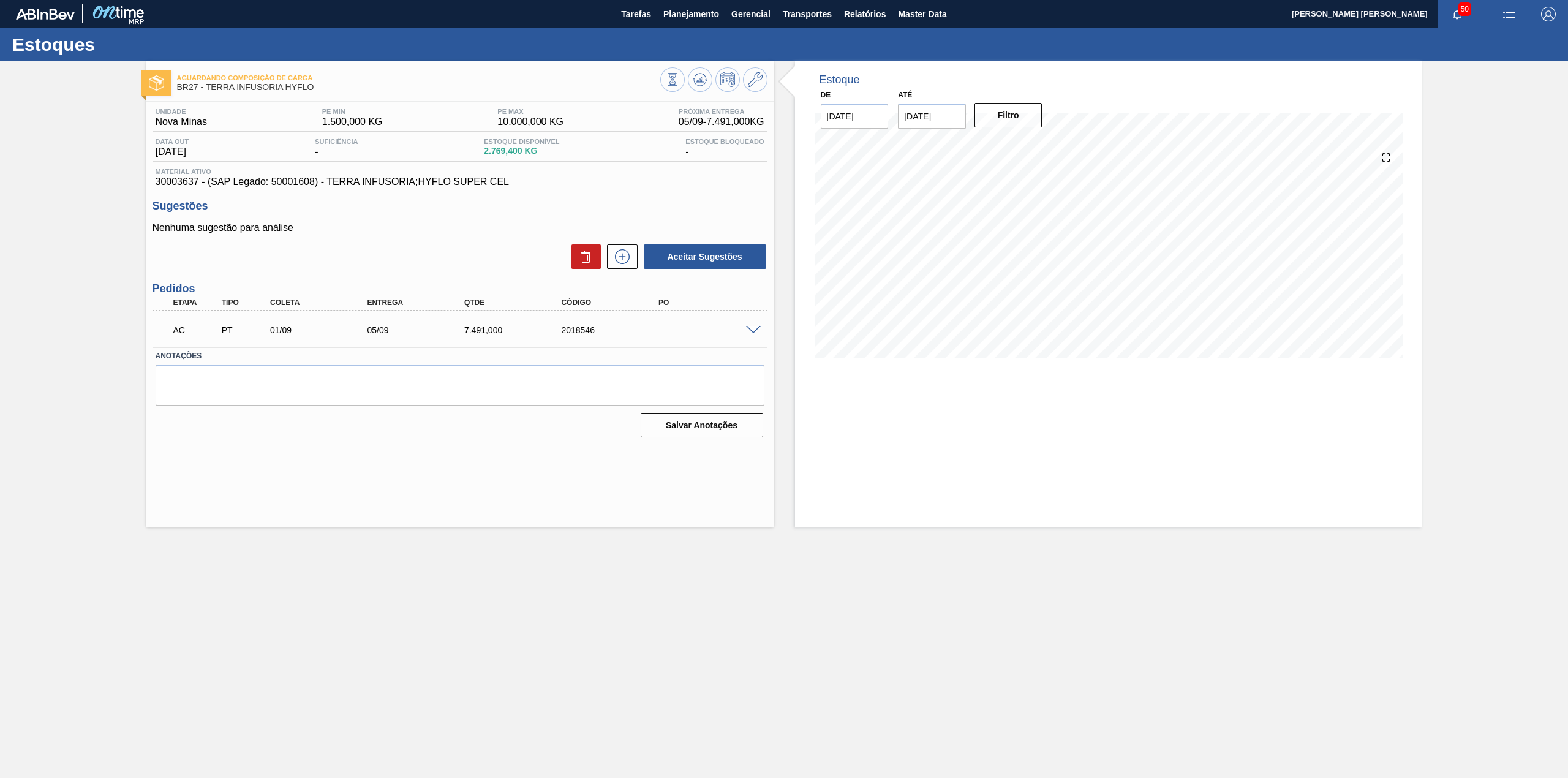
click at [754, 321] on div "AC PT 01/09 05/09 7.491,000 2018546" at bounding box center [460, 329] width 615 height 30
click at [755, 339] on div "AC PT 01/09 05/09 7.491,000 2018546" at bounding box center [460, 329] width 615 height 30
click at [757, 332] on span at bounding box center [753, 330] width 15 height 9
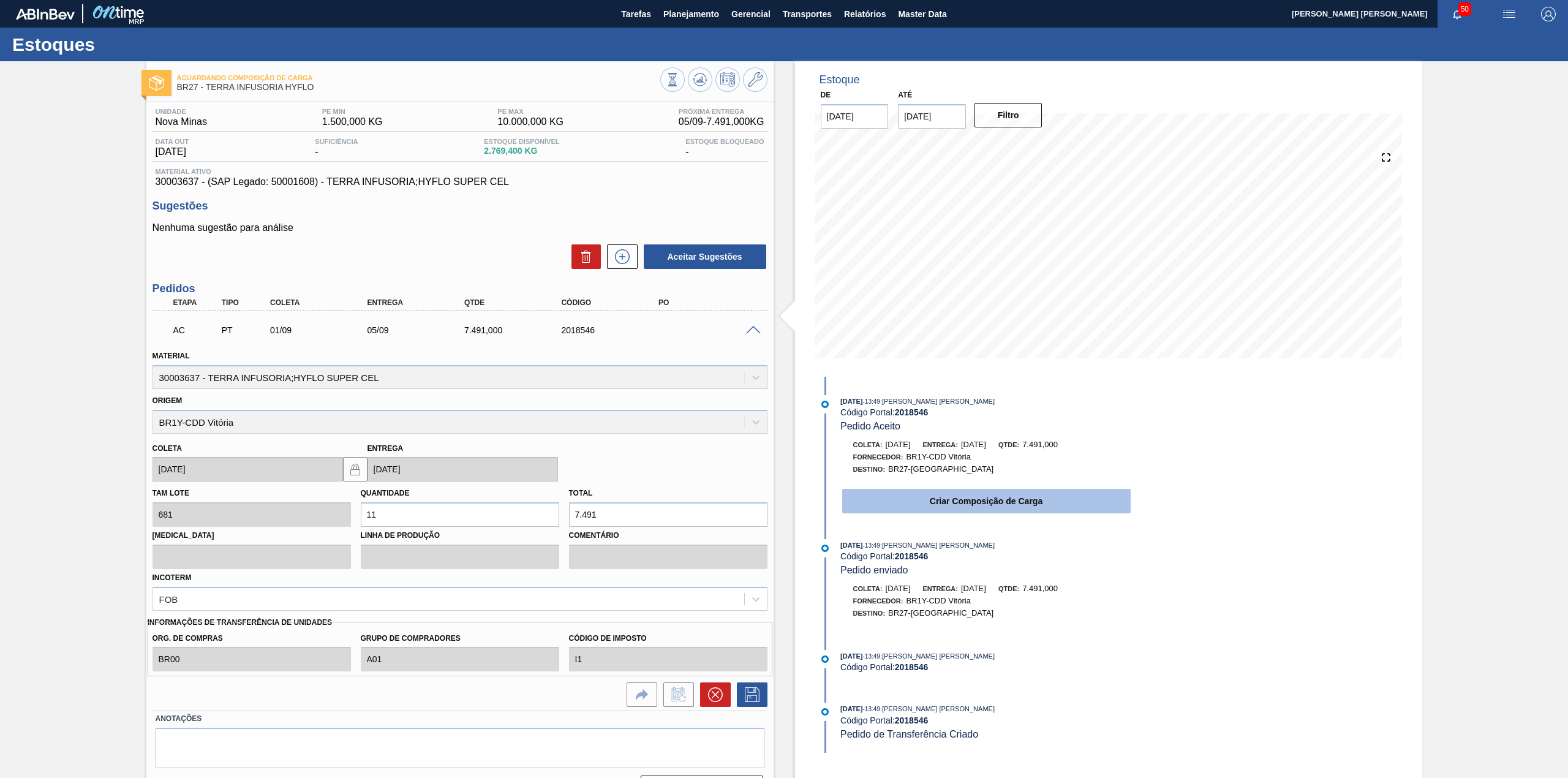
click at [993, 503] on button "Criar Composição de Carga" at bounding box center [986, 501] width 288 height 25
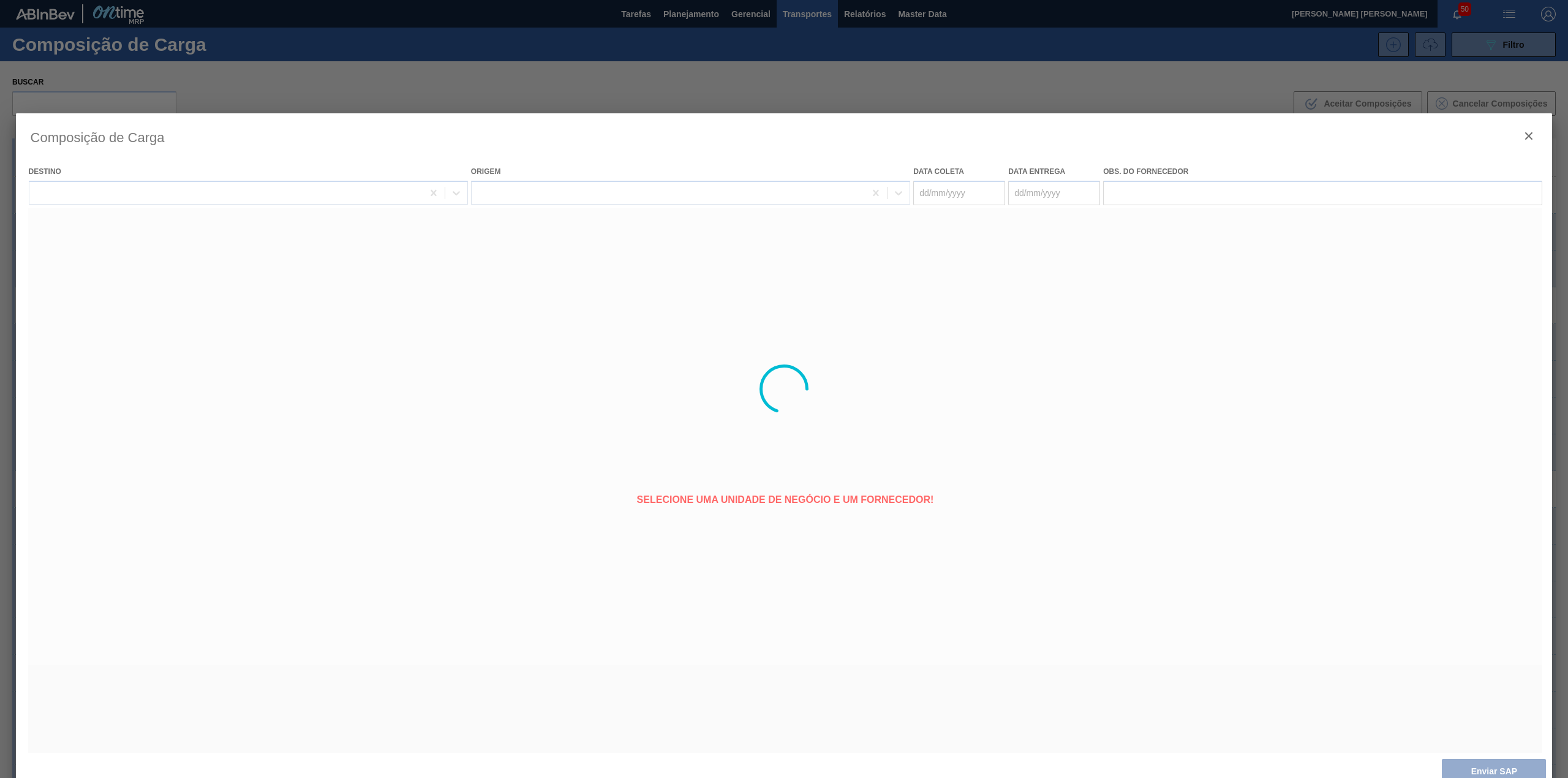
type coleta "01/09/2025"
type entrega "05/09/2025"
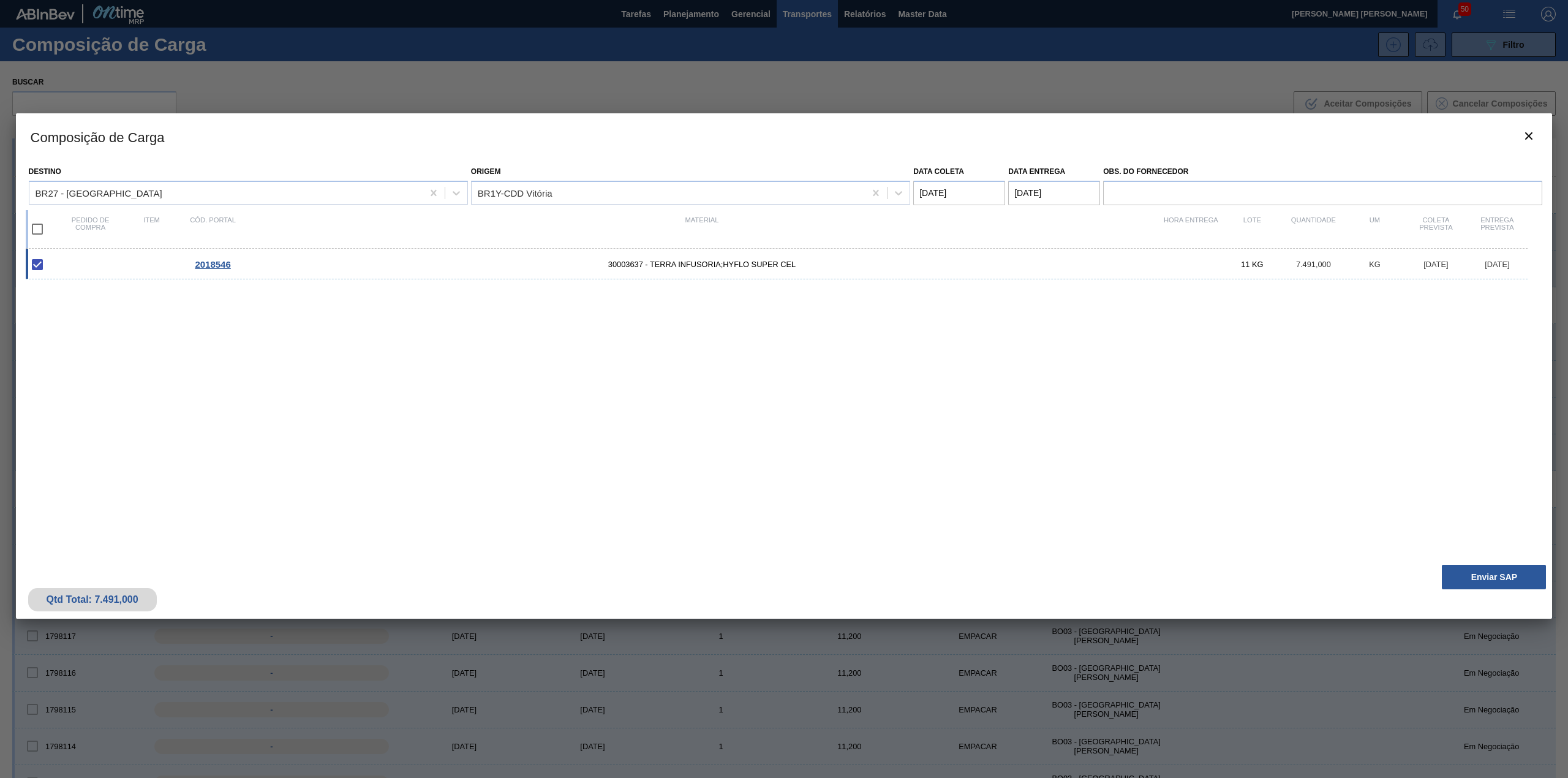
click at [1505, 564] on div "Qtd Total: 7.491,000 Enviar SAP" at bounding box center [784, 588] width 1537 height 60
click at [1507, 570] on button "Enviar SAP" at bounding box center [1494, 577] width 104 height 25
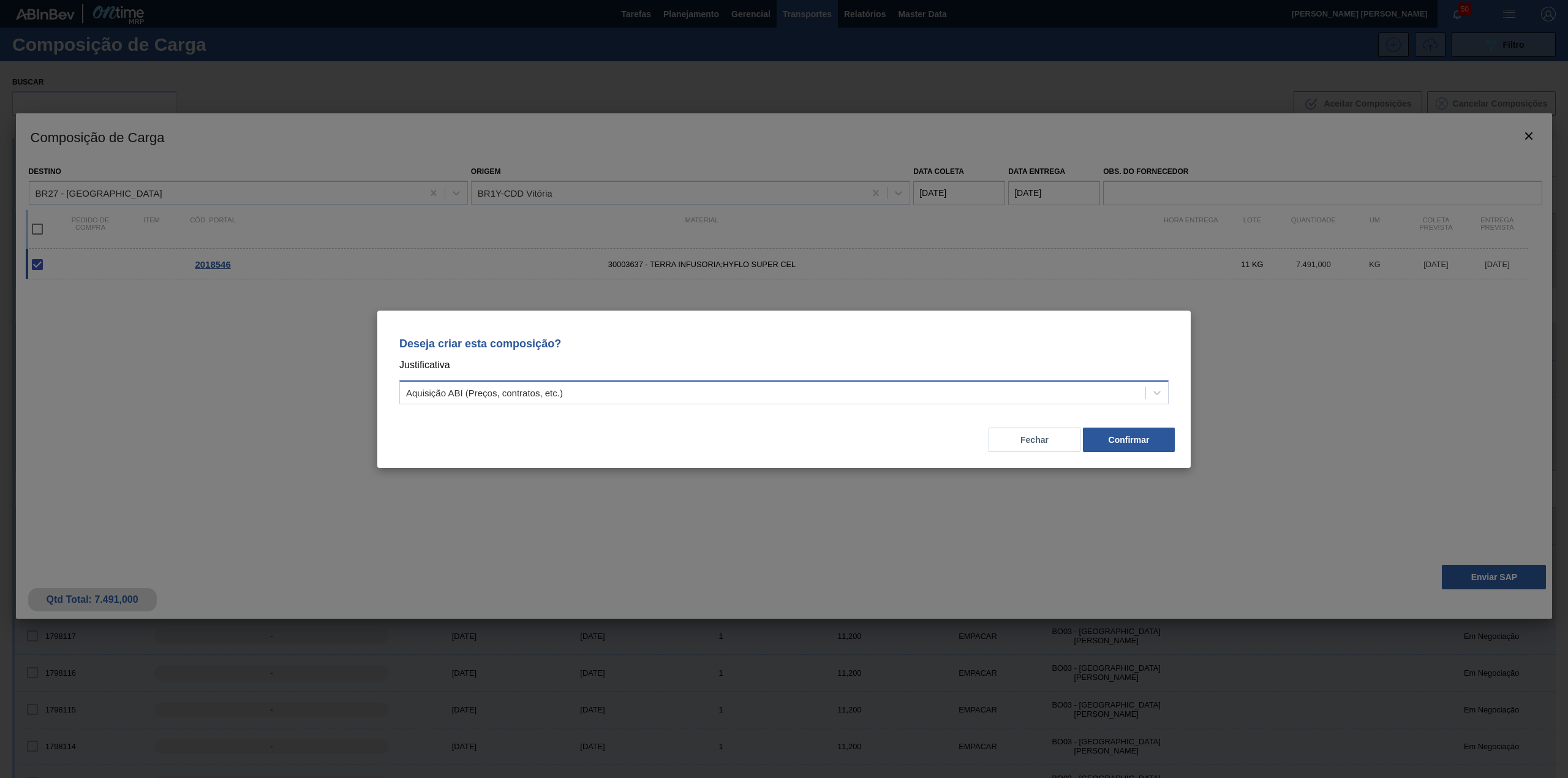
click at [581, 385] on div "Aquisição ABI (Preços, contratos, etc.)" at bounding box center [773, 392] width 745 height 18
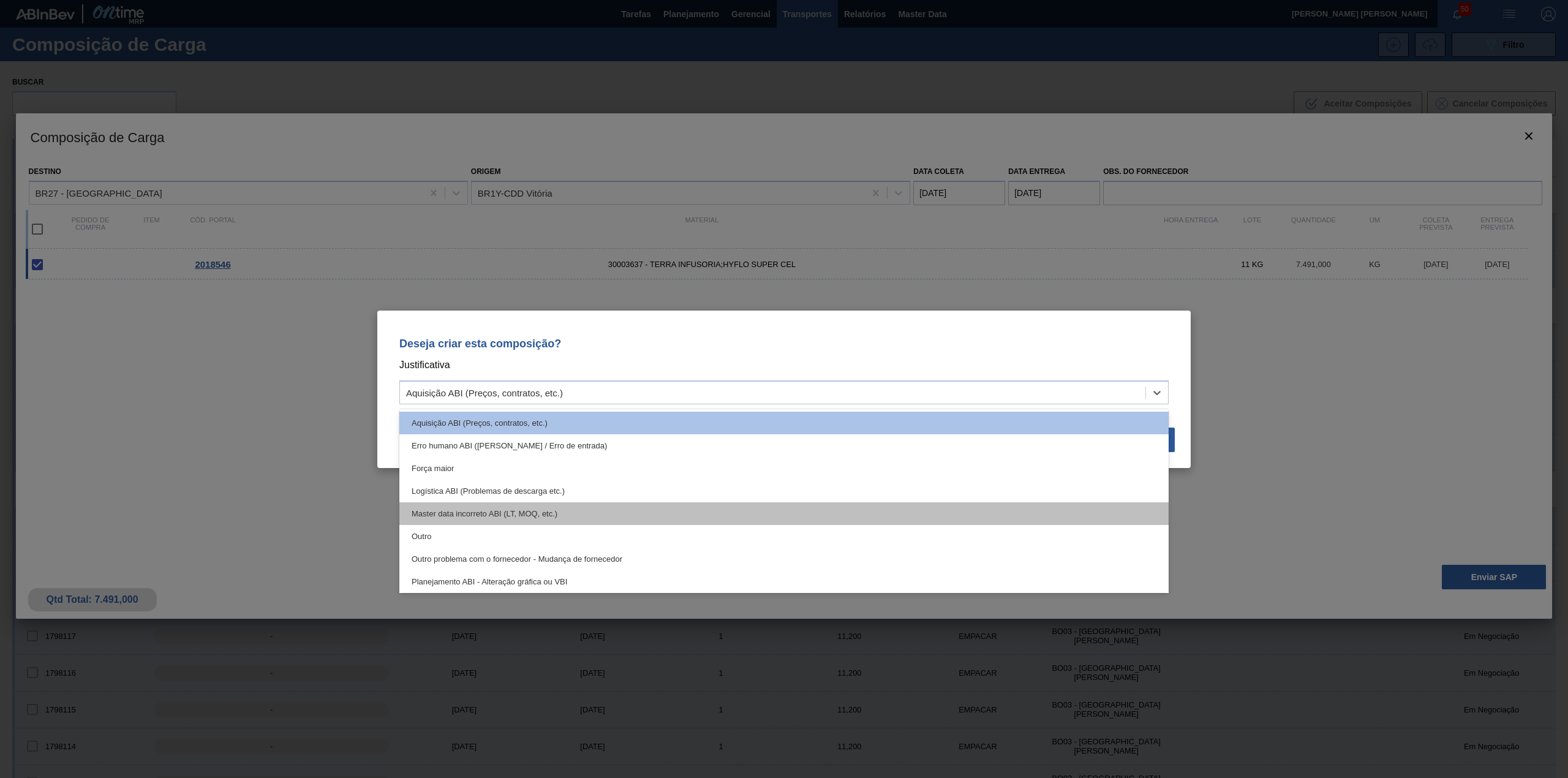
click at [446, 522] on div "Master data incorreto ABI (LT, MOQ, etc.)" at bounding box center [784, 514] width 769 height 23
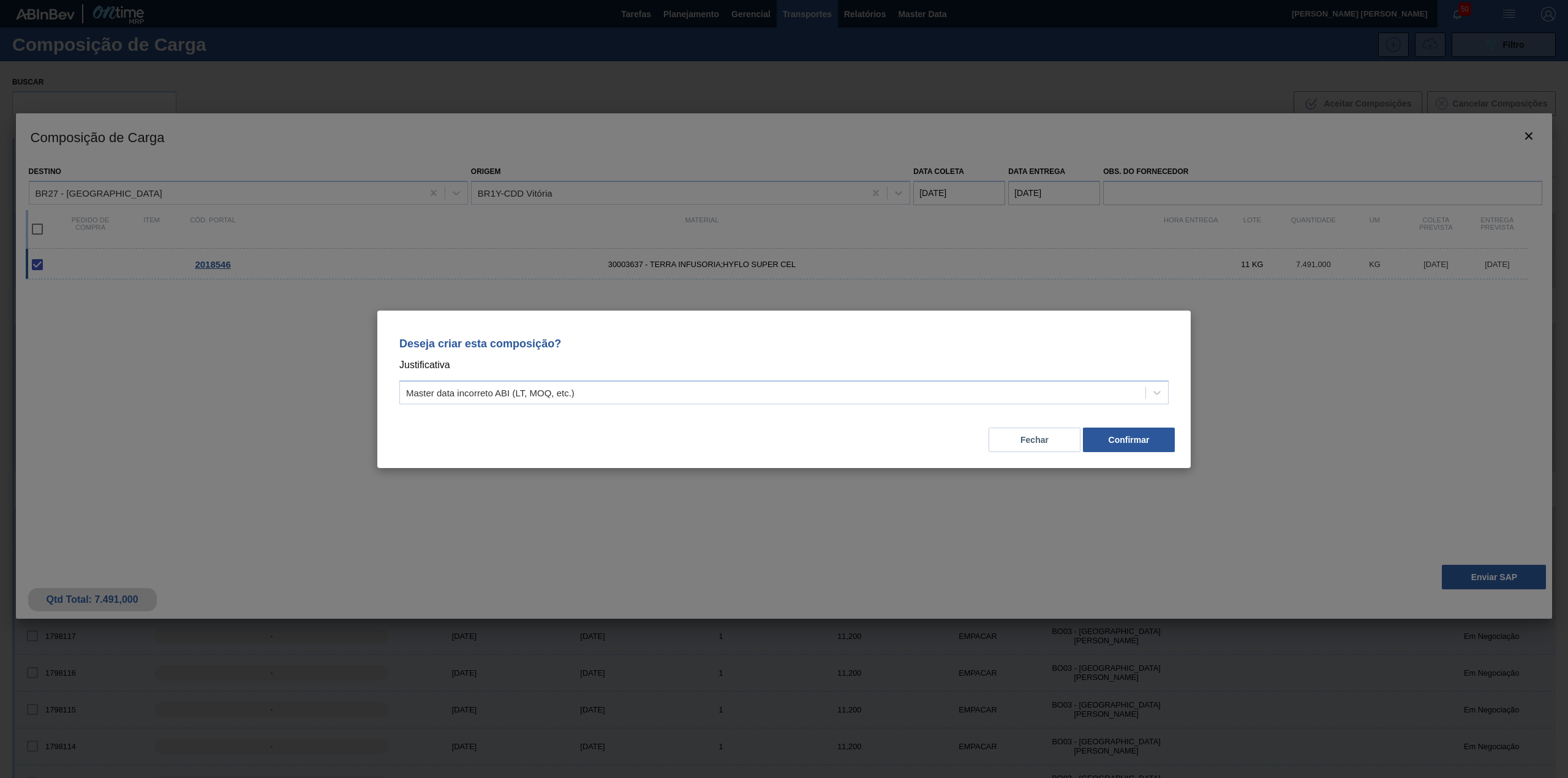
drag, startPoint x: 520, startPoint y: 410, endPoint x: 518, endPoint y: 398, distance: 12.2
click at [520, 408] on div "Deseja criar esta composição? Justificativa Master data incorreto ABI (LT, MOQ,…" at bounding box center [784, 368] width 784 height 86
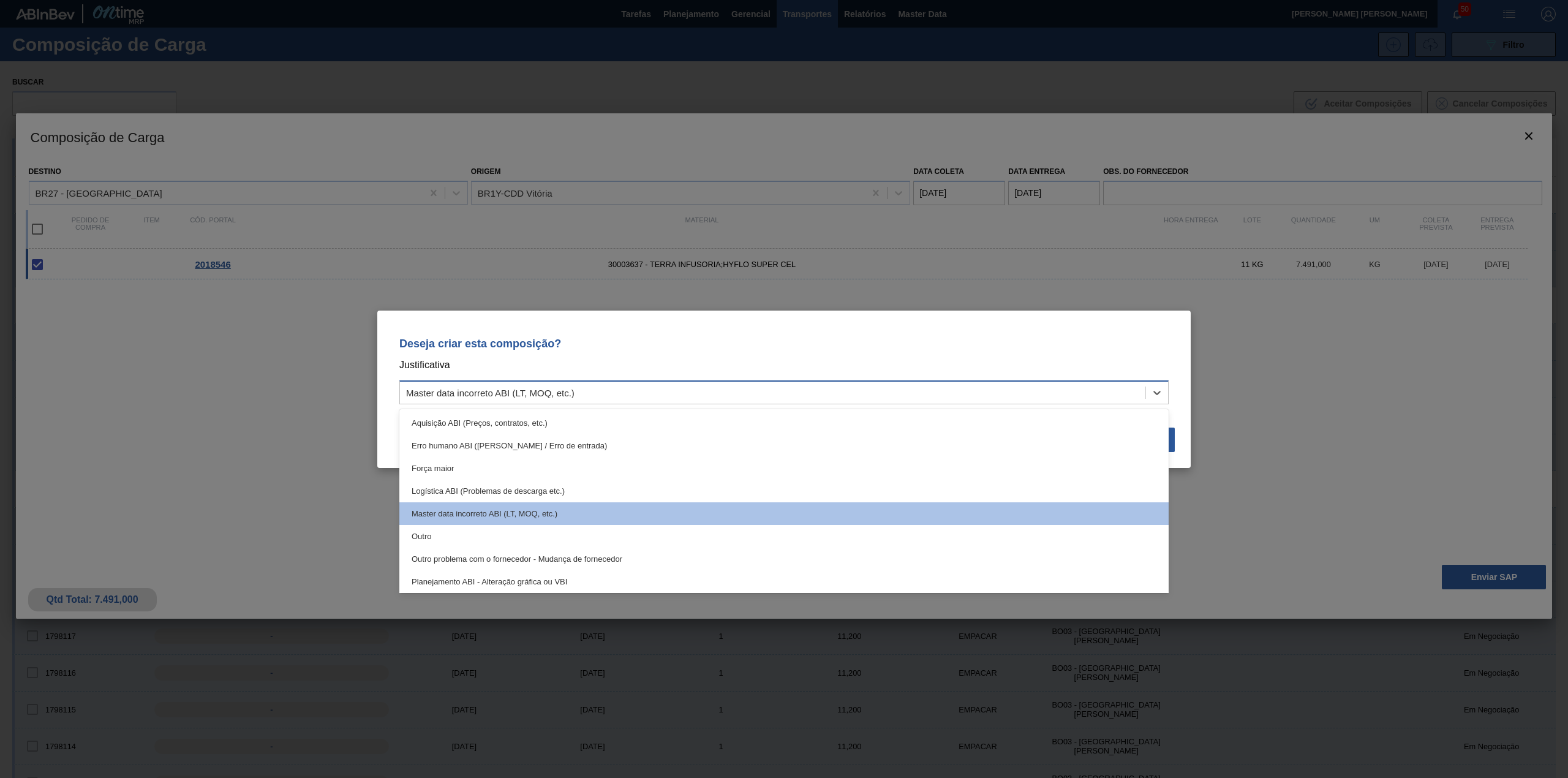
click at [518, 394] on div "Master data incorreto ABI (LT, MOQ, etc.)" at bounding box center [491, 392] width 169 height 10
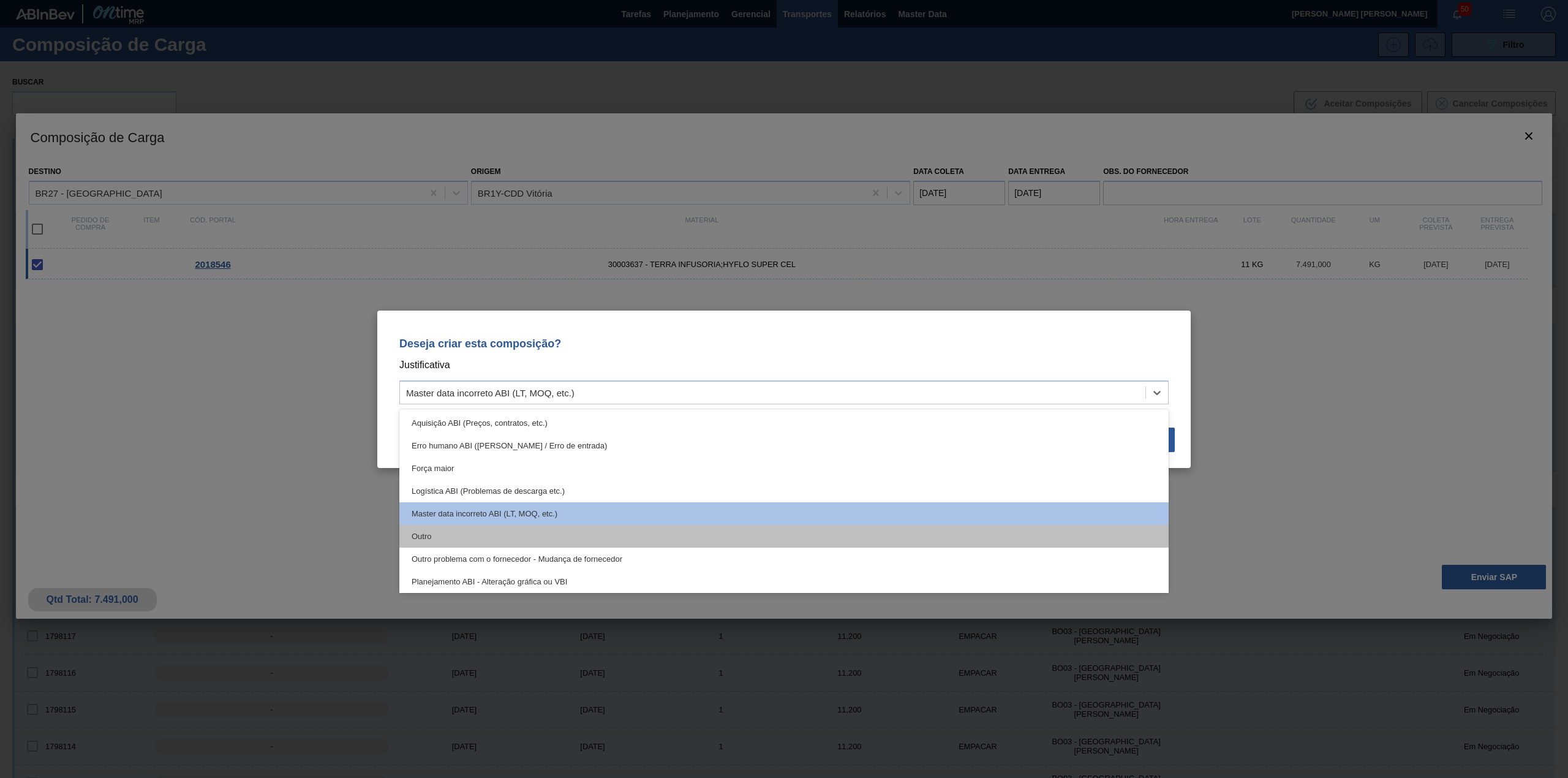
click at [490, 538] on div "Outro" at bounding box center [784, 536] width 769 height 23
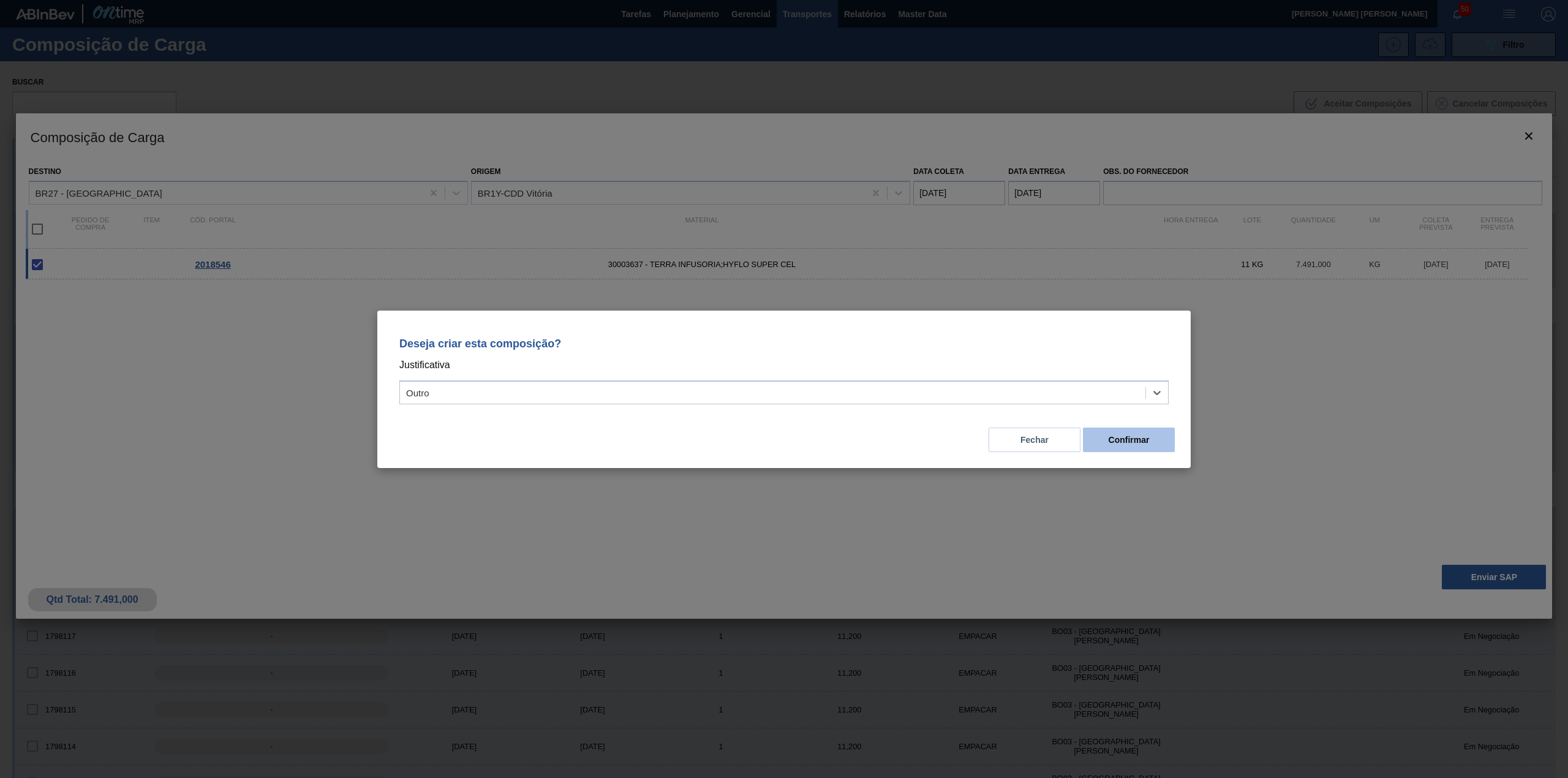
click at [1123, 444] on button "Confirmar" at bounding box center [1129, 440] width 92 height 25
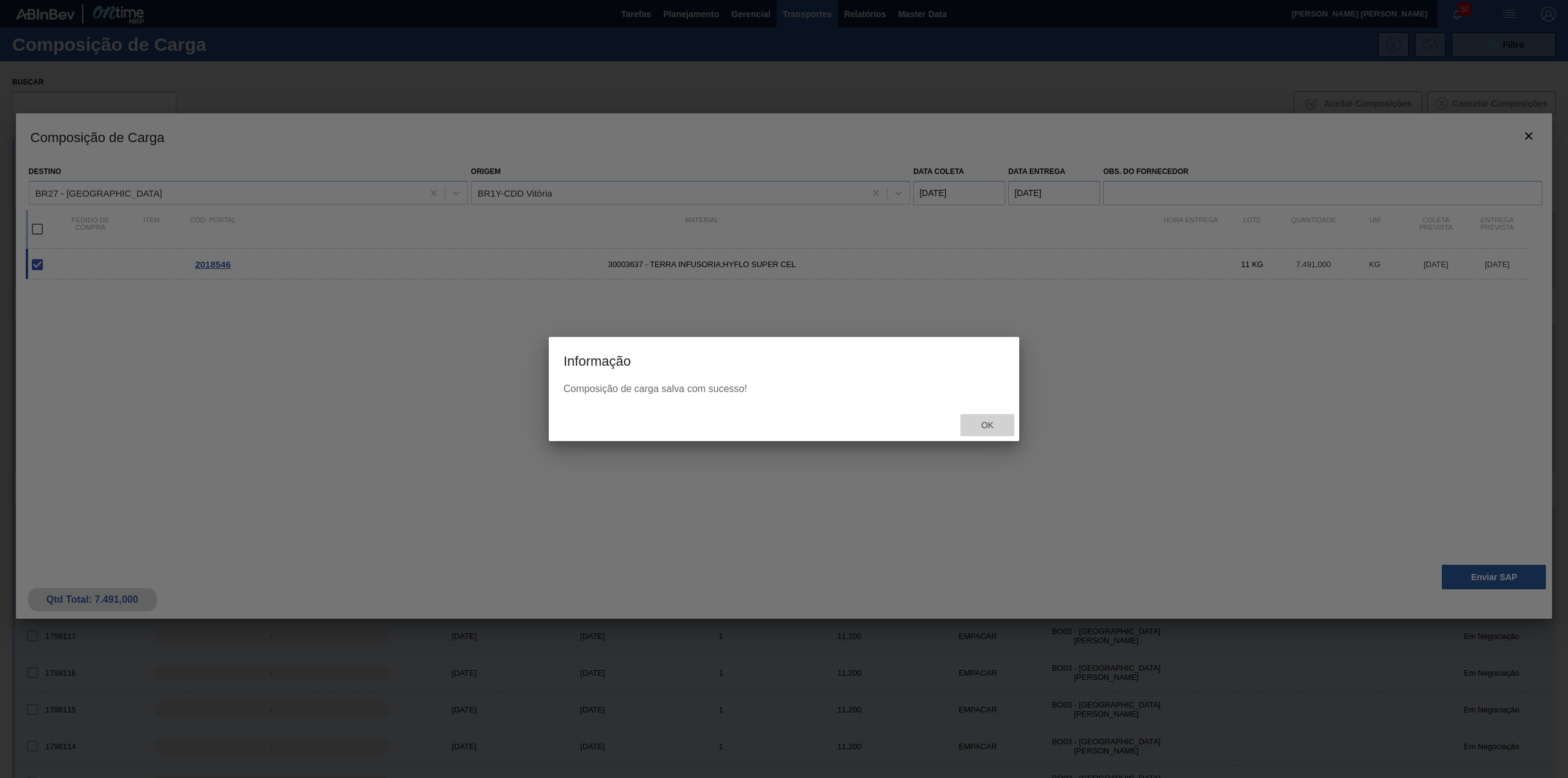
click at [993, 425] on span "Ok" at bounding box center [987, 425] width 32 height 10
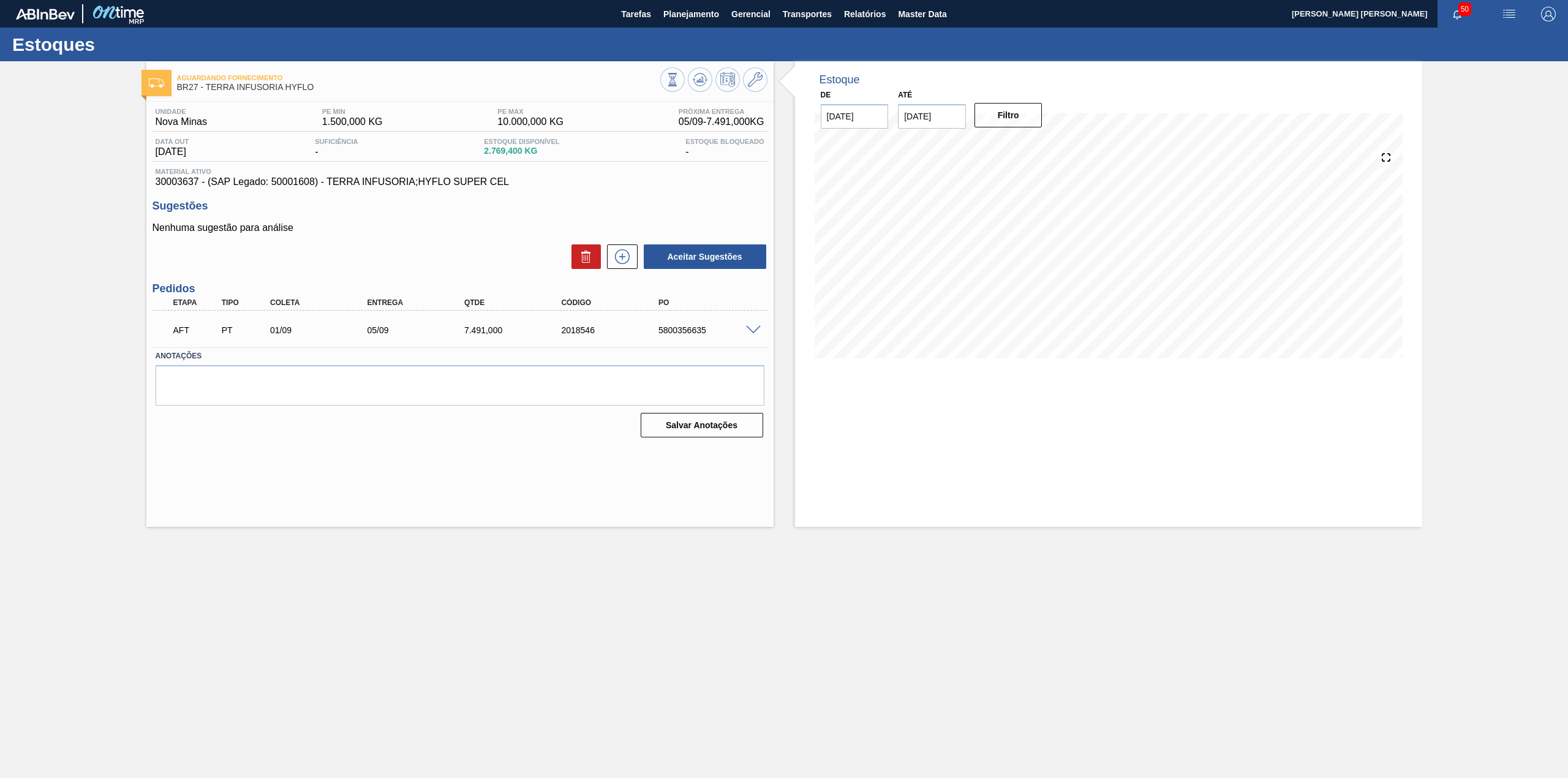
drag, startPoint x: 671, startPoint y: 356, endPoint x: 667, endPoint y: 338, distance: 18.4
click at [672, 349] on label "Anotações" at bounding box center [459, 356] width 609 height 18
drag, startPoint x: 653, startPoint y: 328, endPoint x: 731, endPoint y: 338, distance: 78.6
click at [731, 338] on div "AFT PT 01/09 05/09 7.491,000 2018546 5800356635" at bounding box center [456, 329] width 582 height 25
copy div "5800356635"
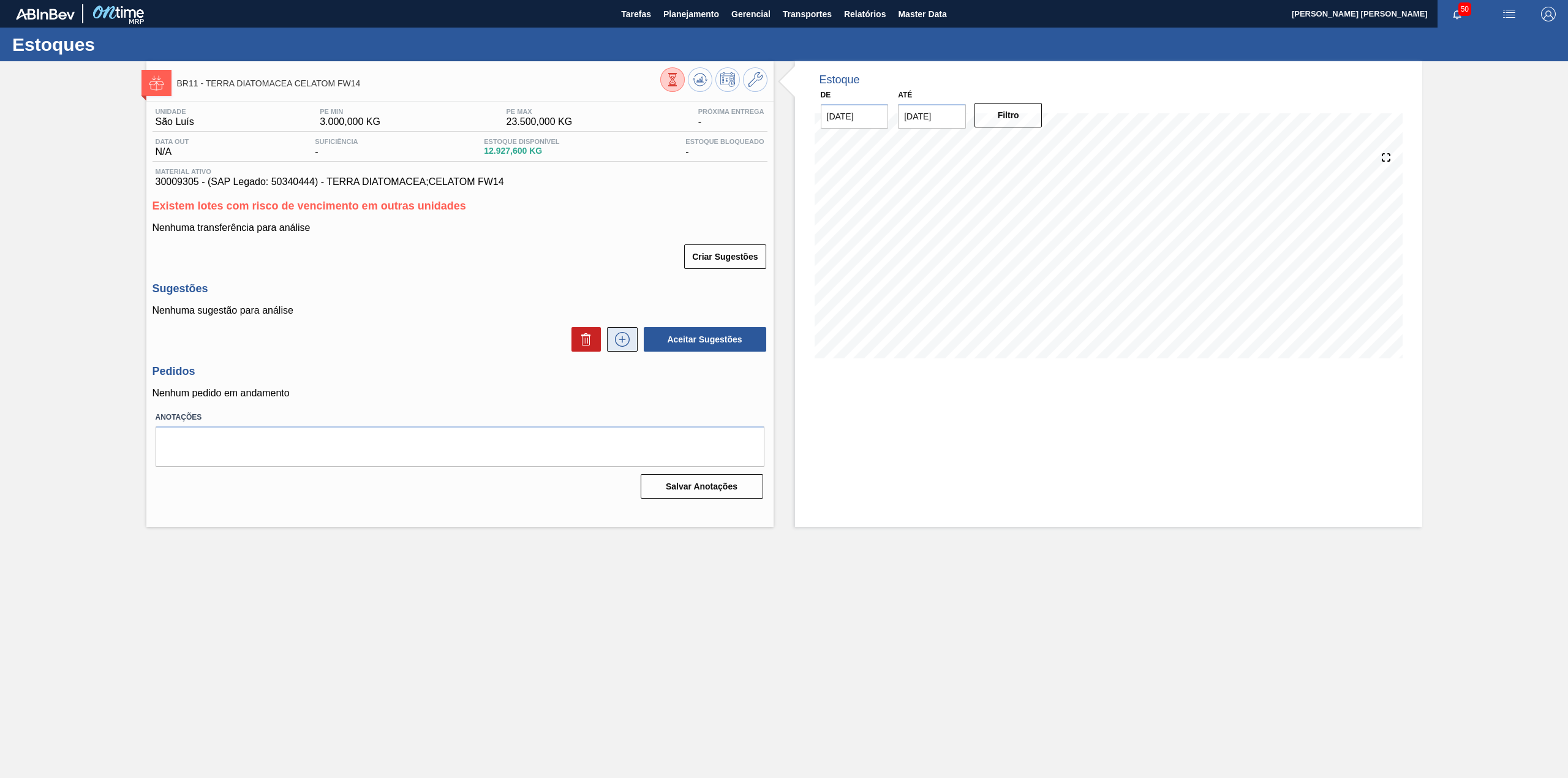
click at [628, 334] on icon at bounding box center [622, 339] width 20 height 15
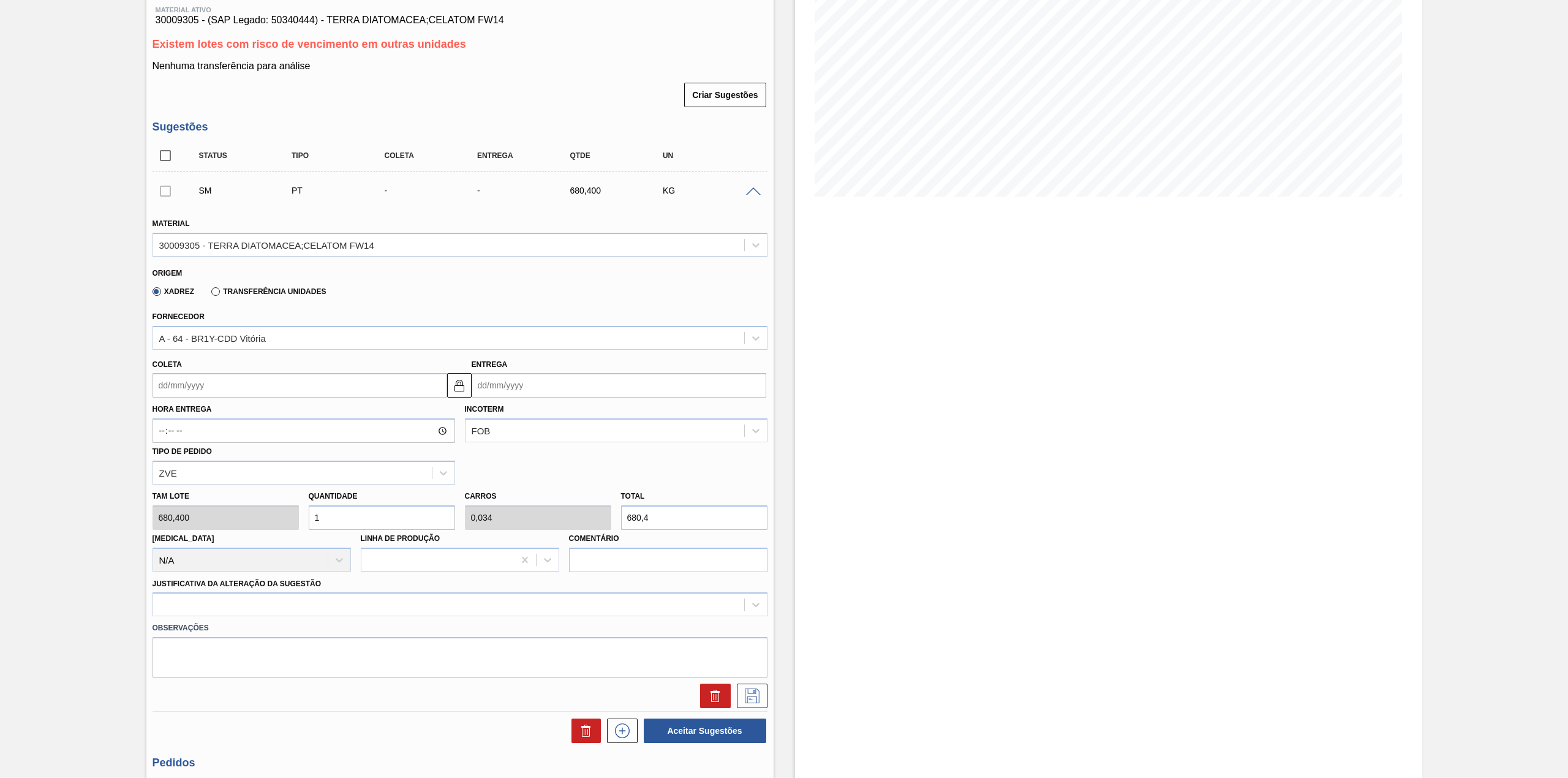
scroll to position [163, 0]
click at [221, 392] on input "Coleta" at bounding box center [300, 384] width 295 height 25
click at [191, 552] on div "1" at bounding box center [186, 552] width 16 height 16
type input "01/09/2025"
type input "11/09/2025"
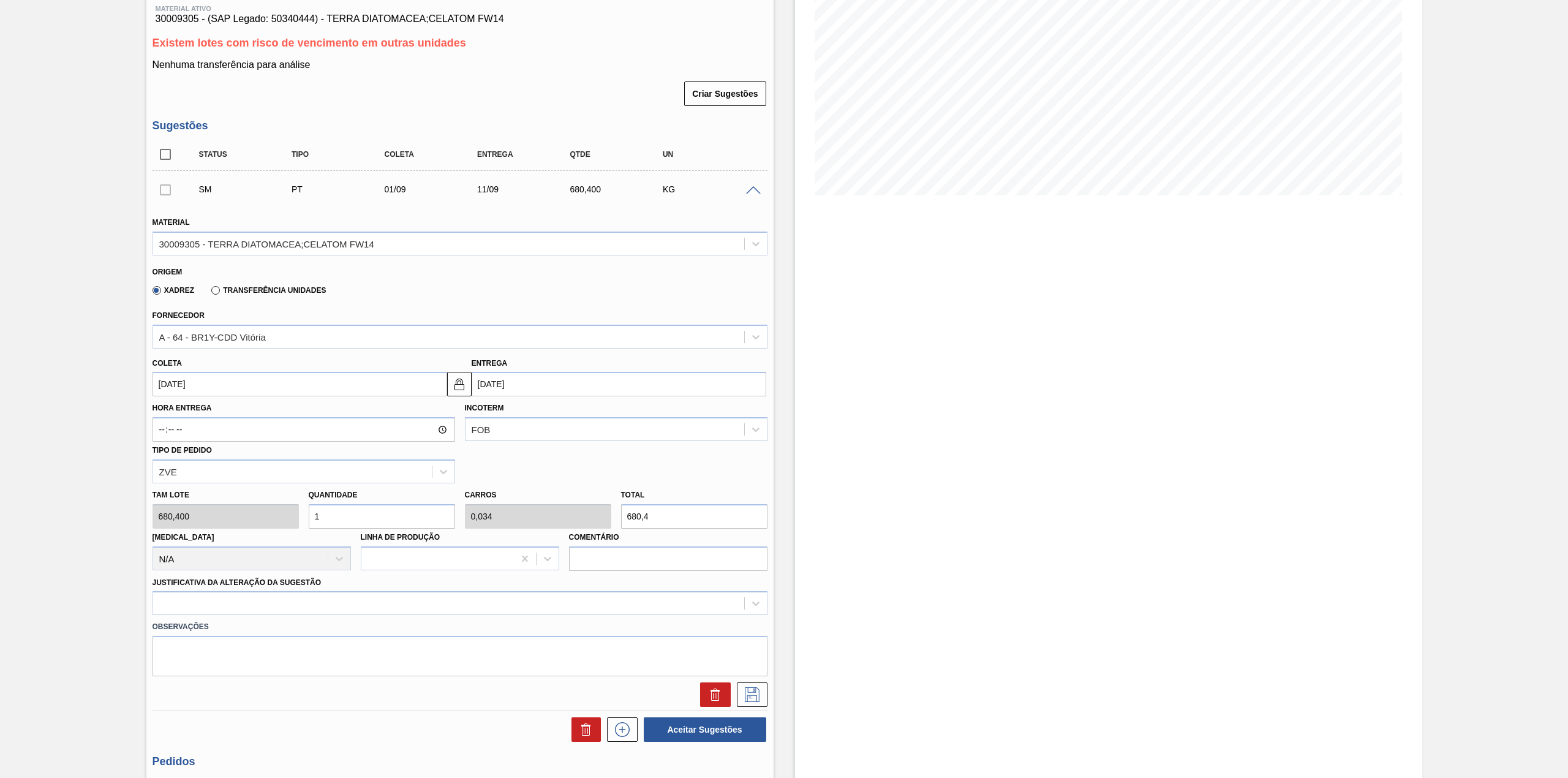
click at [342, 516] on input "1" at bounding box center [382, 516] width 146 height 25
type input "10"
type input "0,34"
type input "6.804"
type input "10"
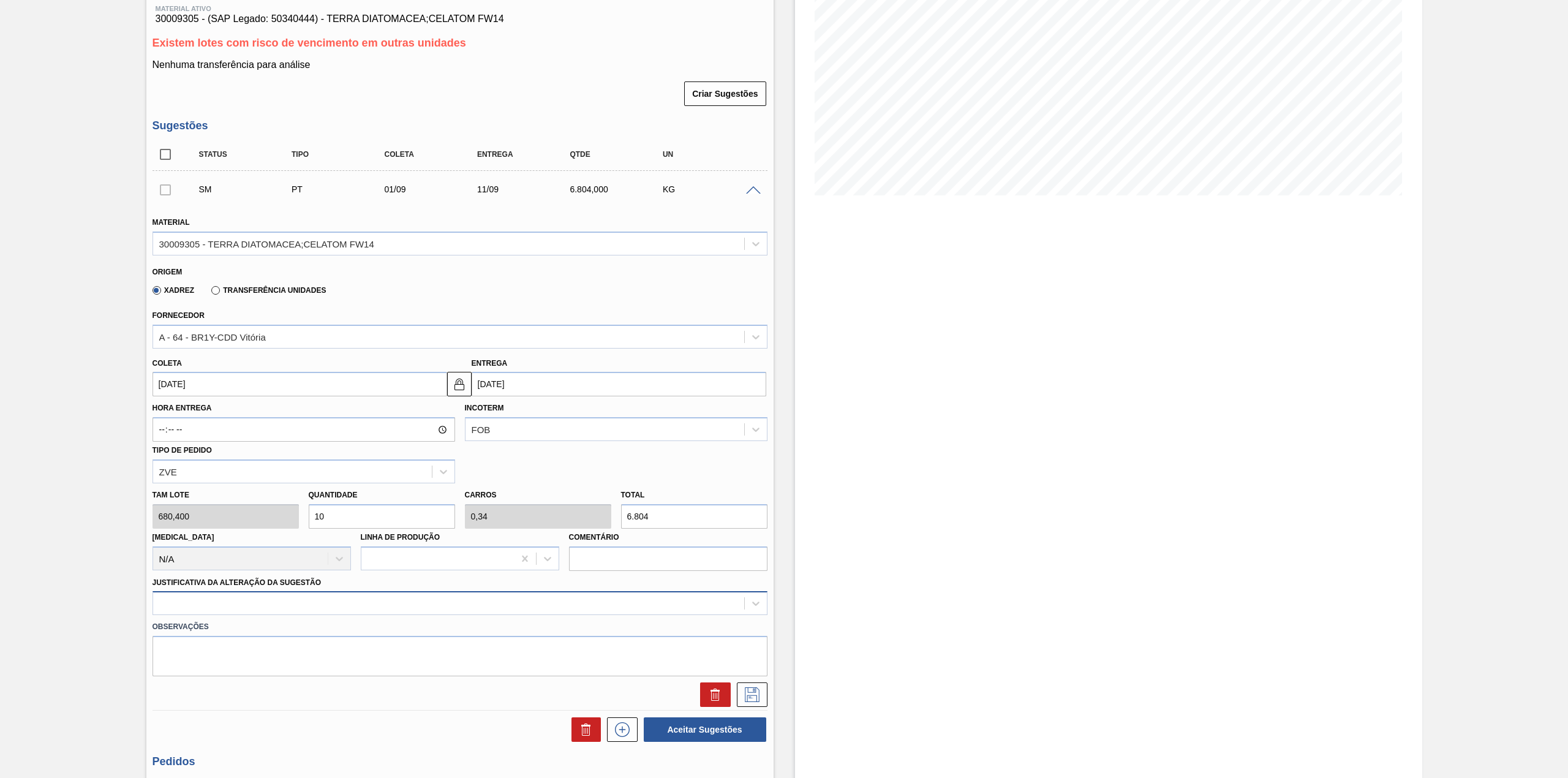
click at [202, 596] on div at bounding box center [460, 604] width 615 height 24
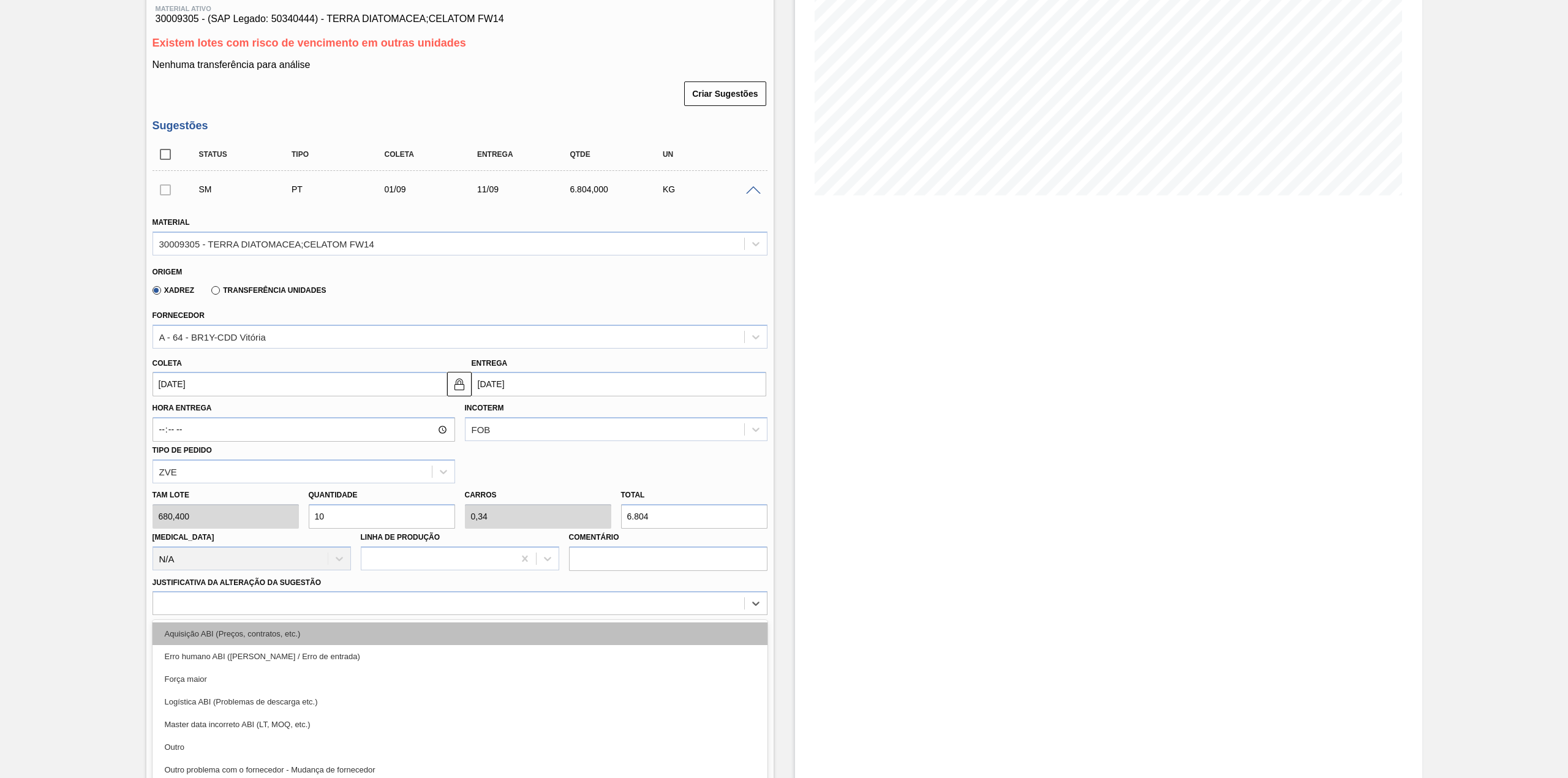
scroll to position [194, 0]
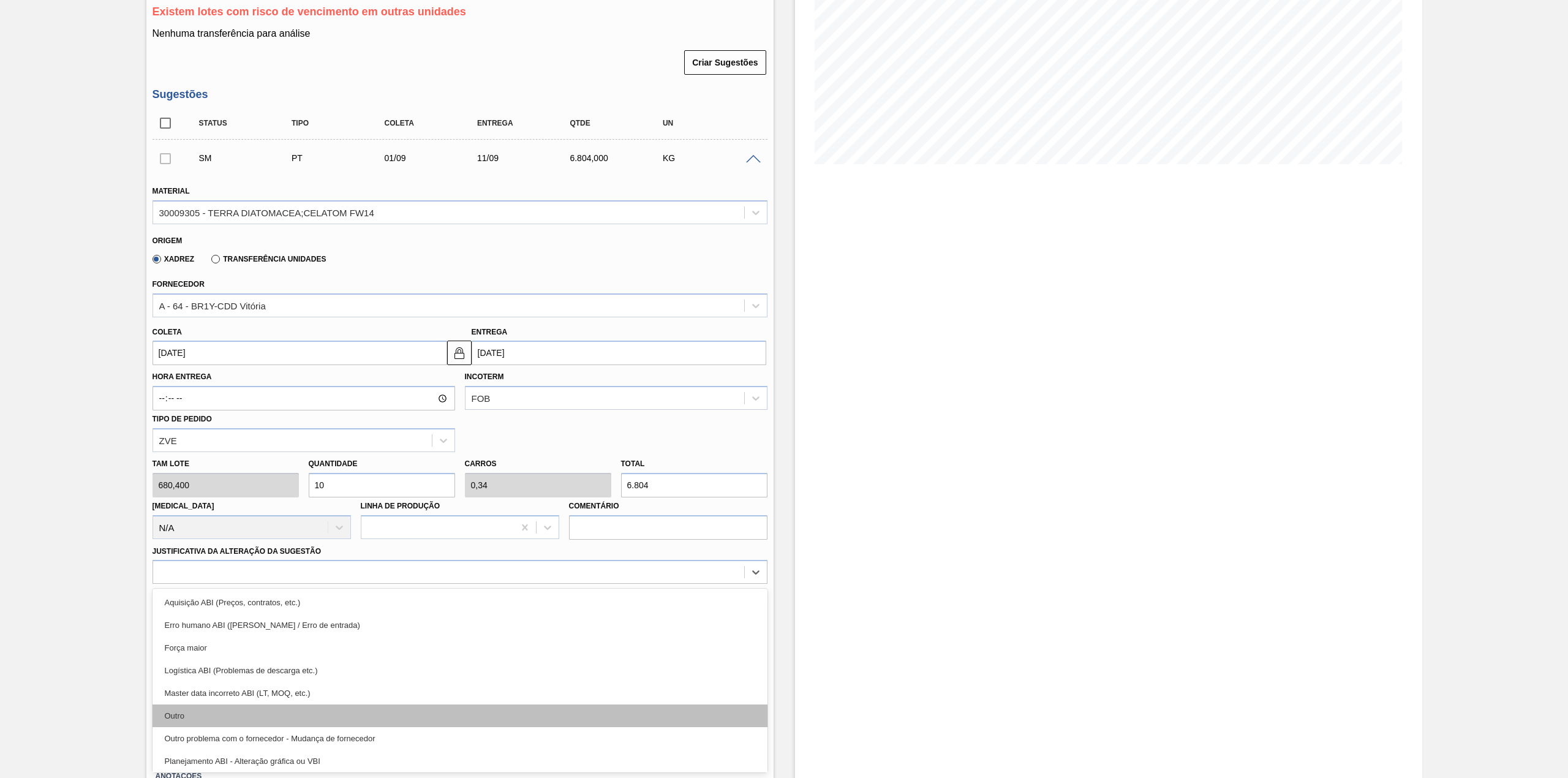
click at [241, 722] on div "Outro" at bounding box center [460, 716] width 615 height 23
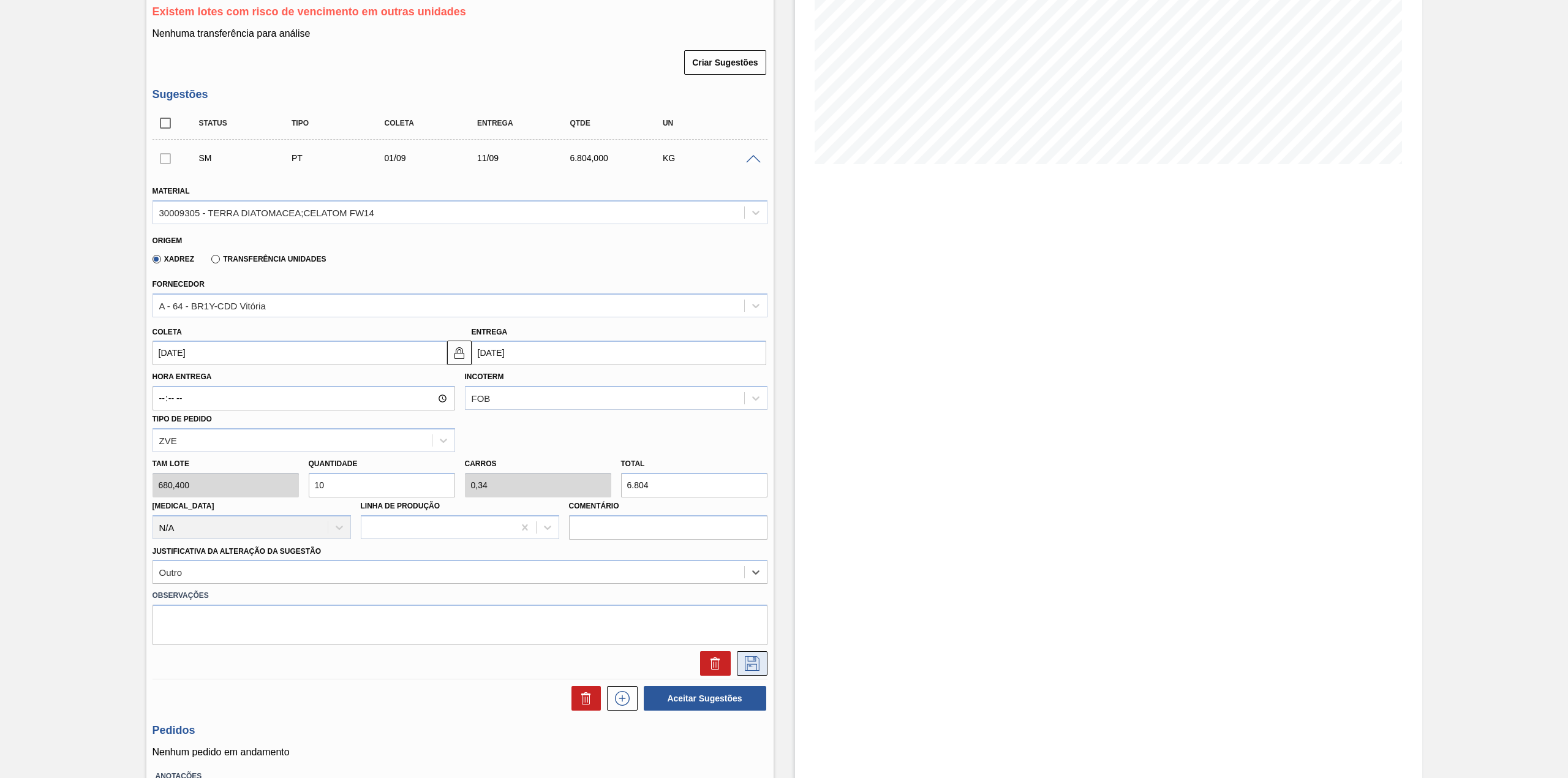
click at [752, 671] on button at bounding box center [752, 663] width 30 height 25
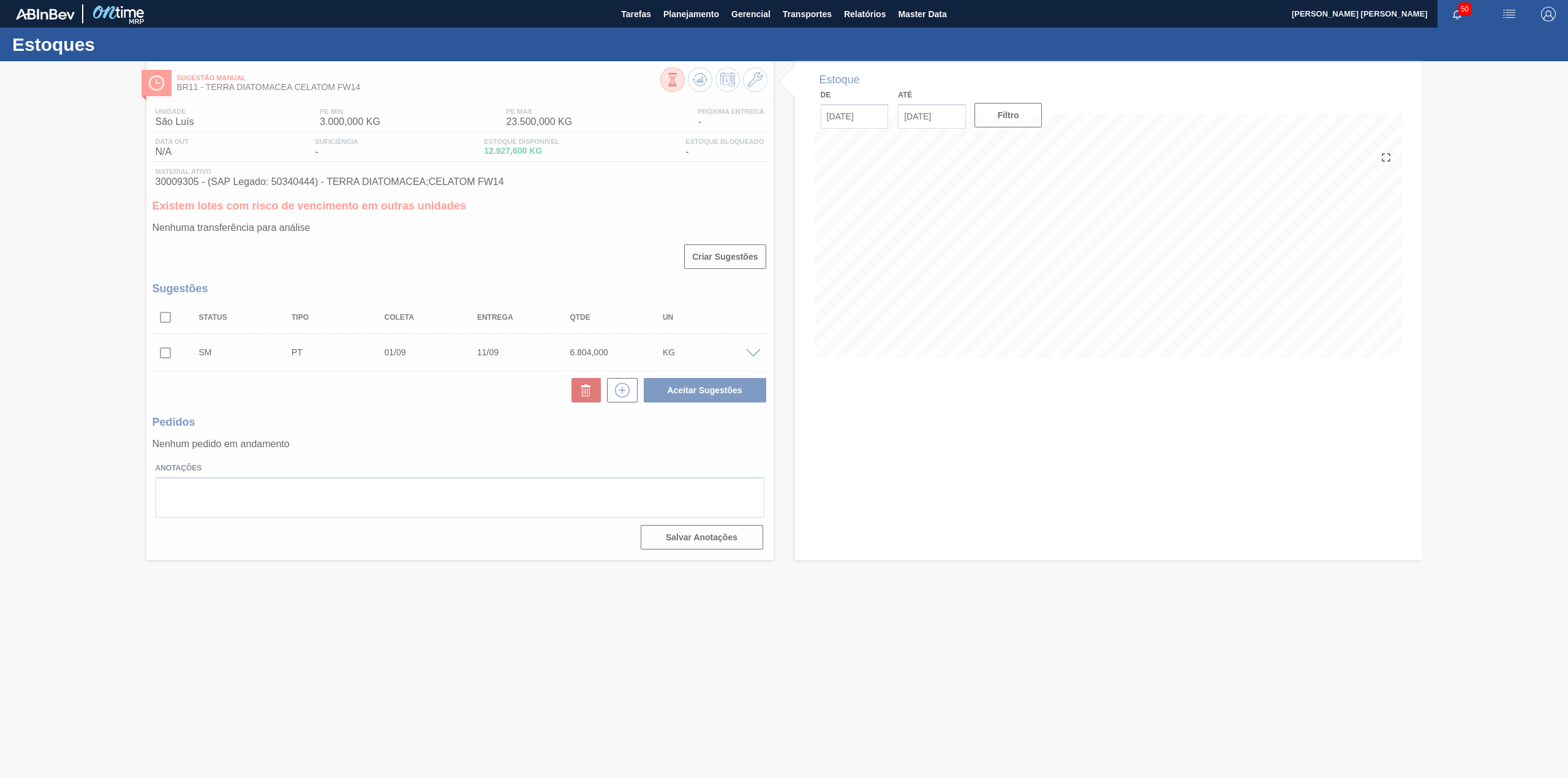
scroll to position [0, 0]
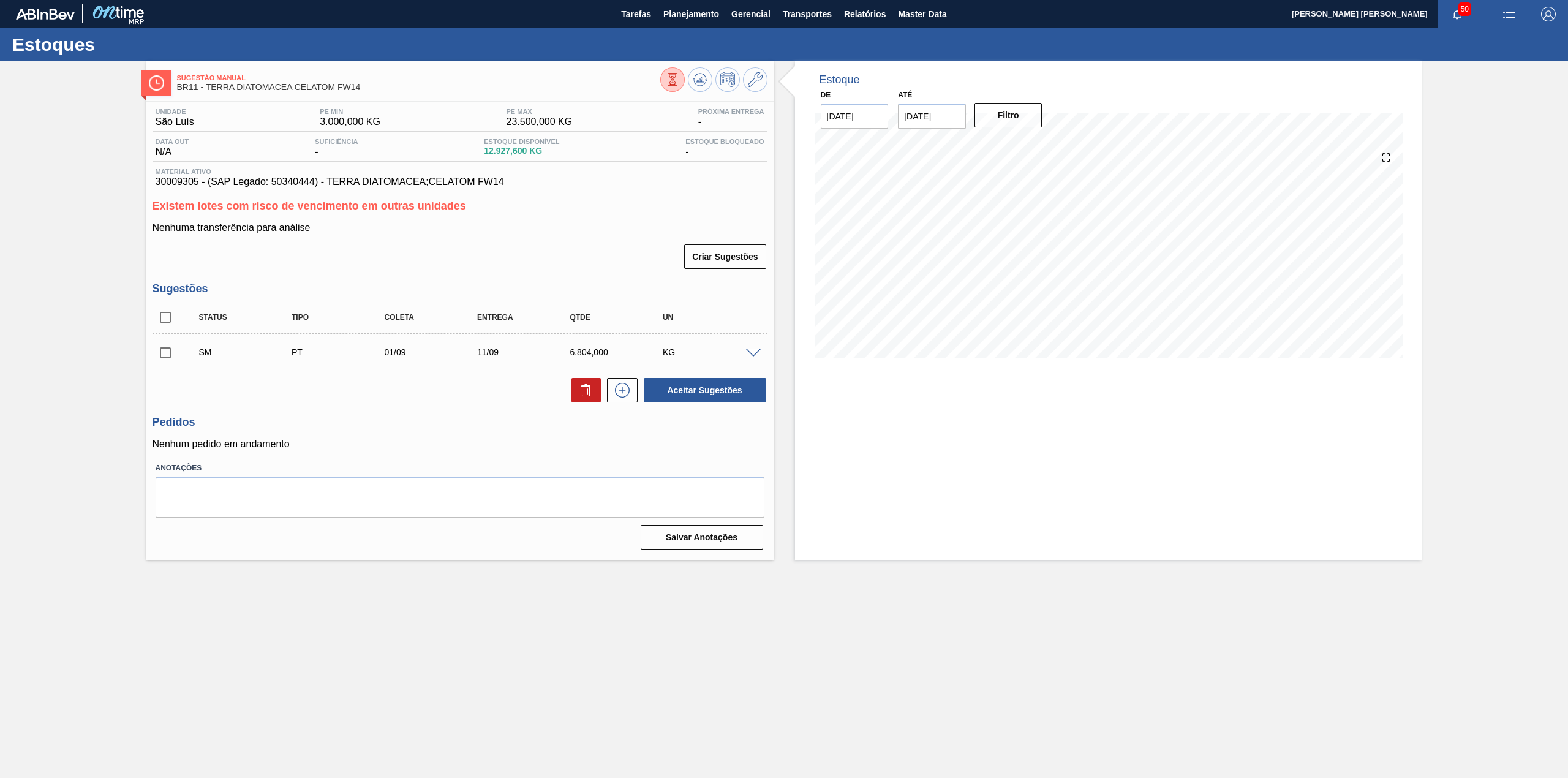
drag, startPoint x: 162, startPoint y: 356, endPoint x: 183, endPoint y: 358, distance: 21.1
click at [162, 356] on input "checkbox" at bounding box center [165, 353] width 26 height 26
click at [753, 390] on button "Aceitar Sugestões" at bounding box center [705, 390] width 122 height 25
checkbox input "false"
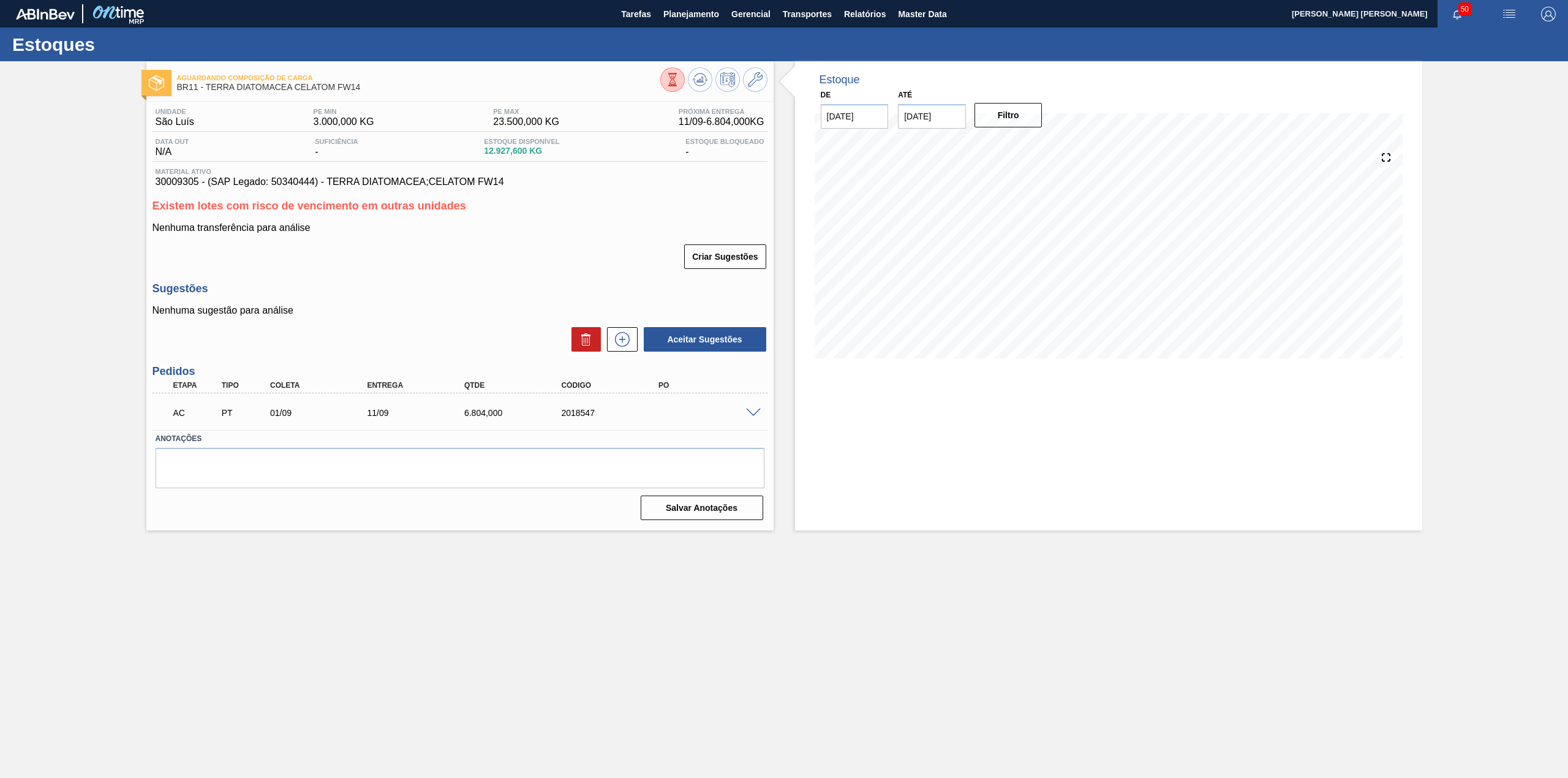
click at [750, 411] on span at bounding box center [753, 413] width 15 height 9
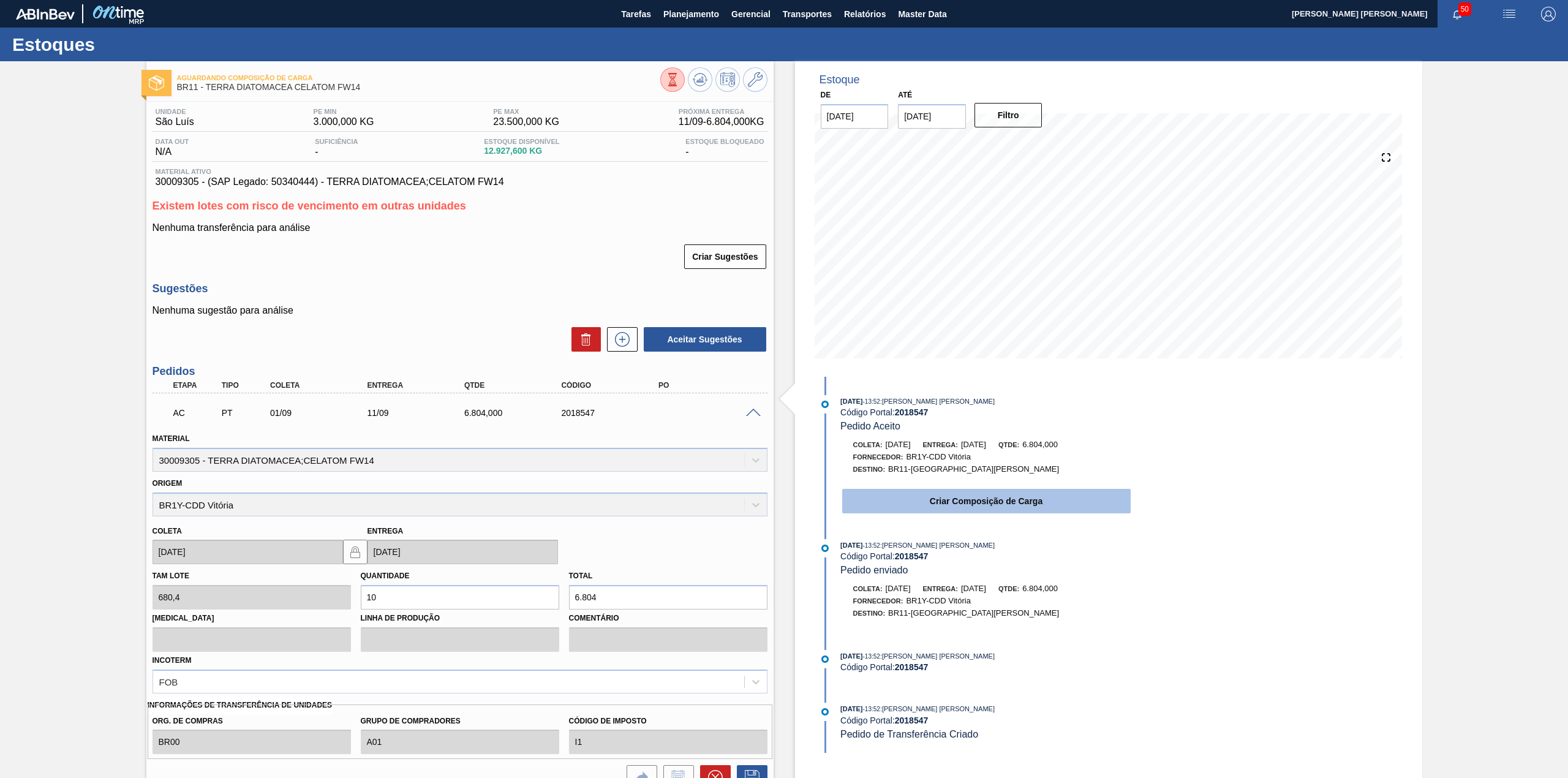
click at [960, 507] on button "Criar Composição de Carga" at bounding box center [986, 501] width 288 height 25
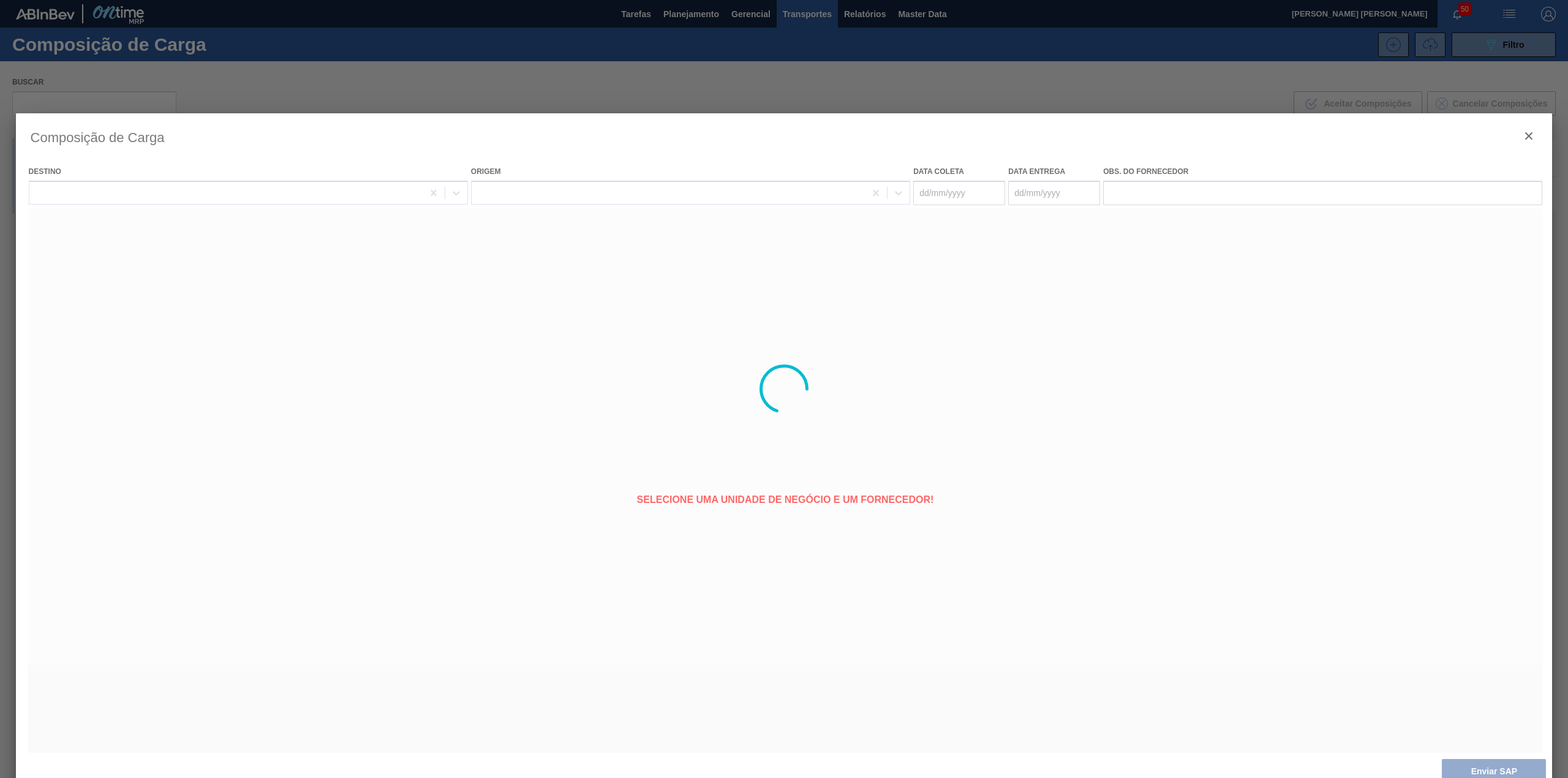
type coleta "01/09/2025"
type entrega "11/09/2025"
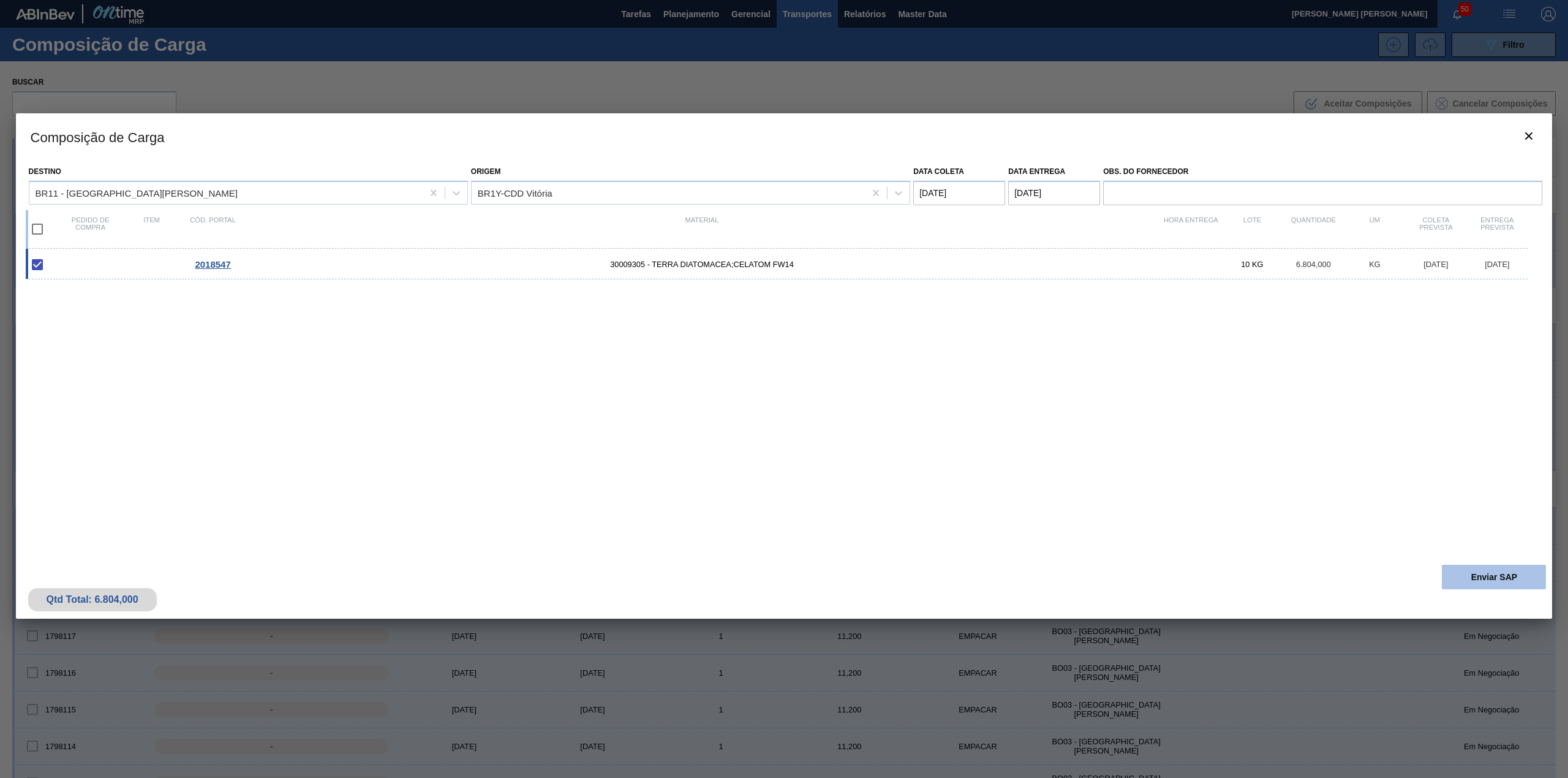
click at [1465, 586] on button "Enviar SAP" at bounding box center [1494, 577] width 104 height 25
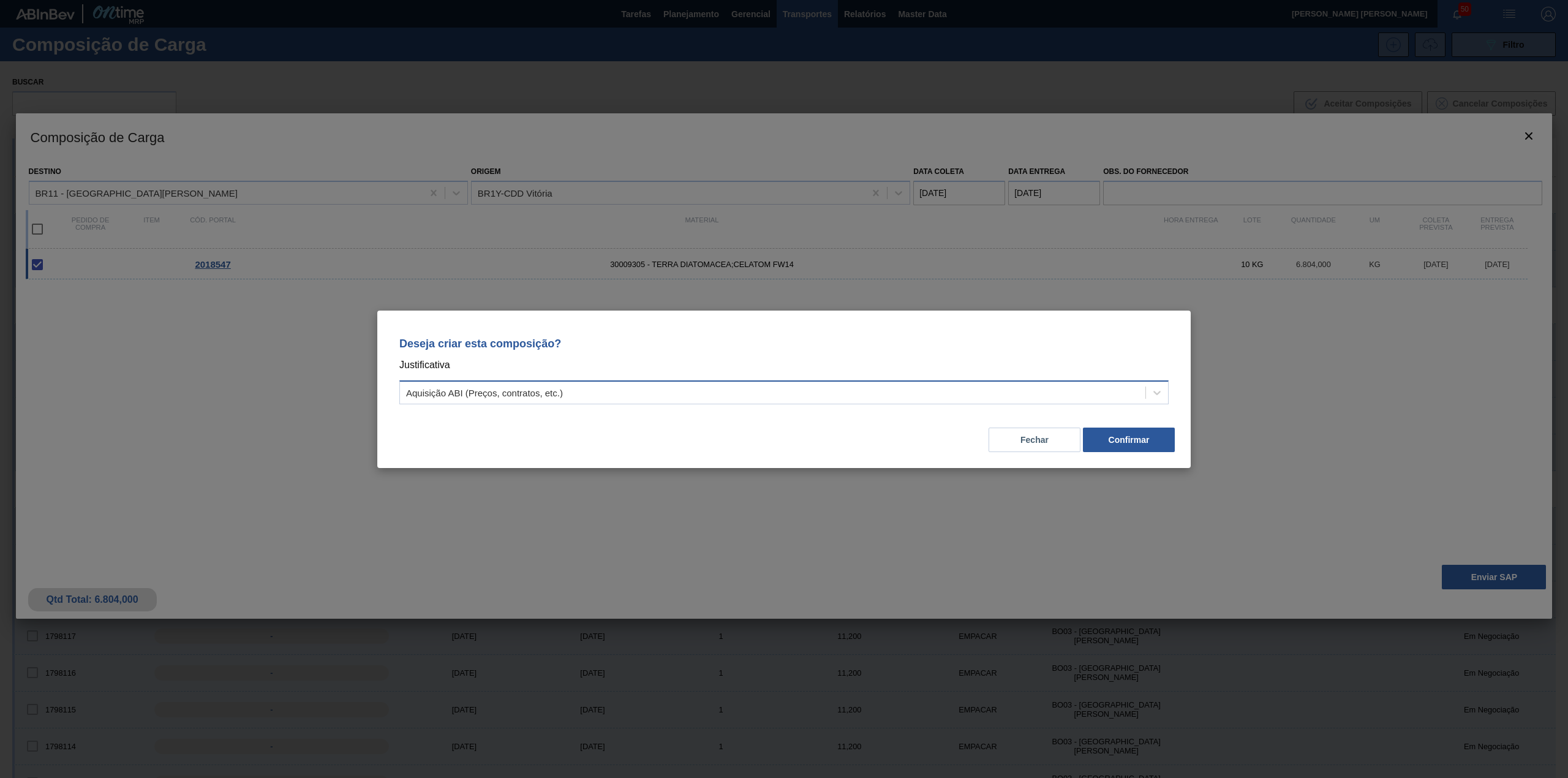
drag, startPoint x: 851, startPoint y: 402, endPoint x: 833, endPoint y: 402, distance: 18.0
click at [850, 402] on div "Aquisição ABI (Preços, contratos, etc.)" at bounding box center [784, 392] width 769 height 24
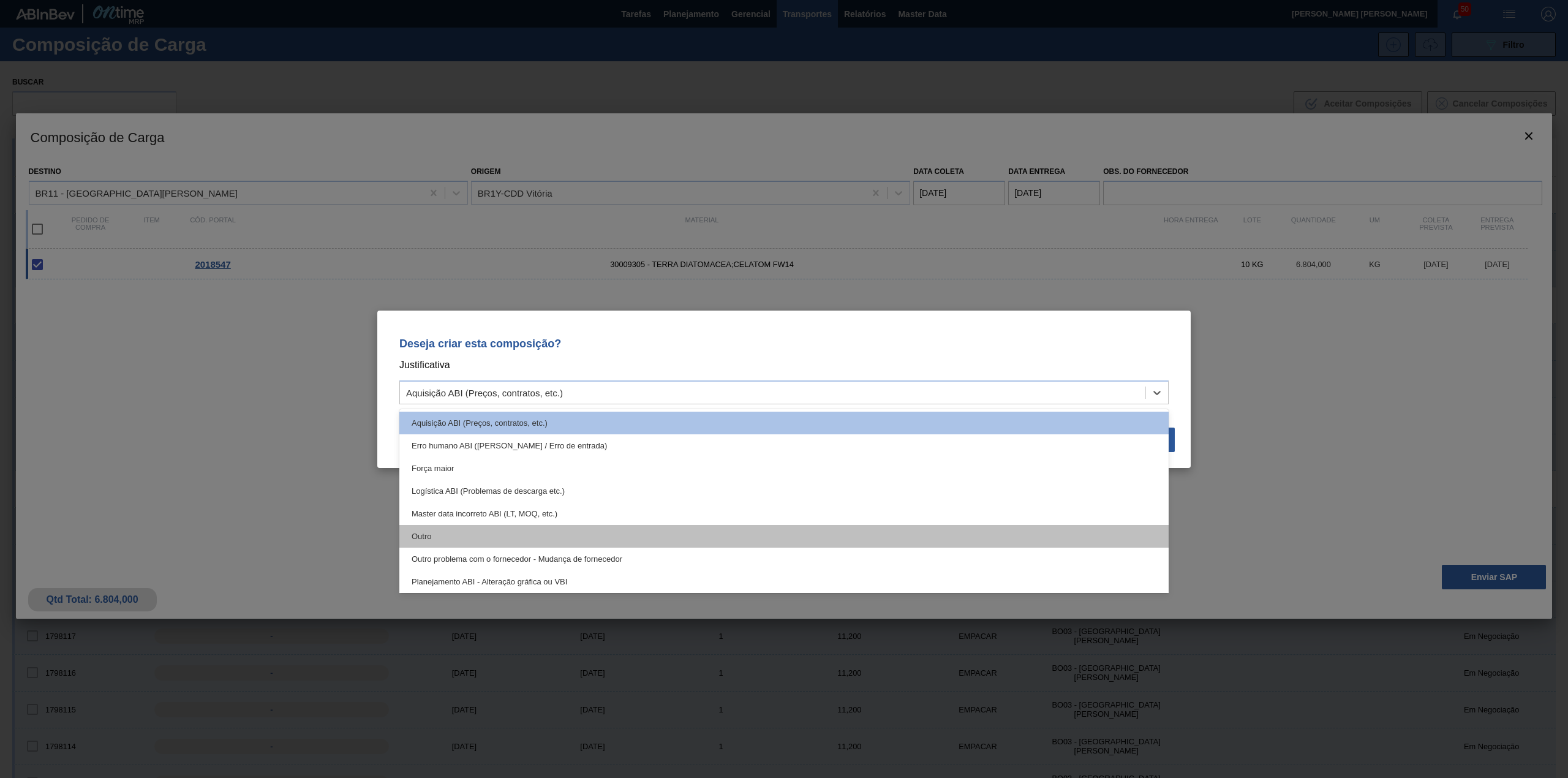
click at [650, 544] on div "Outro" at bounding box center [784, 536] width 769 height 23
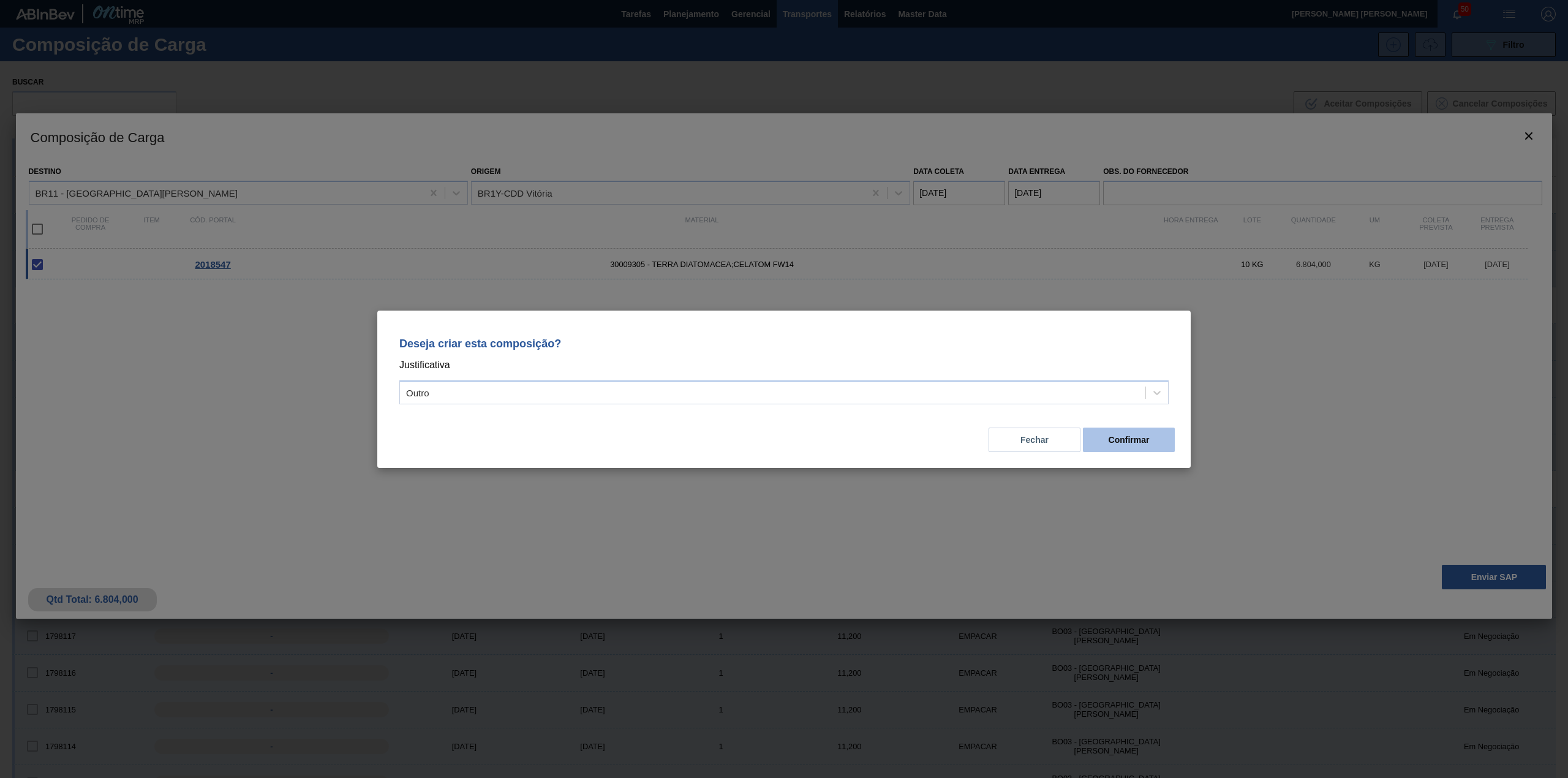
click at [1147, 437] on button "Confirmar" at bounding box center [1129, 440] width 92 height 25
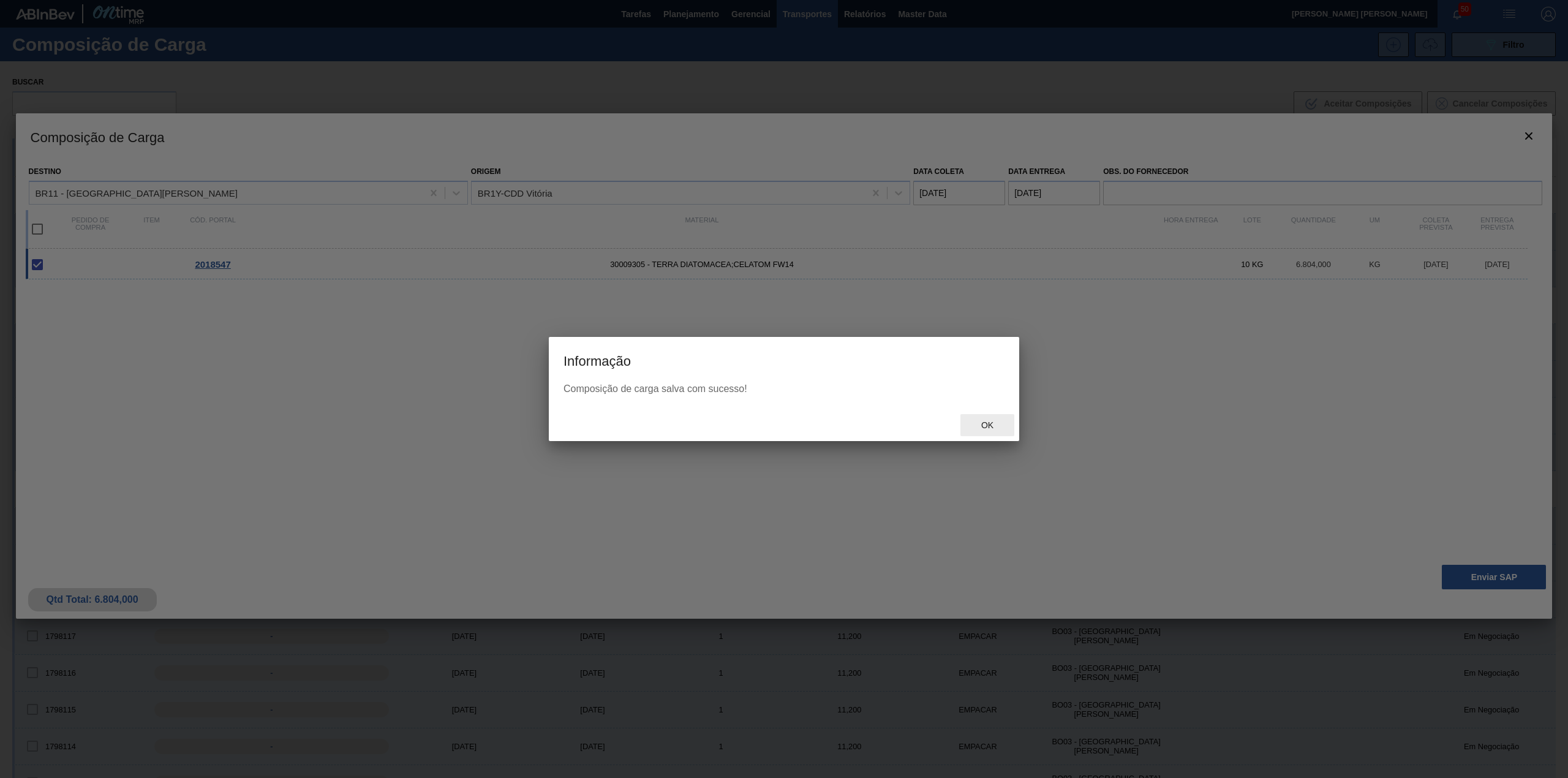
click at [997, 430] on span "Ok" at bounding box center [987, 425] width 32 height 10
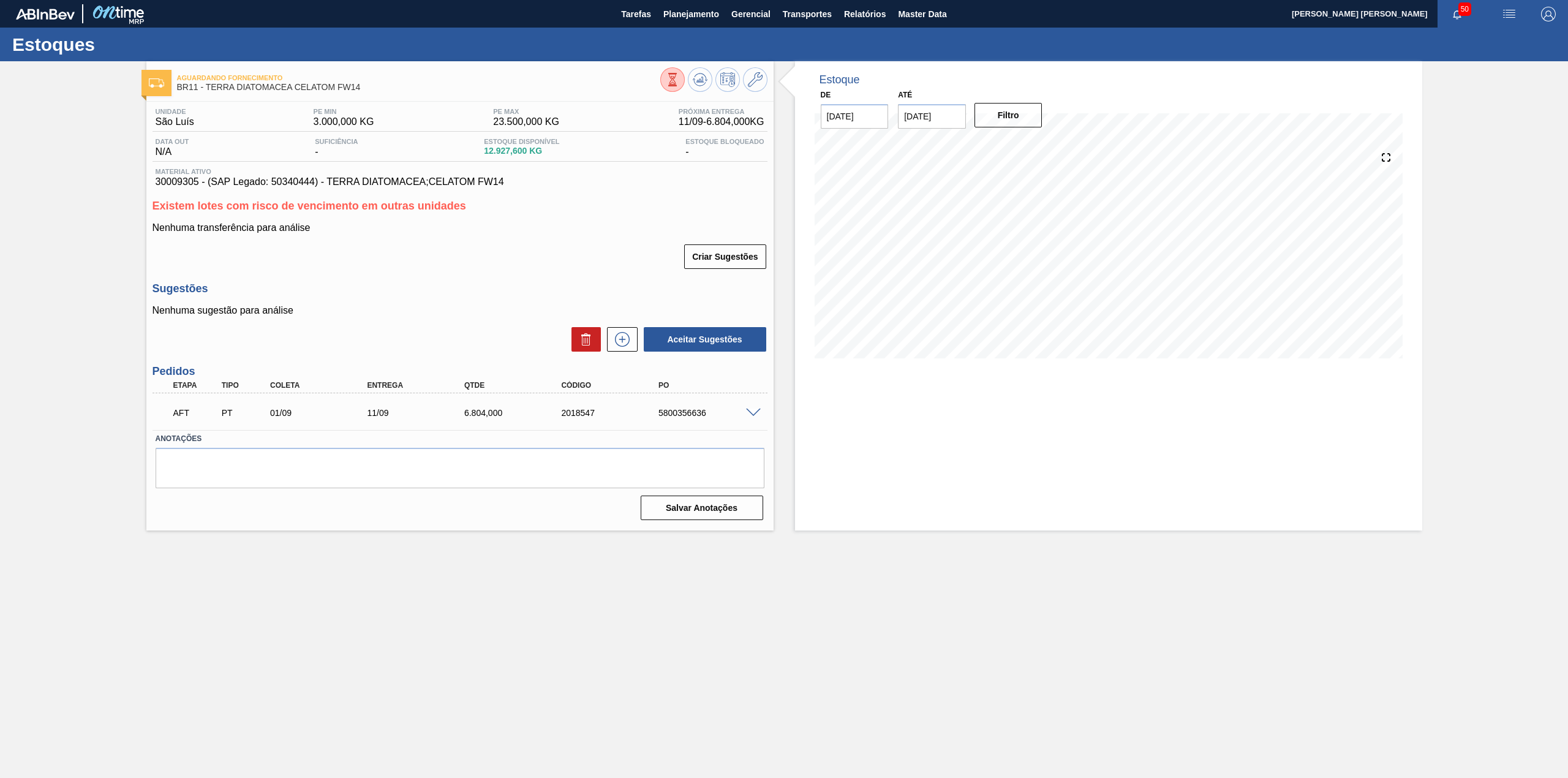
click at [660, 410] on div "5800356636" at bounding box center [710, 413] width 111 height 10
drag, startPoint x: 655, startPoint y: 412, endPoint x: 707, endPoint y: 419, distance: 52.5
click at [707, 419] on div "AFT PT 01/09 11/09 6.804,000 2018547 5800356636" at bounding box center [456, 412] width 582 height 25
copy div "5800356636"
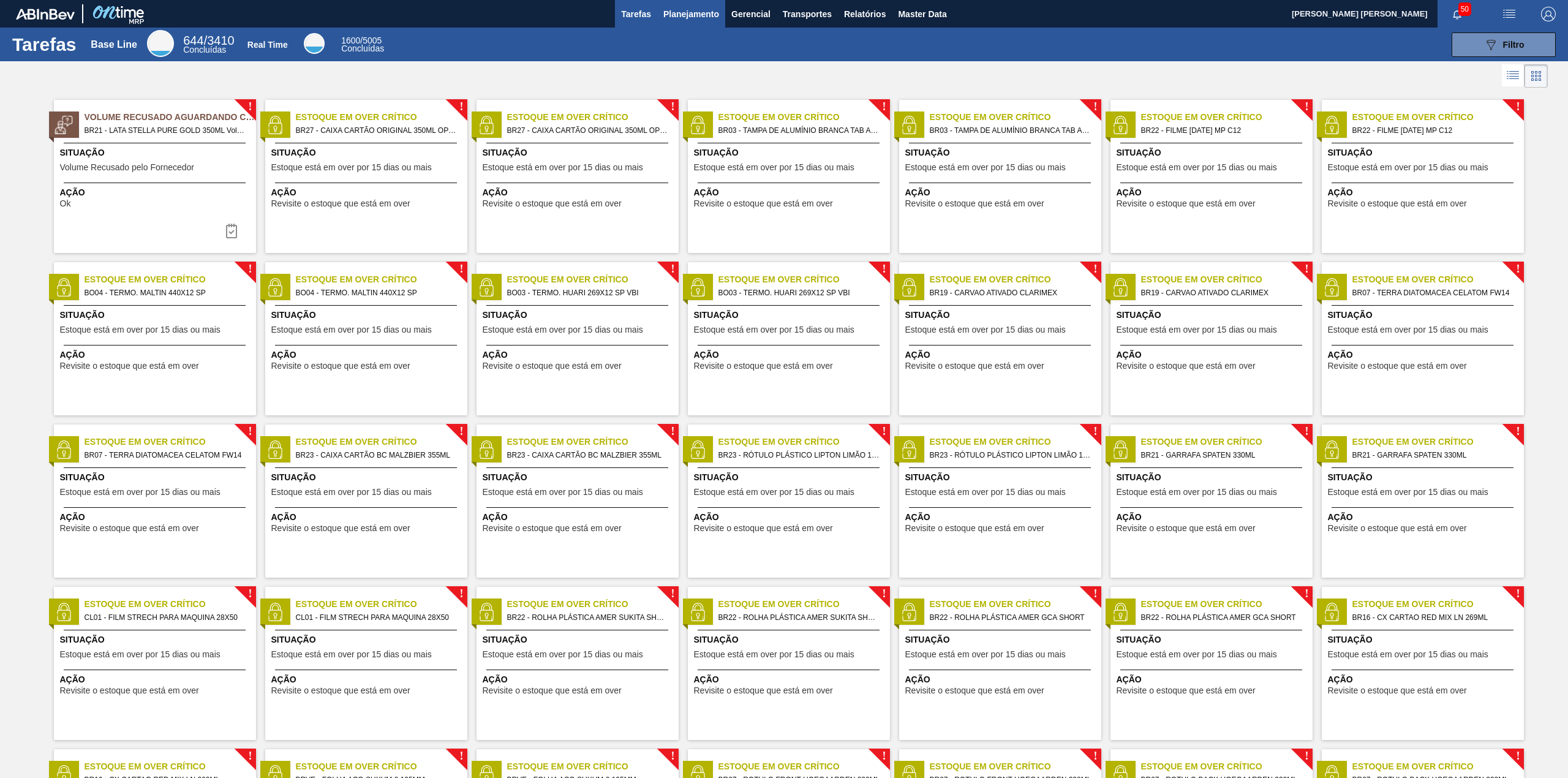
click at [684, 20] on span "Planejamento" at bounding box center [691, 14] width 56 height 15
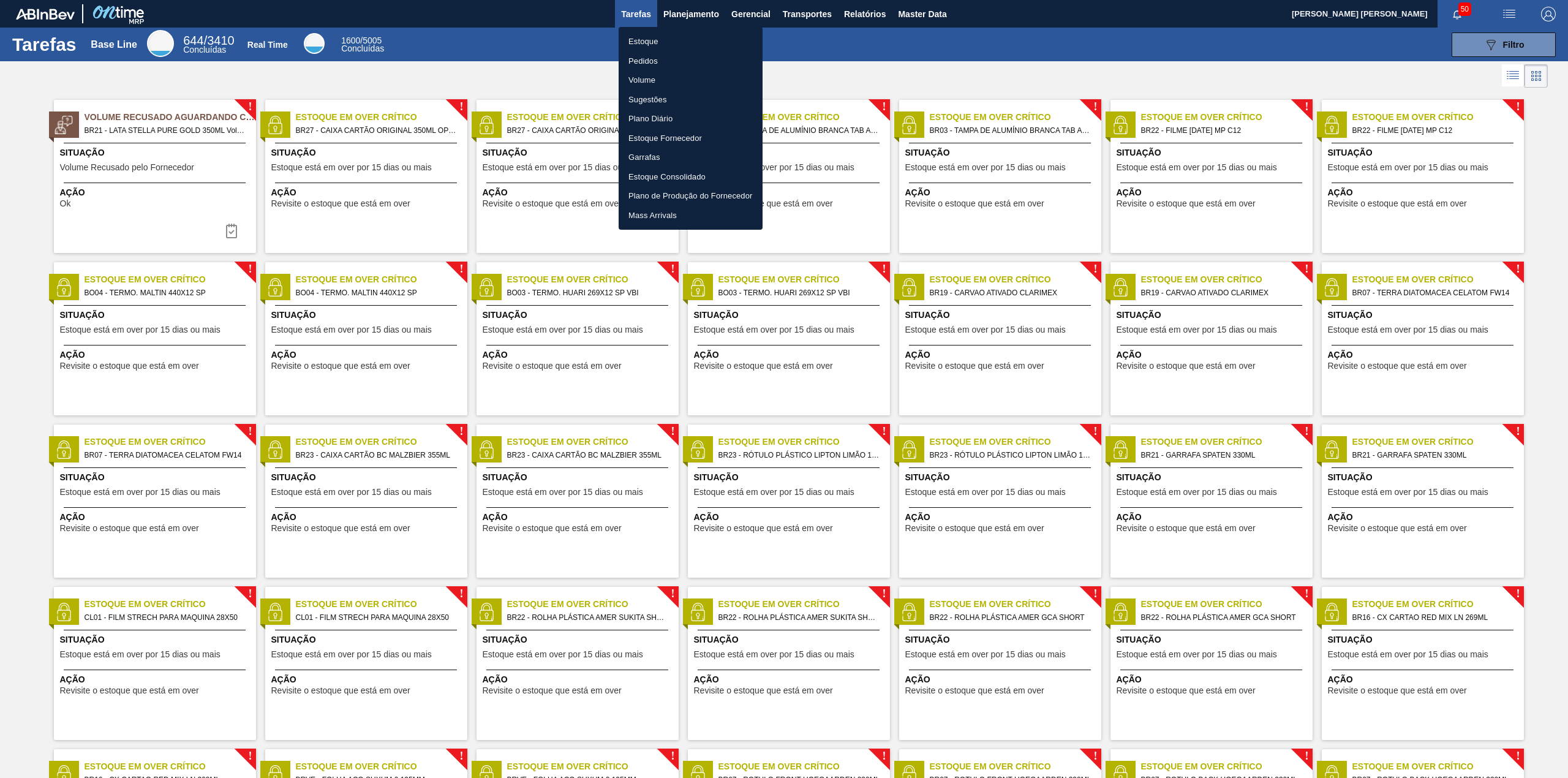
click at [664, 47] on li "Estoque" at bounding box center [690, 41] width 144 height 20
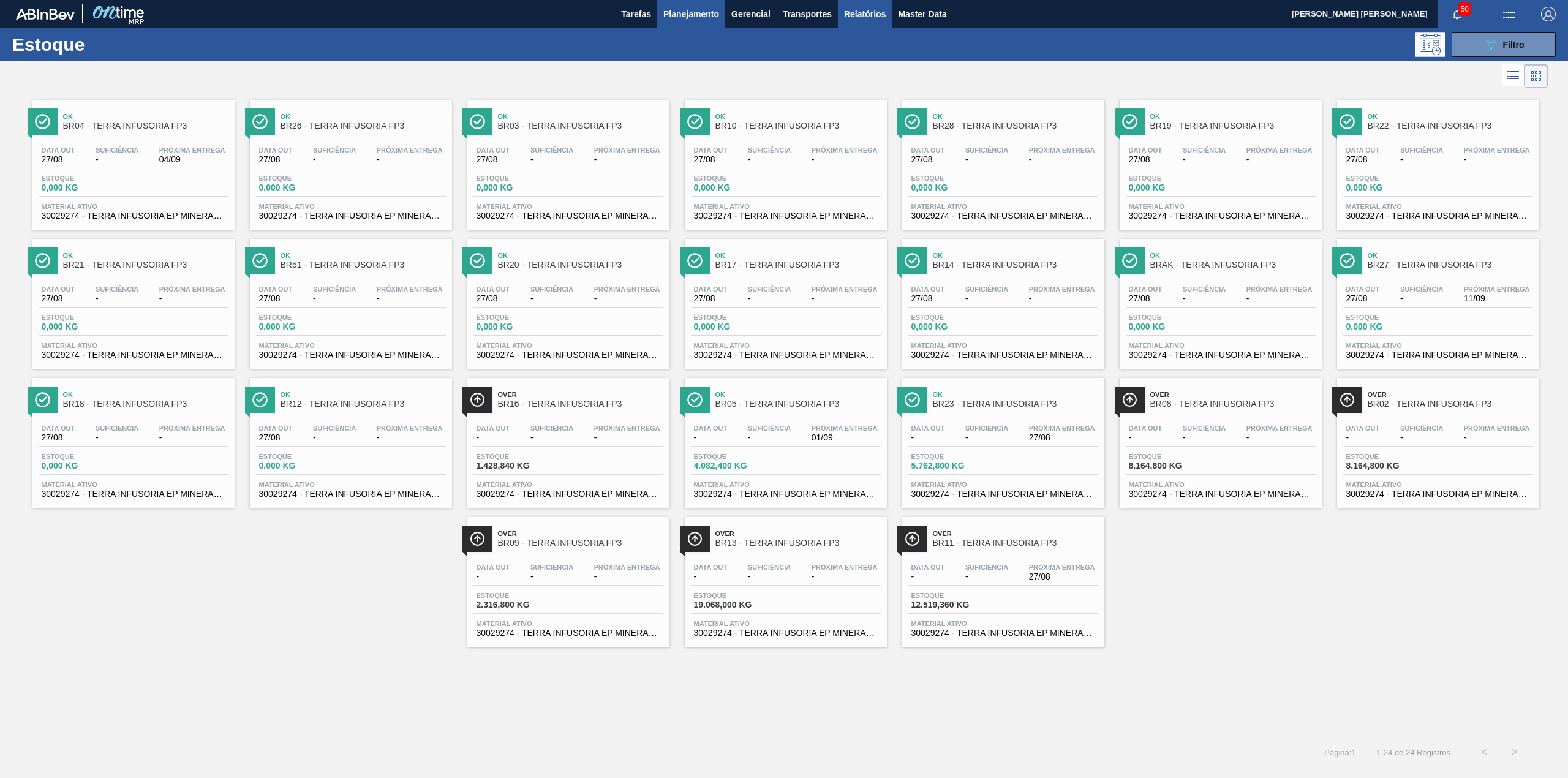
click at [855, 18] on span "Relatórios" at bounding box center [865, 14] width 42 height 15
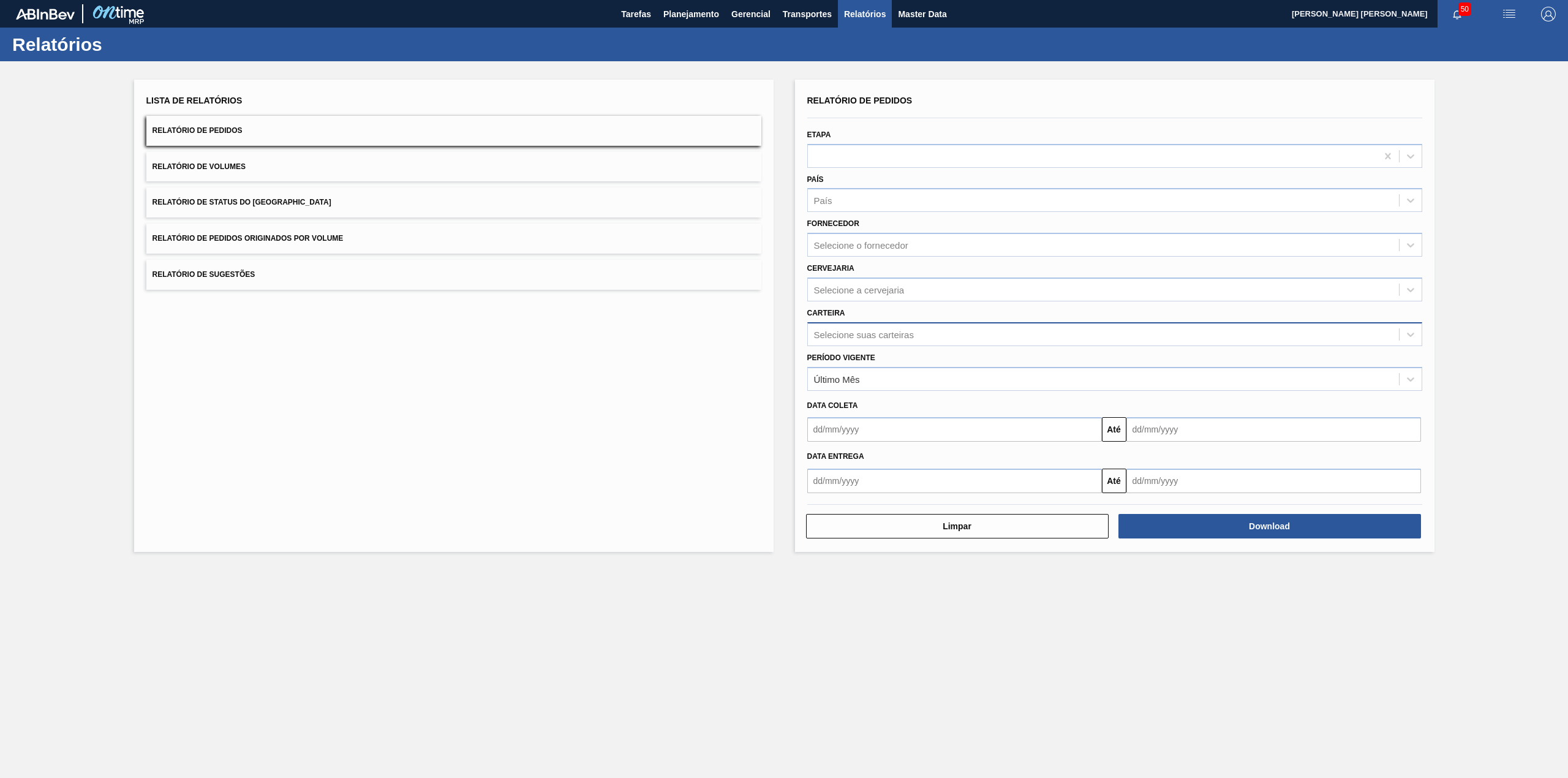
click at [901, 332] on div "Selecione suas carteiras" at bounding box center [864, 334] width 100 height 10
type input "lúpu"
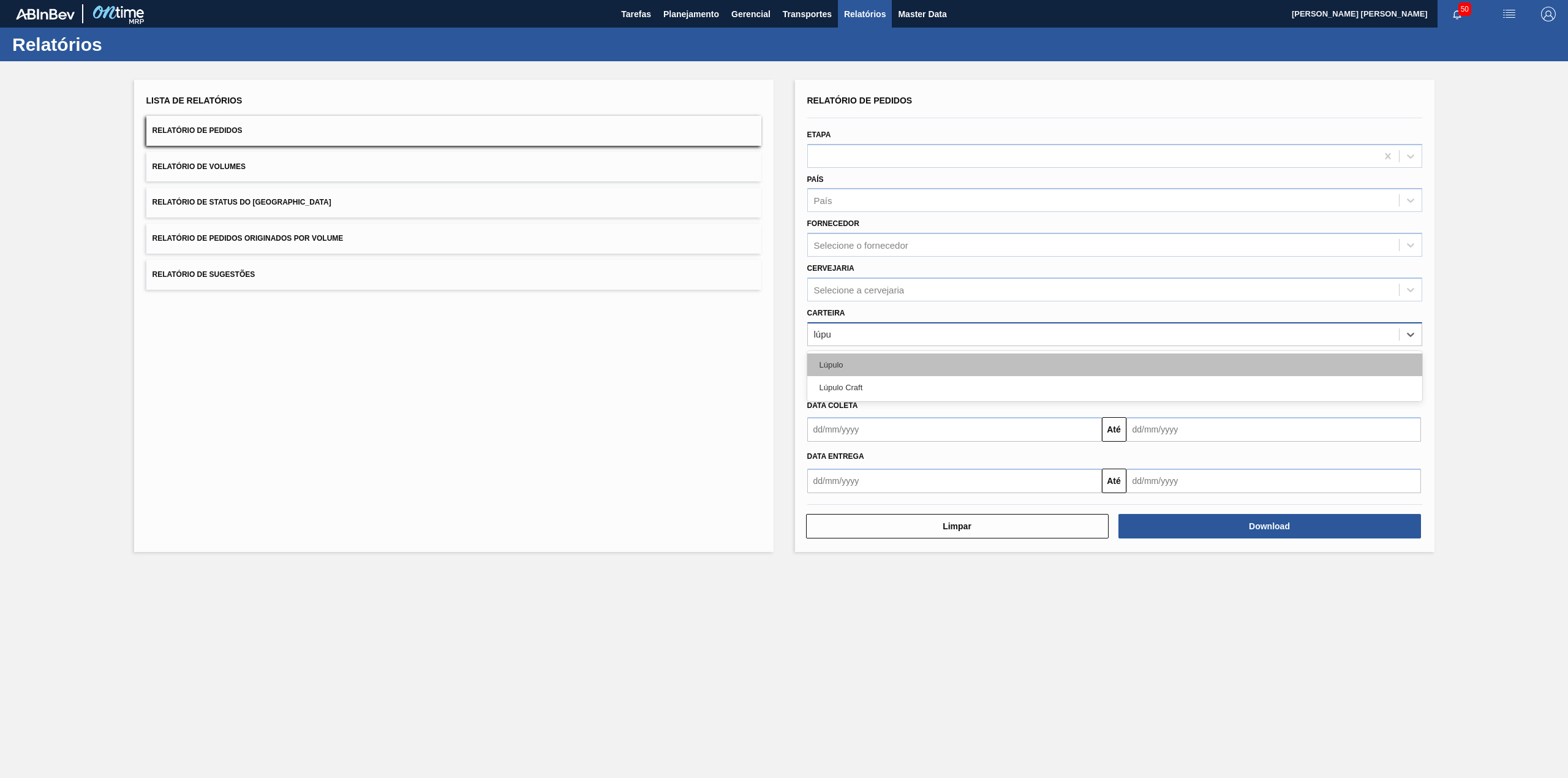
click at [900, 358] on div "Lúpulo" at bounding box center [1115, 365] width 615 height 23
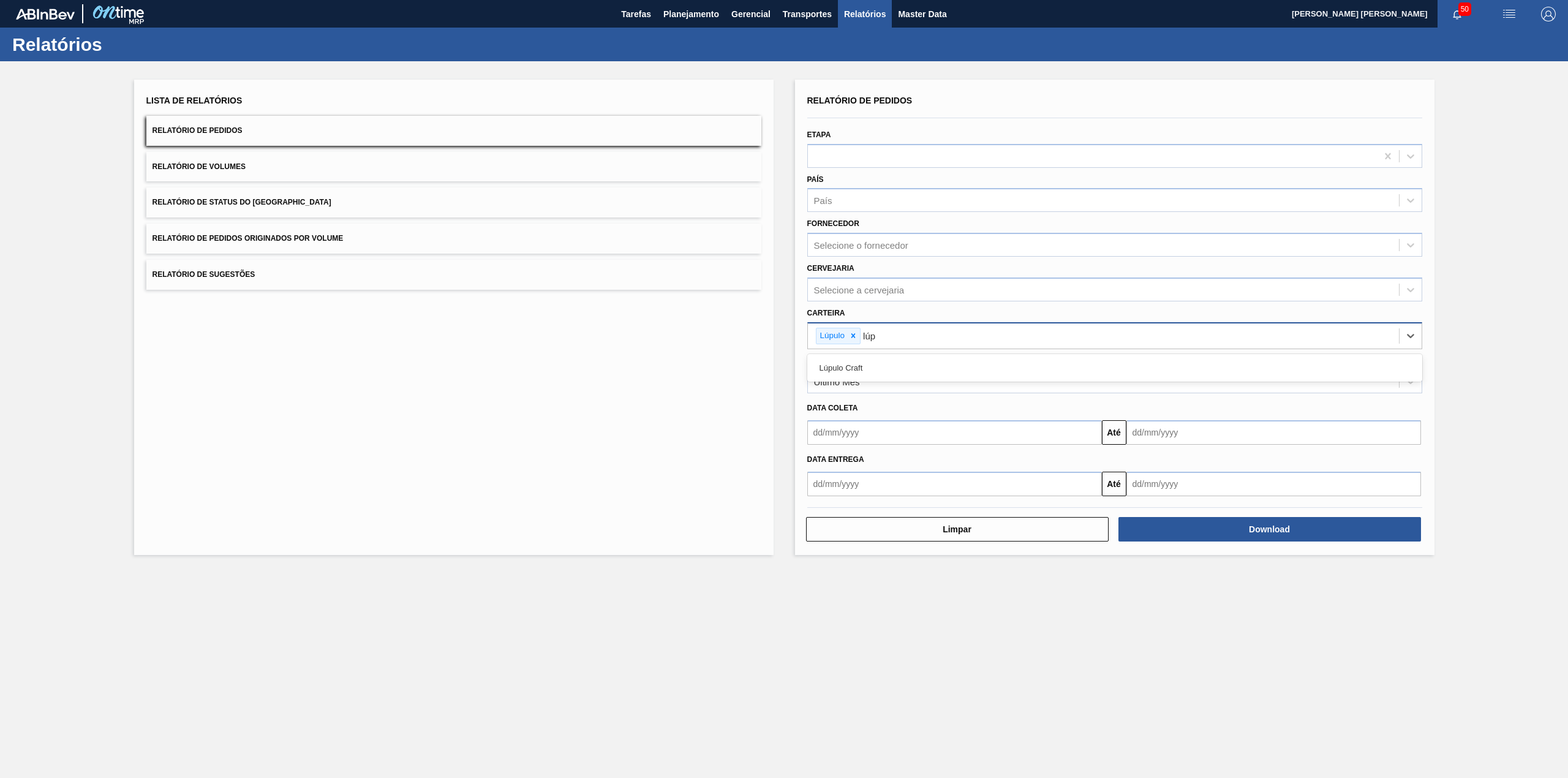
type input "lúpu"
click at [900, 358] on div "Lúpulo Craft" at bounding box center [1115, 368] width 615 height 23
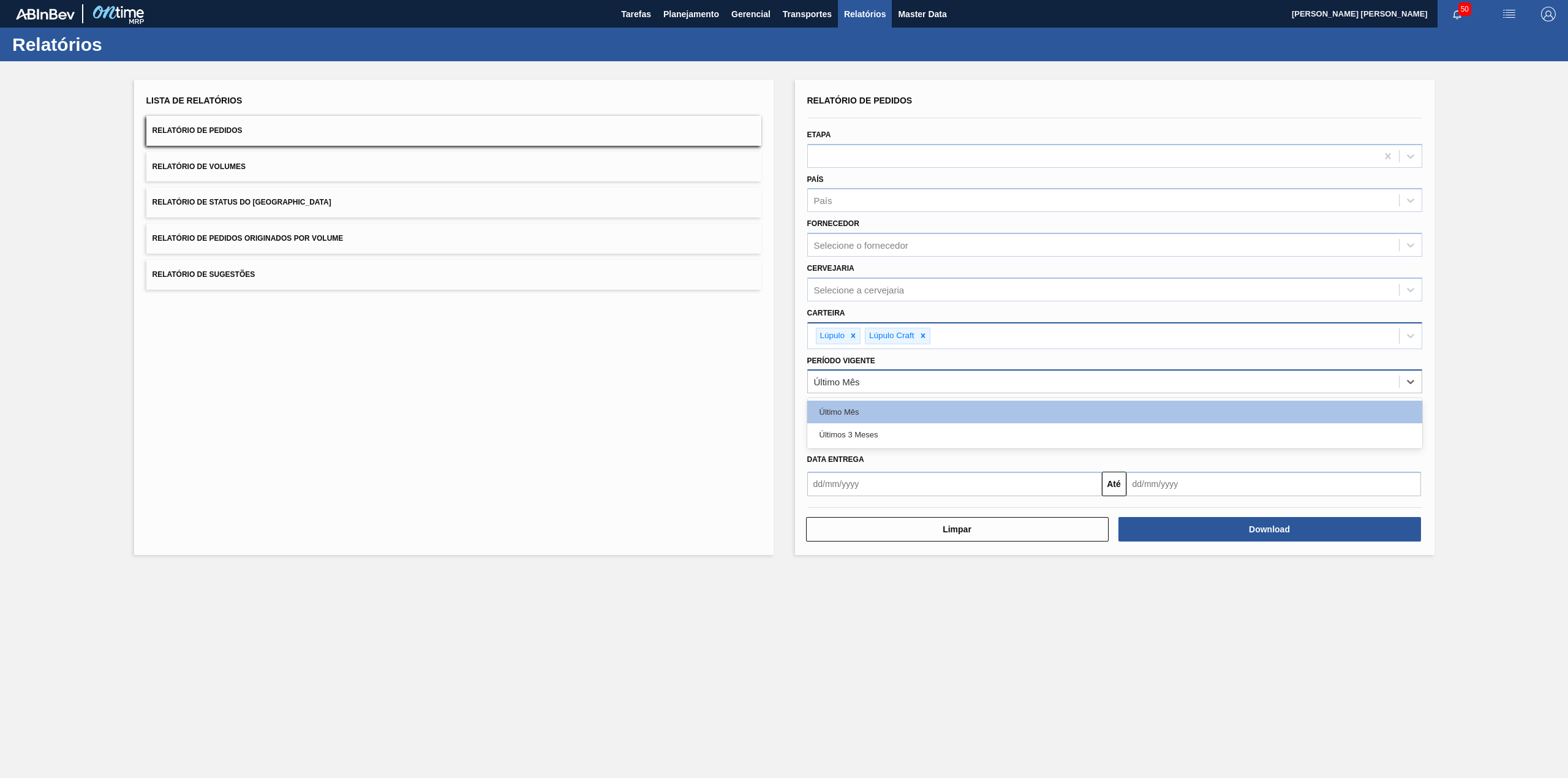
click at [888, 382] on div "Último Mês" at bounding box center [1103, 382] width 591 height 18
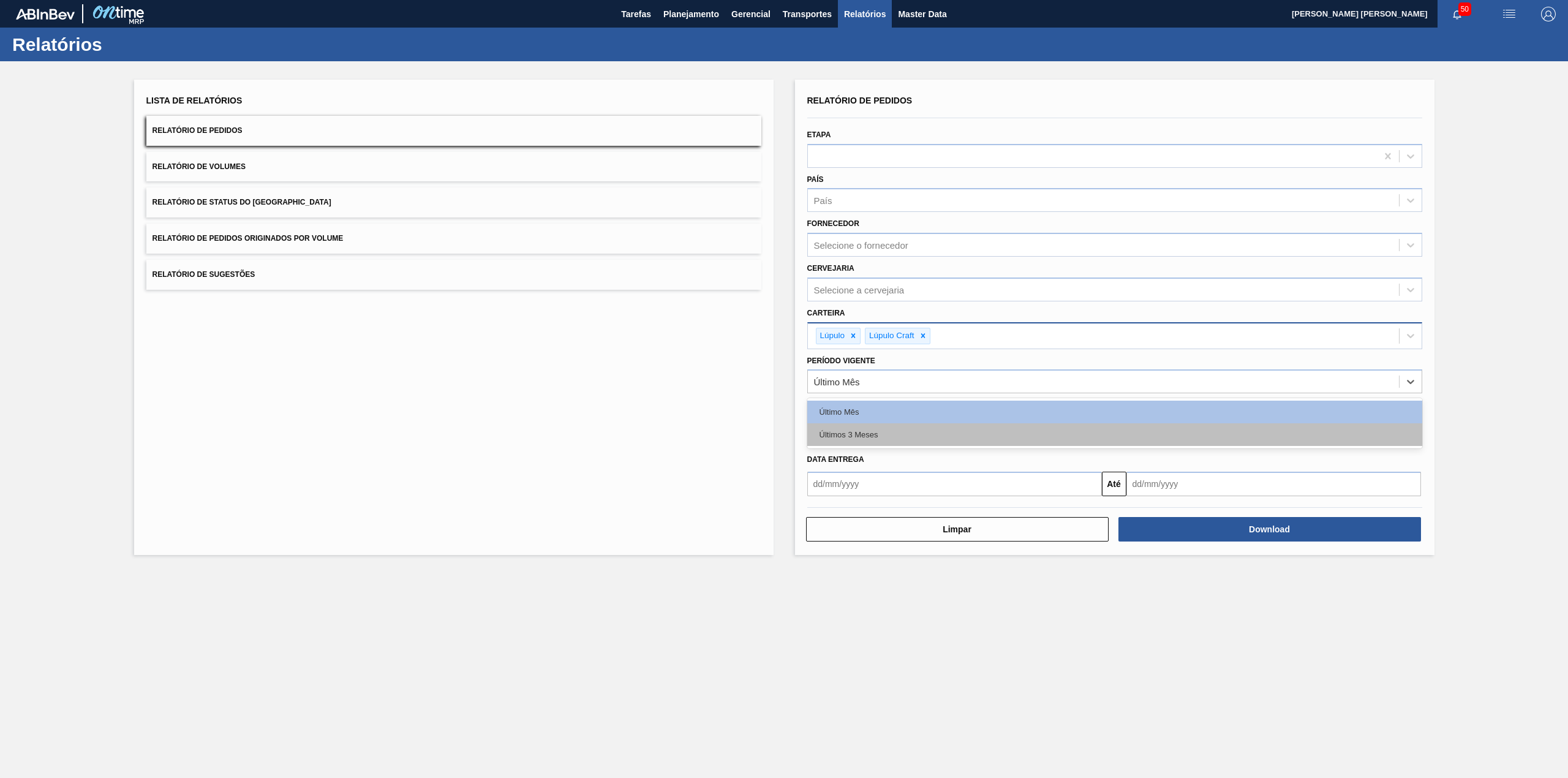
click at [889, 430] on div "Últimos 3 Meses" at bounding box center [1115, 435] width 615 height 23
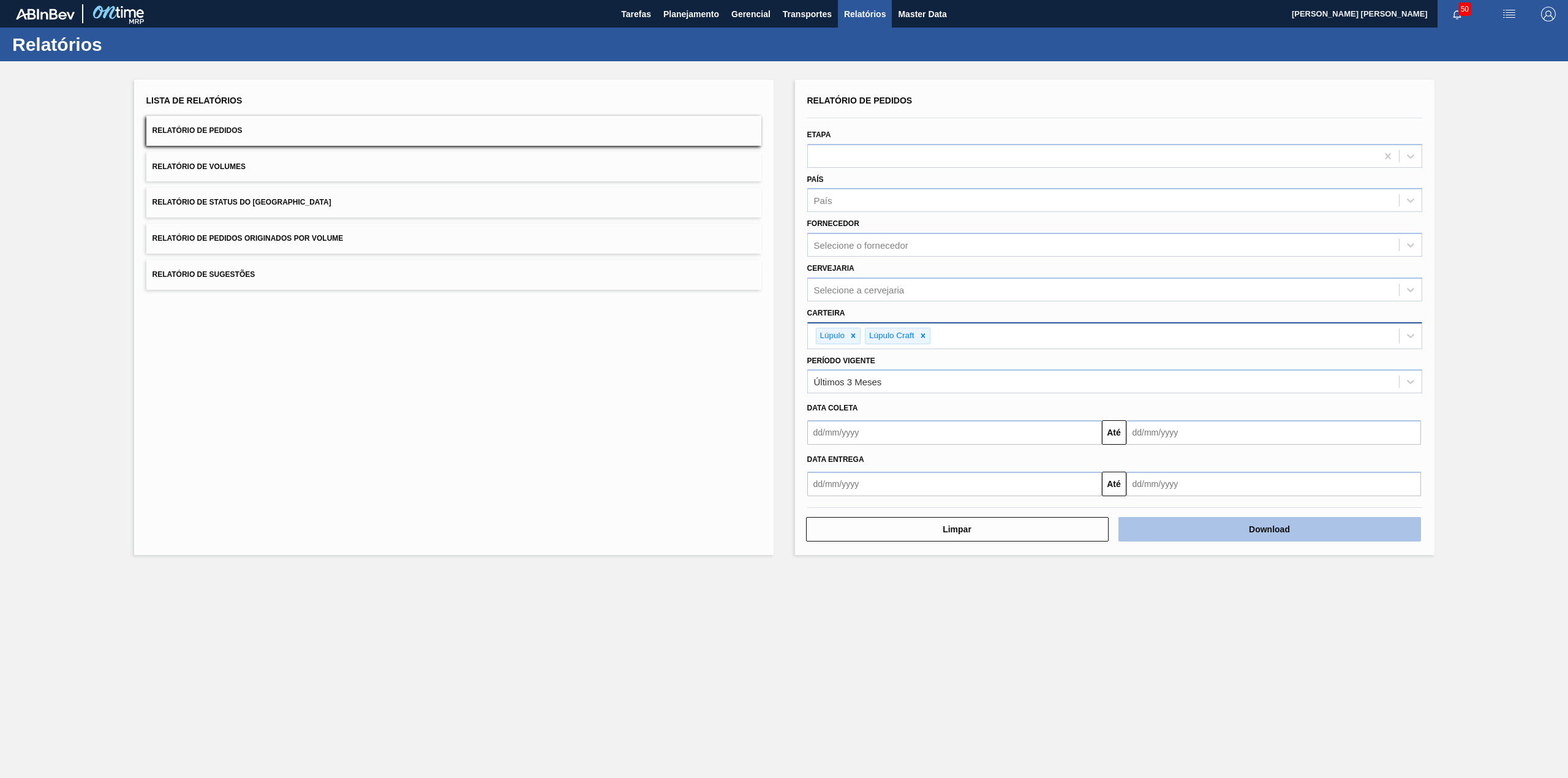
click at [1288, 531] on button "Download" at bounding box center [1269, 529] width 302 height 25
click at [326, 197] on button "Relatório de Status do [GEOGRAPHIC_DATA]" at bounding box center [454, 202] width 615 height 30
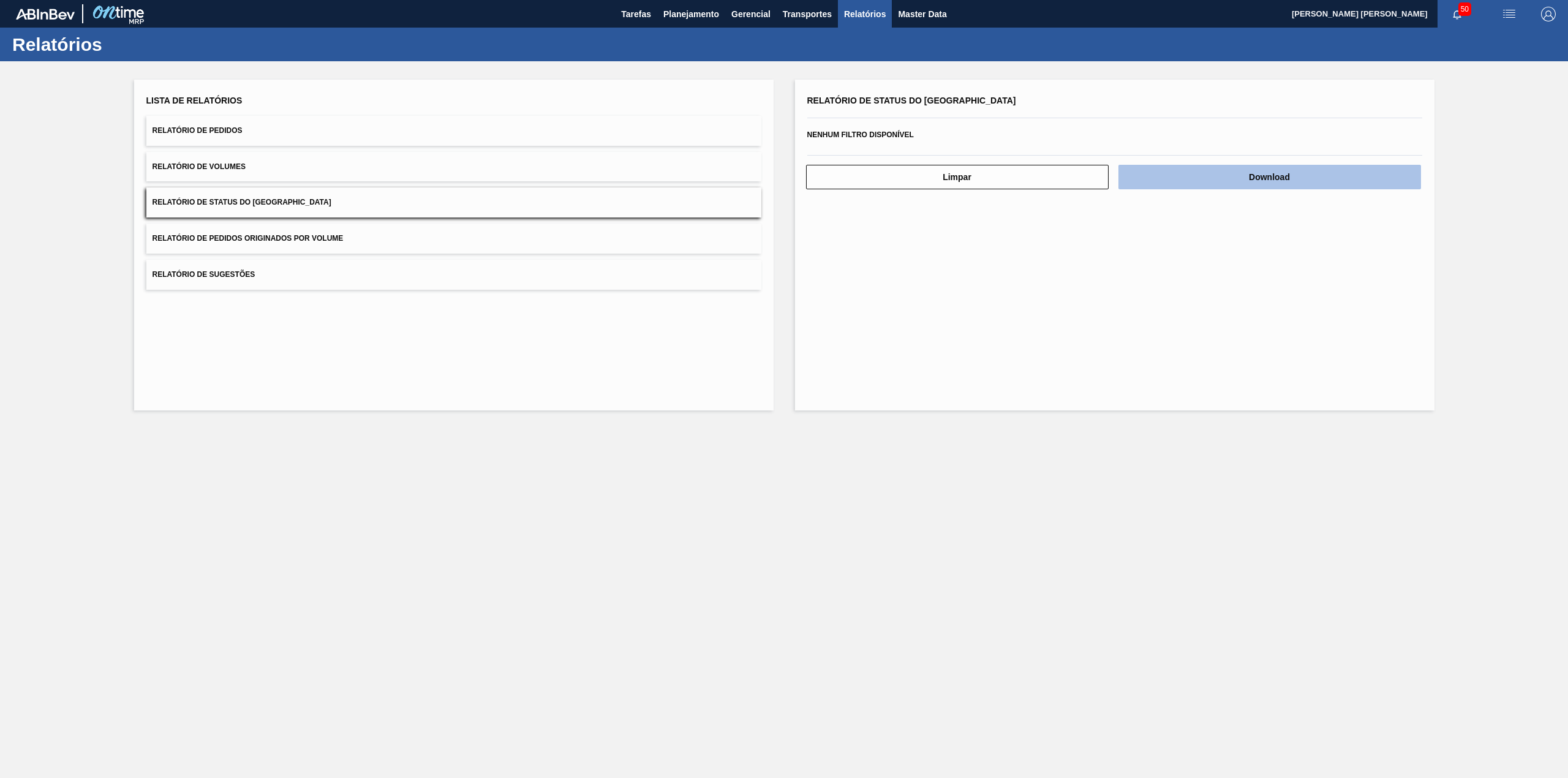
click at [1184, 178] on button "Download" at bounding box center [1269, 177] width 302 height 25
